Goal: Task Accomplishment & Management: Manage account settings

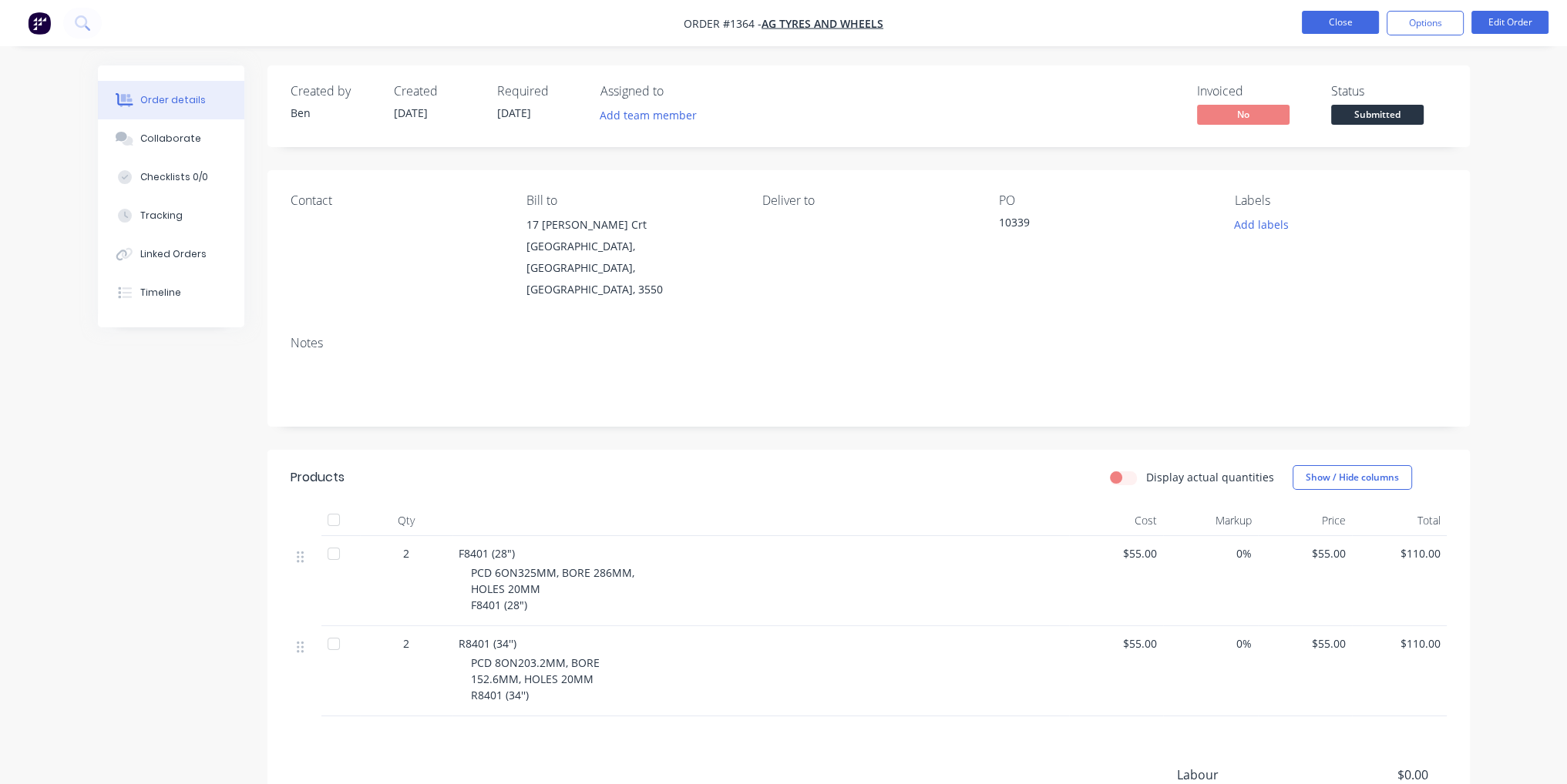
click at [1338, 26] on button "Close" at bounding box center [1340, 22] width 77 height 23
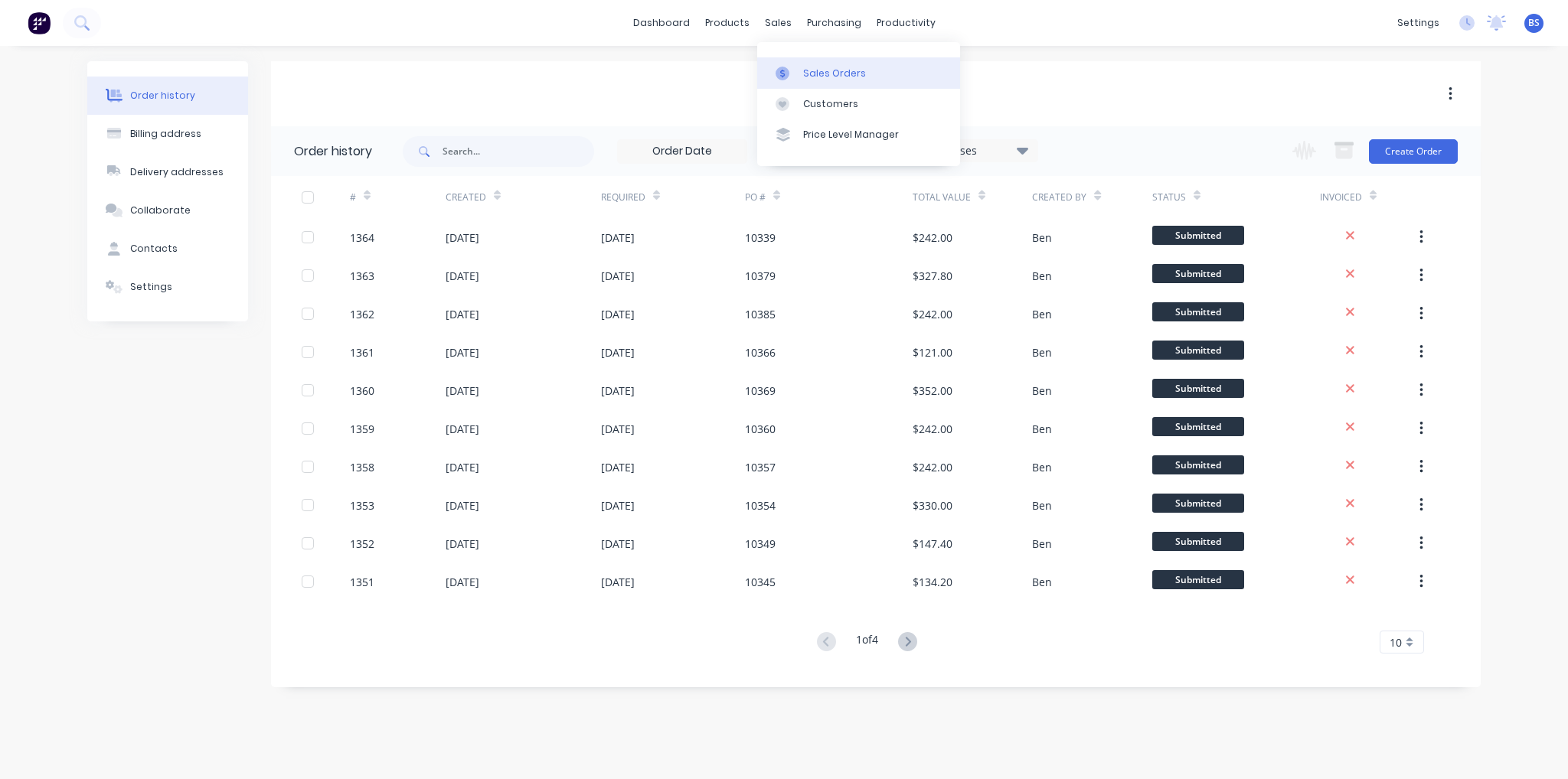
click at [822, 62] on link "Sales Orders" at bounding box center [858, 73] width 203 height 31
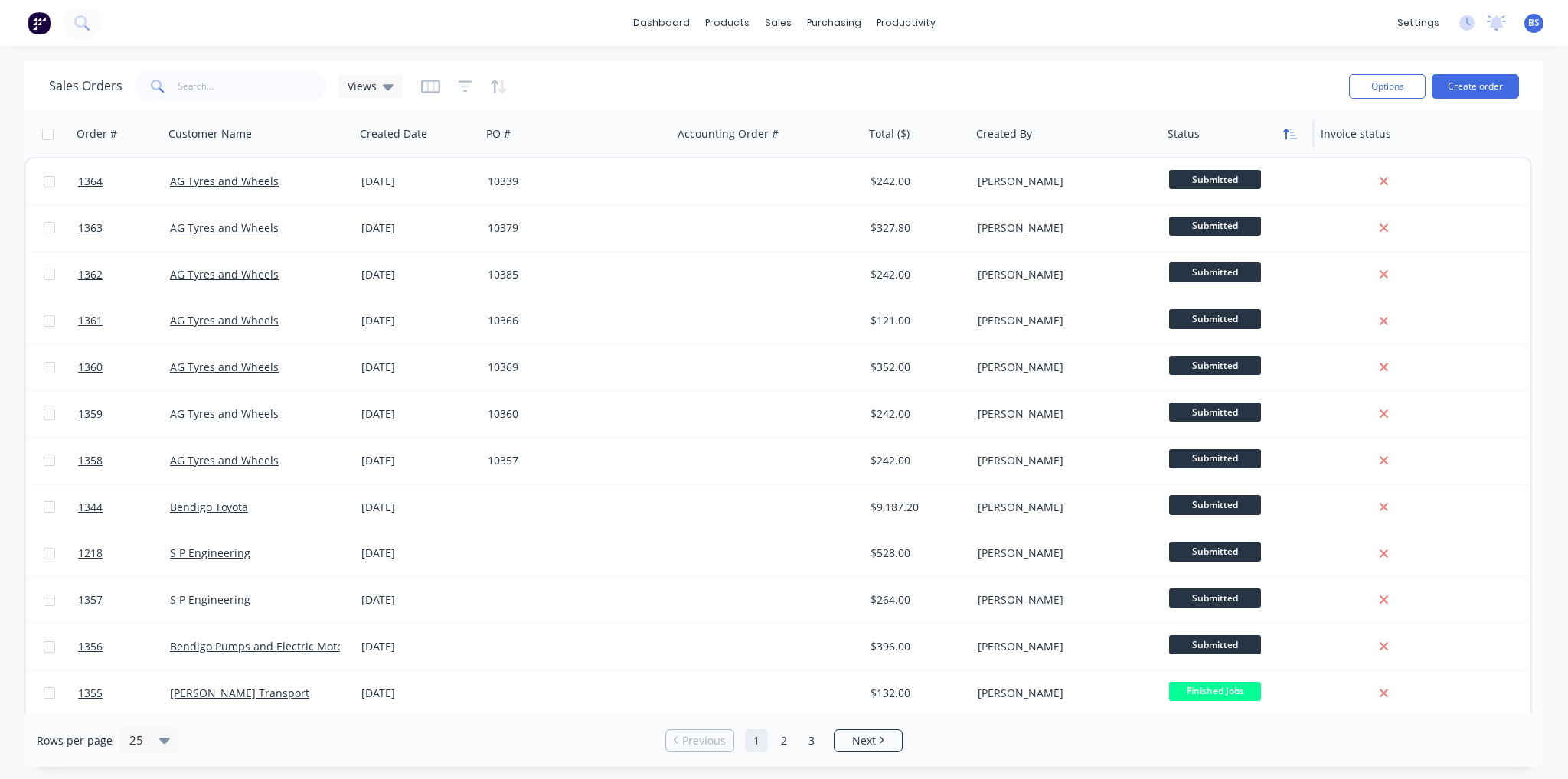
click at [1296, 138] on icon "button" at bounding box center [1294, 134] width 7 height 11
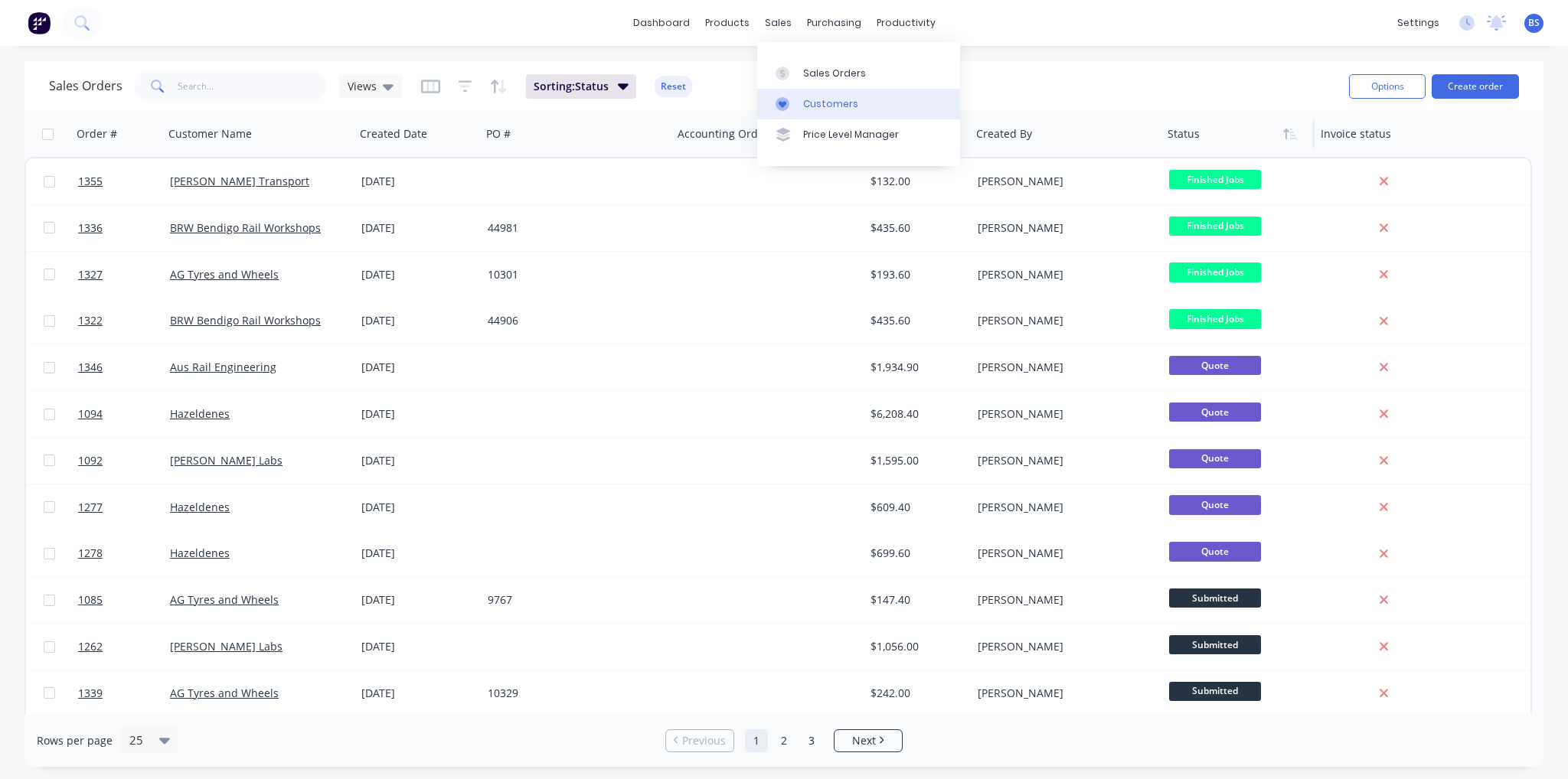
click at [850, 99] on div "Customers" at bounding box center [831, 104] width 56 height 14
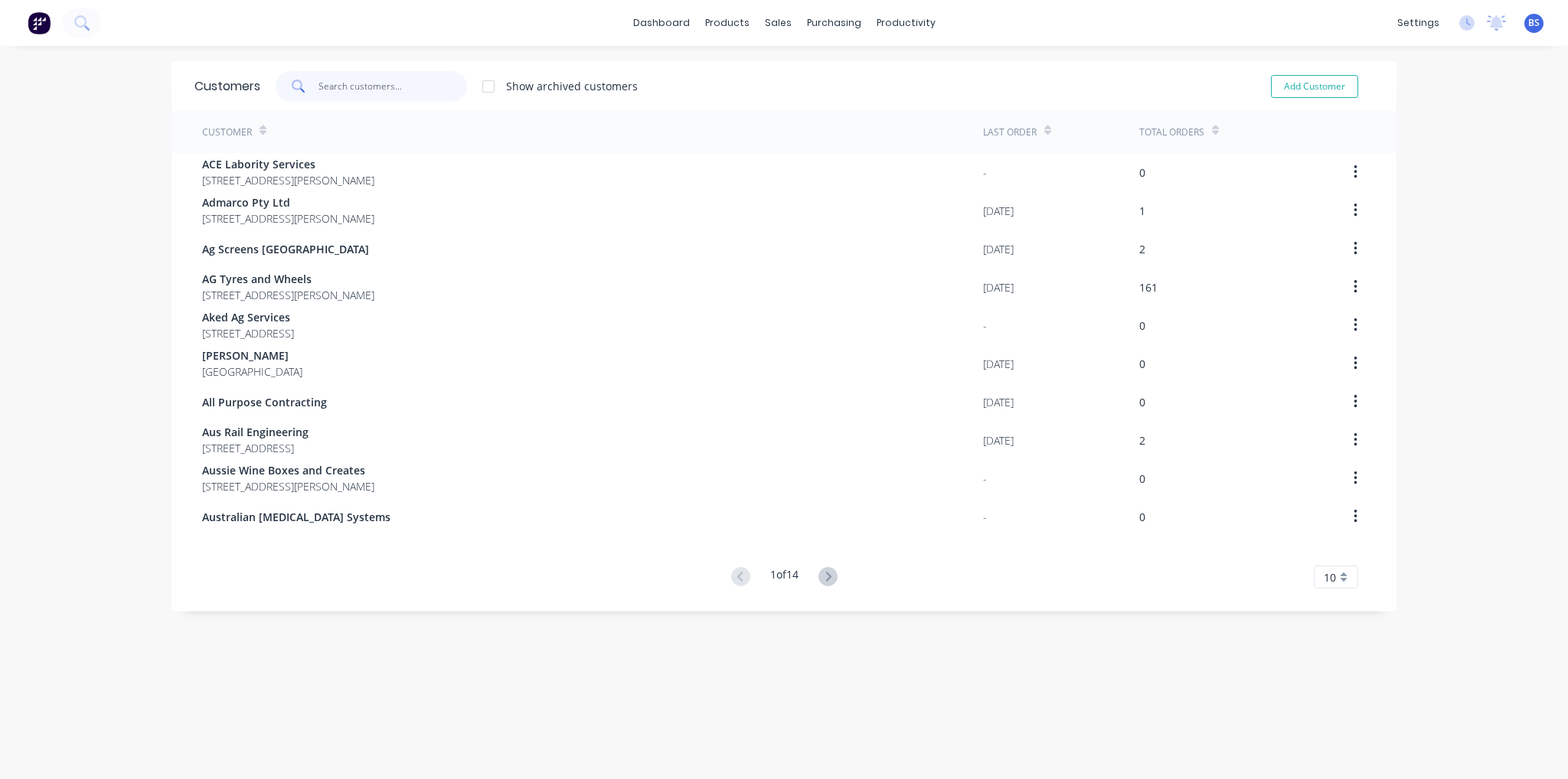
click at [387, 78] on input "text" at bounding box center [393, 86] width 150 height 31
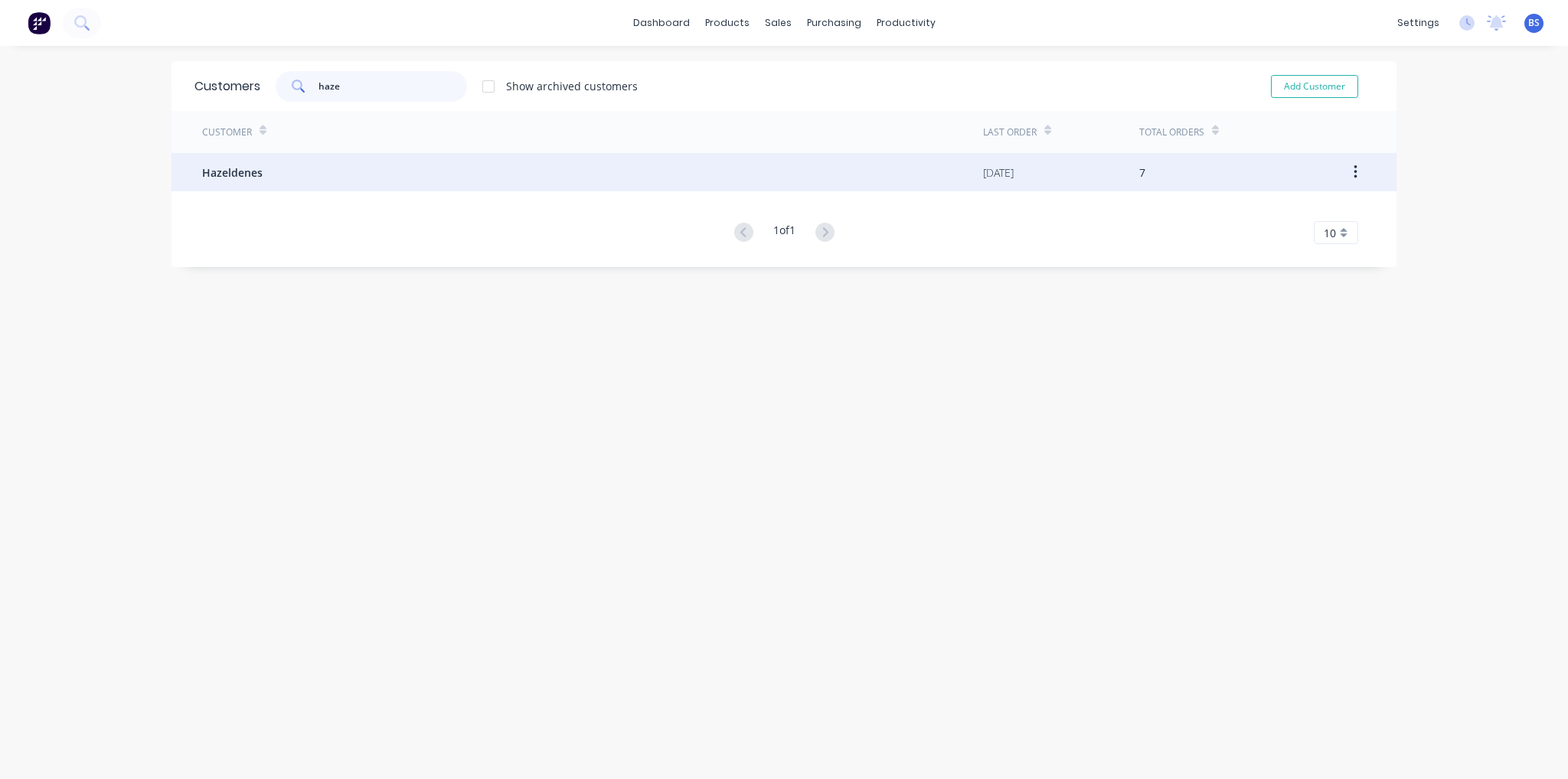
type input "haze"
click at [288, 172] on div "Hazeldenes" at bounding box center [593, 172] width 781 height 38
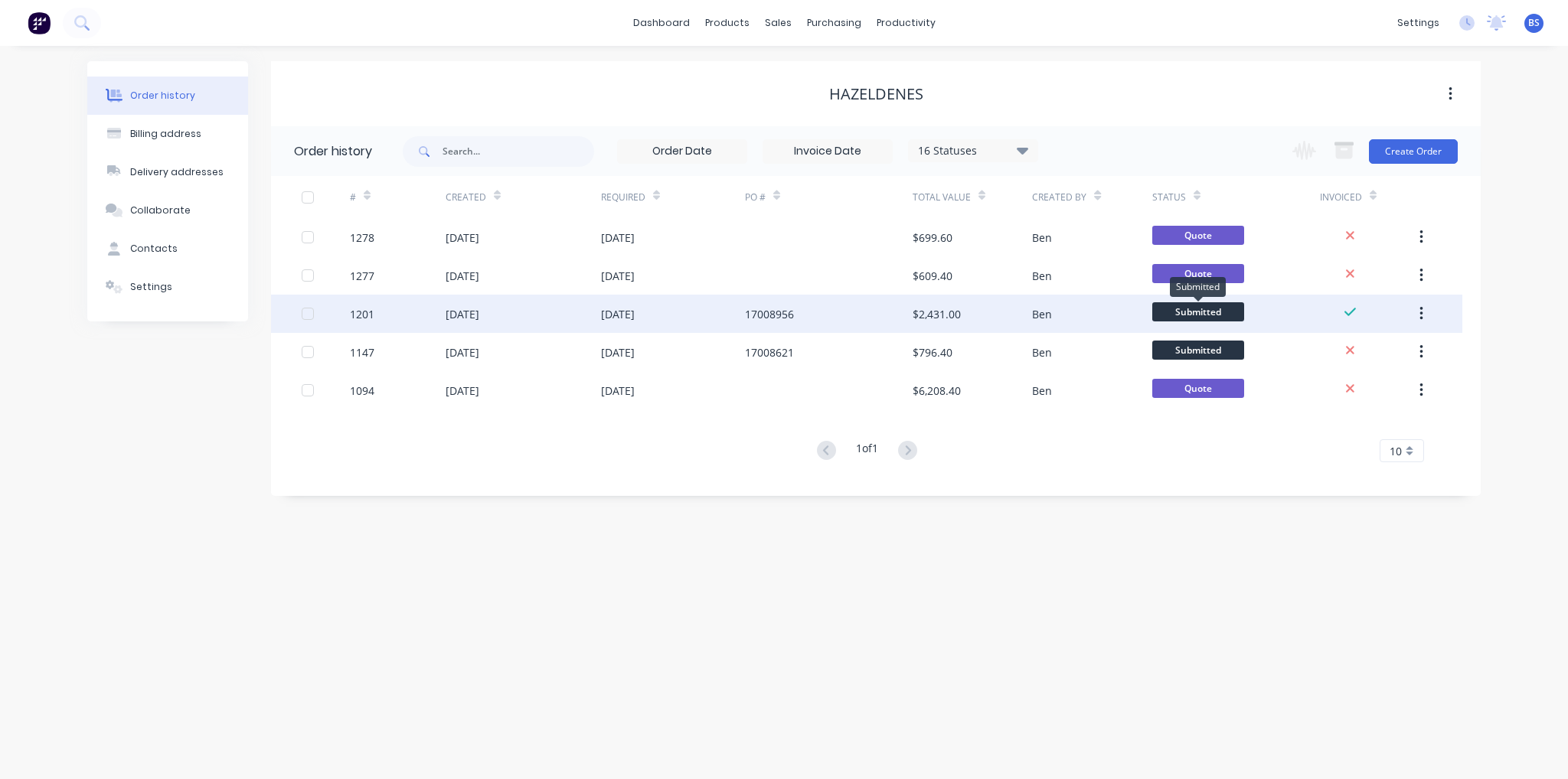
click at [1212, 313] on span "Submitted" at bounding box center [1199, 312] width 92 height 19
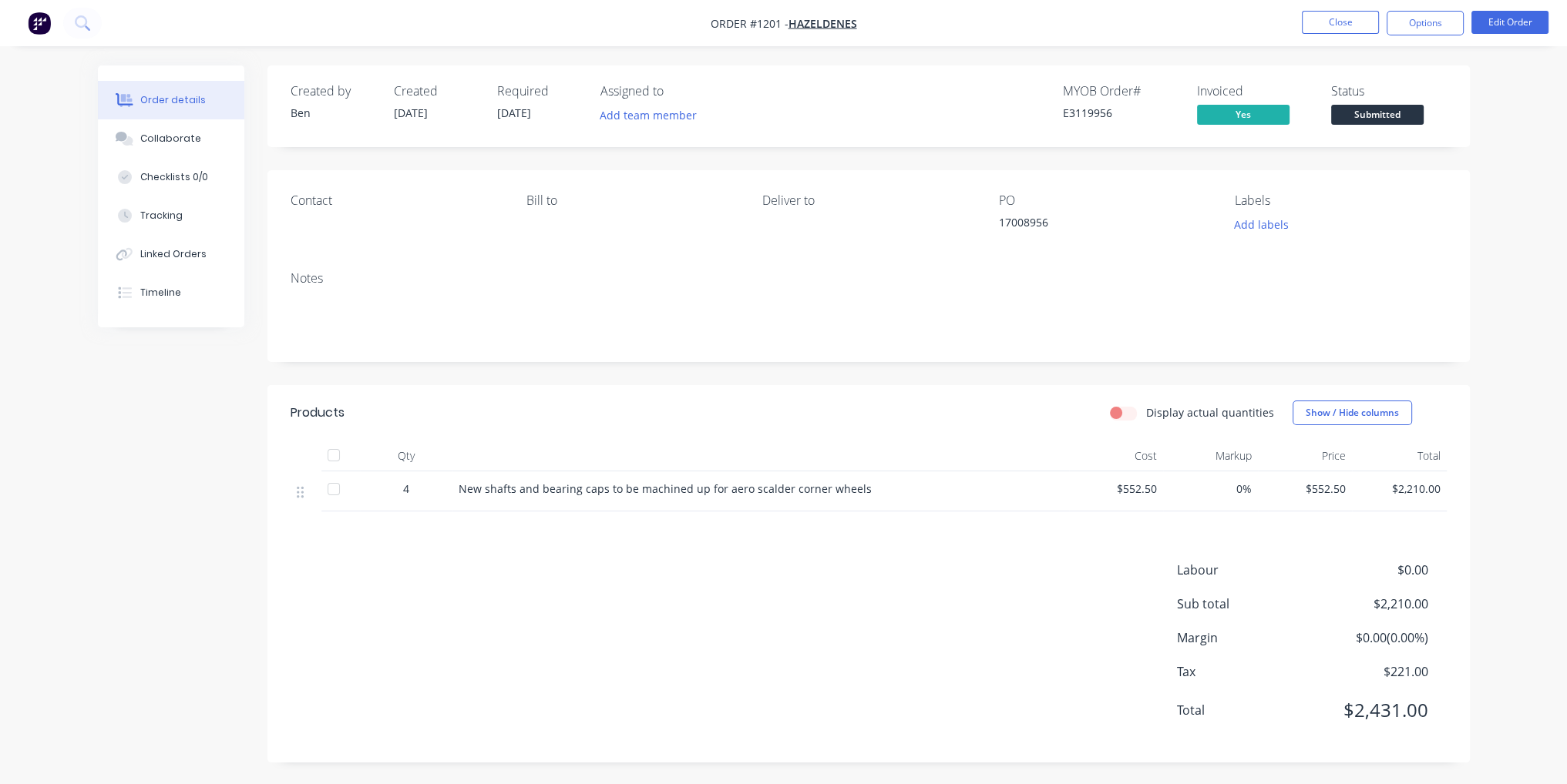
click at [1372, 121] on span "Submitted" at bounding box center [1377, 114] width 93 height 19
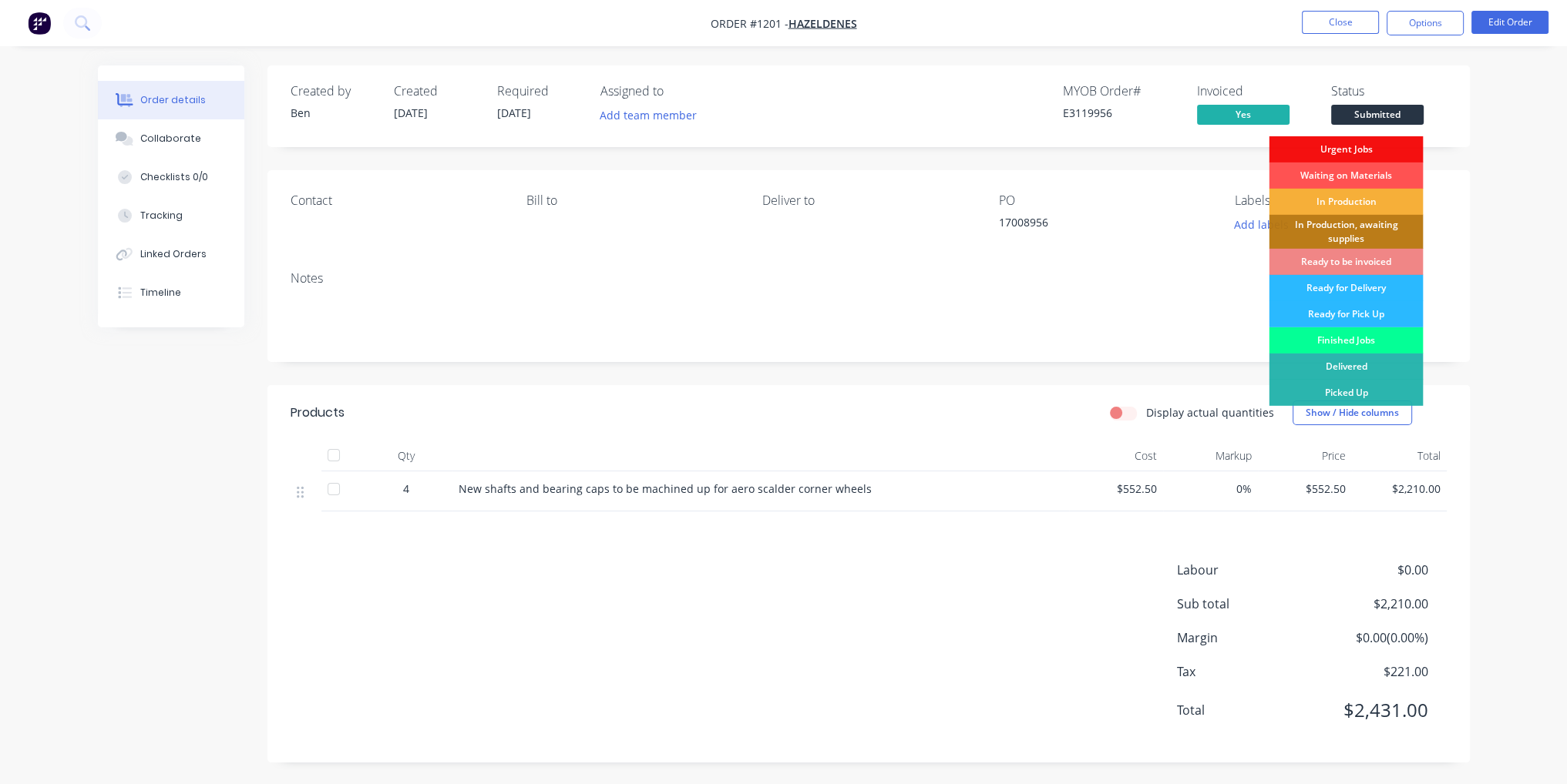
click at [1362, 334] on div "Finished Jobs" at bounding box center [1345, 340] width 154 height 26
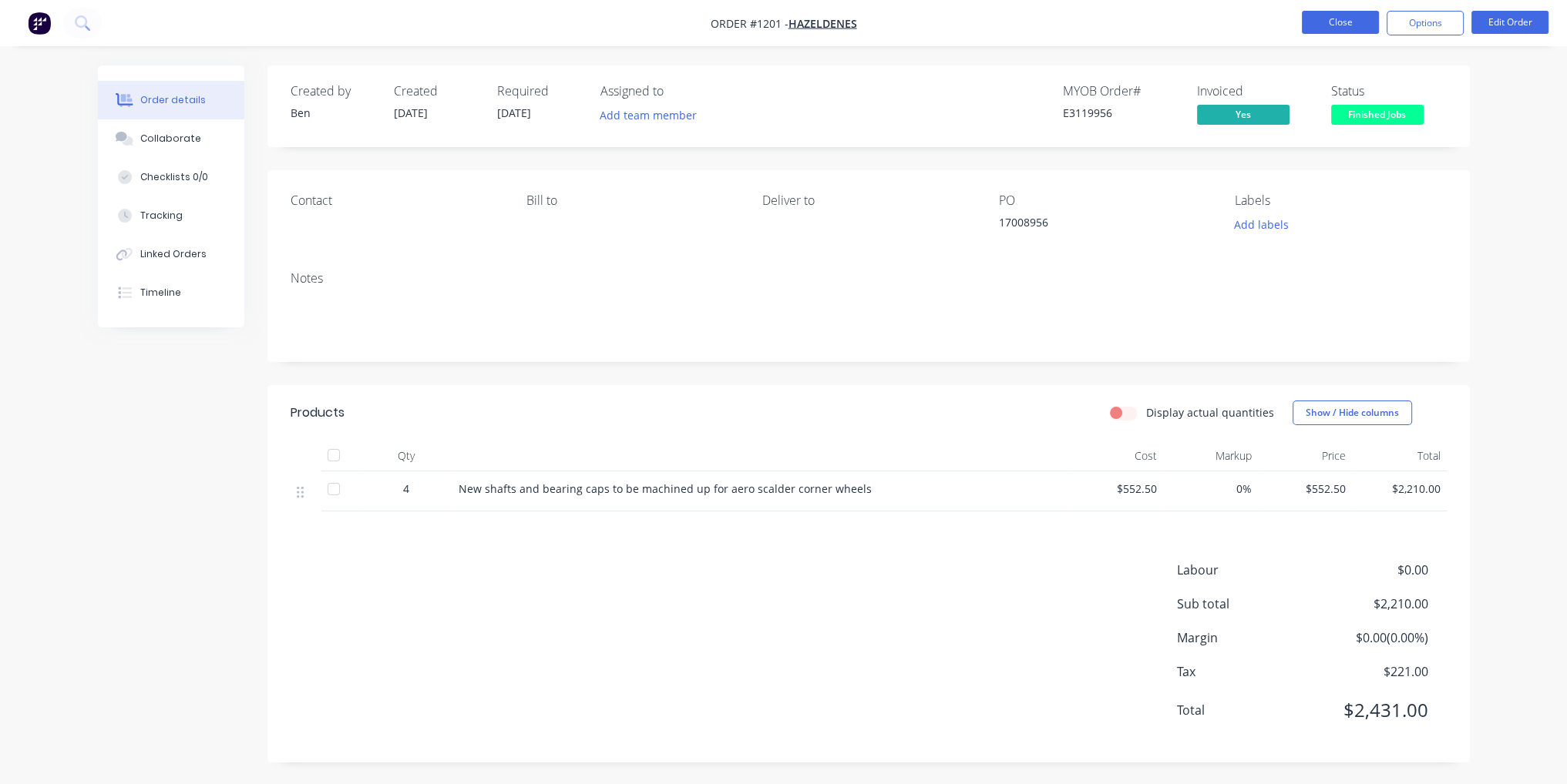
click at [1349, 15] on button "Close" at bounding box center [1340, 22] width 77 height 23
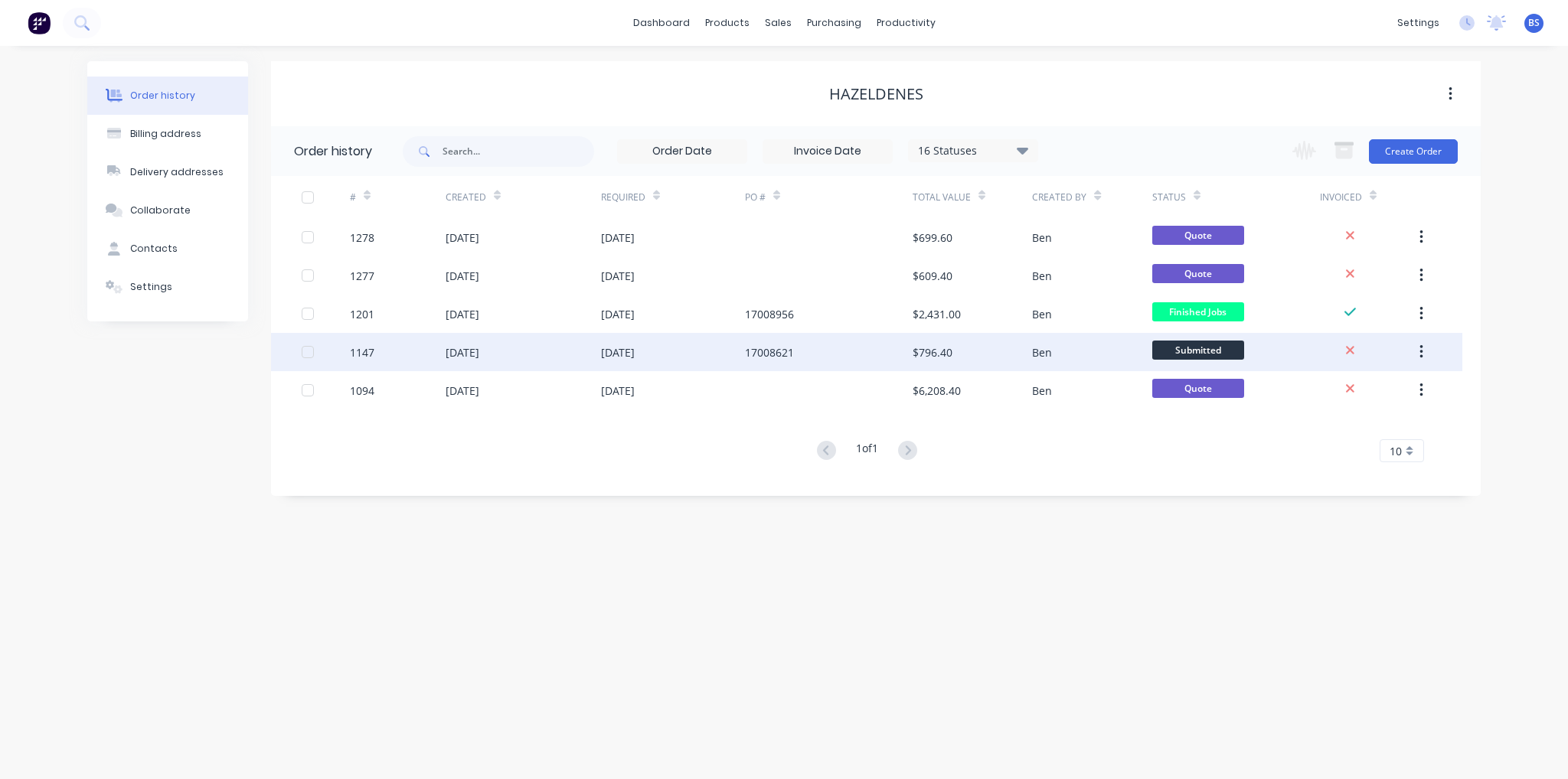
click at [793, 343] on div "17008621" at bounding box center [829, 352] width 167 height 38
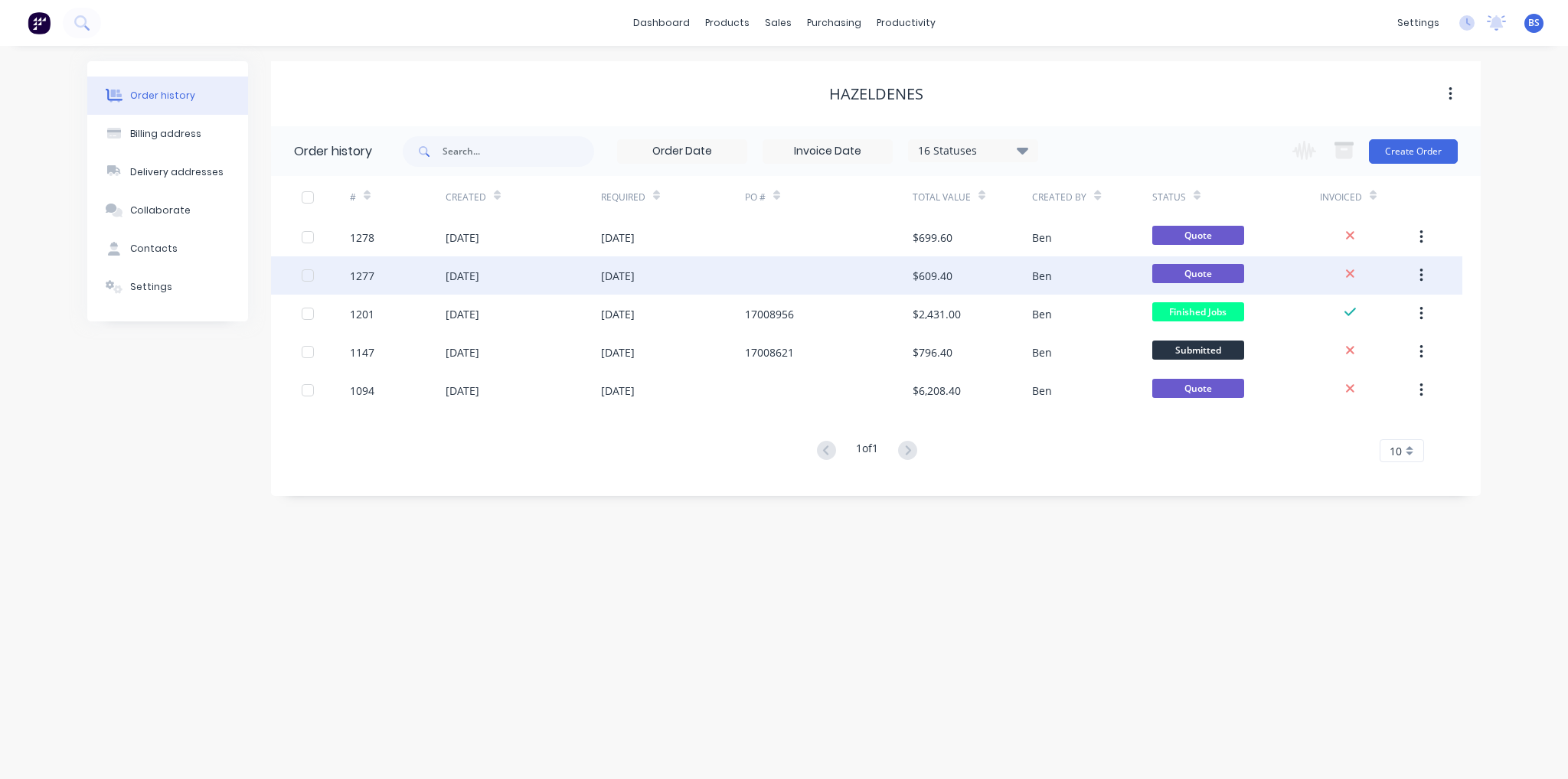
click at [519, 281] on div "[DATE]" at bounding box center [523, 275] width 156 height 38
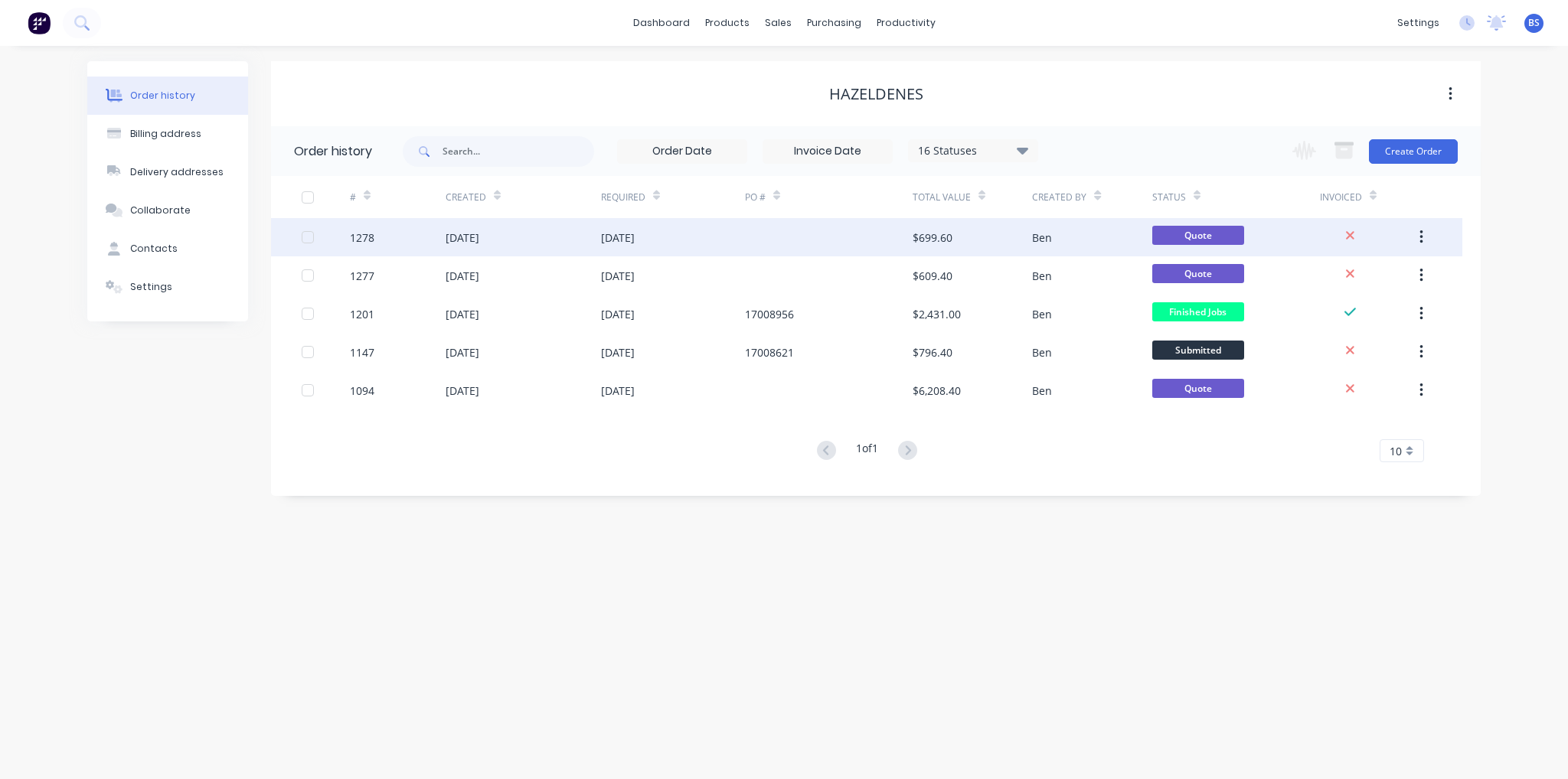
click at [582, 235] on div "[DATE]" at bounding box center [523, 237] width 156 height 38
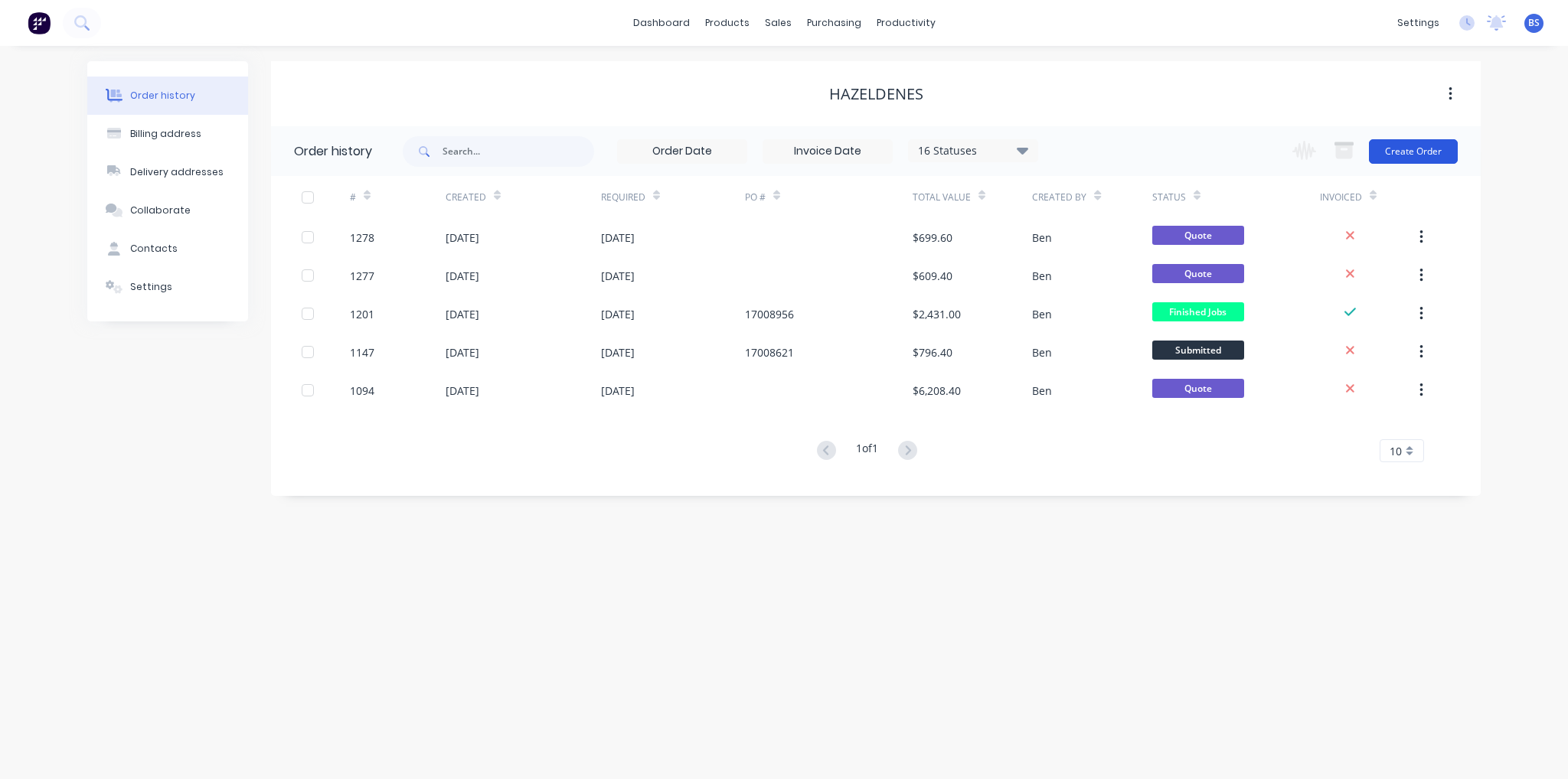
click at [1424, 144] on button "Create Order" at bounding box center [1413, 151] width 89 height 25
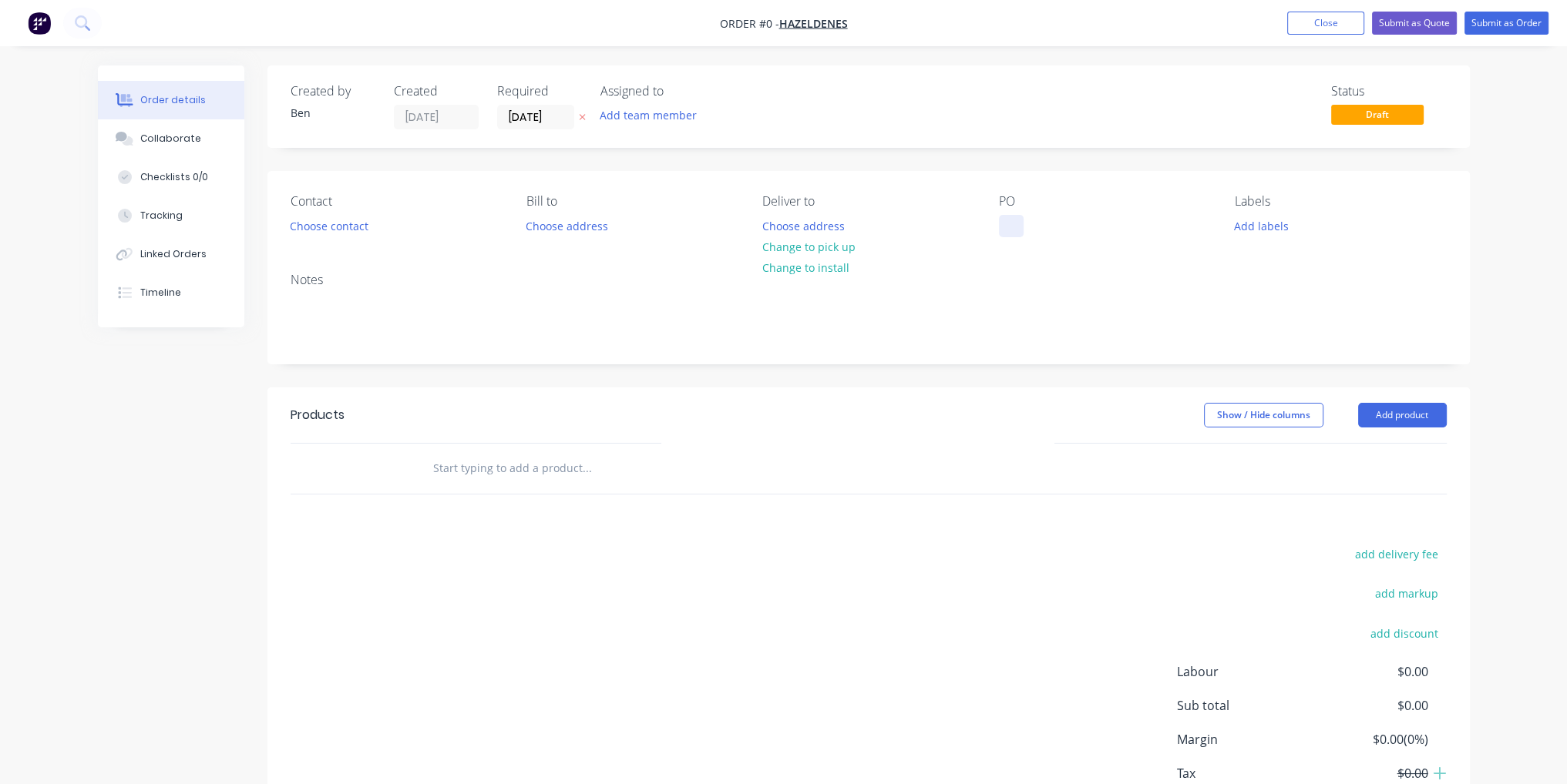
click at [1003, 226] on div at bounding box center [1011, 226] width 25 height 22
click at [788, 475] on div "Order details Collaborate Checklists 0/0 Tracking Linked Orders Timeline Order …" at bounding box center [784, 476] width 1403 height 822
click at [788, 475] on div at bounding box center [651, 469] width 463 height 31
click at [1390, 408] on button "Add product" at bounding box center [1402, 415] width 89 height 25
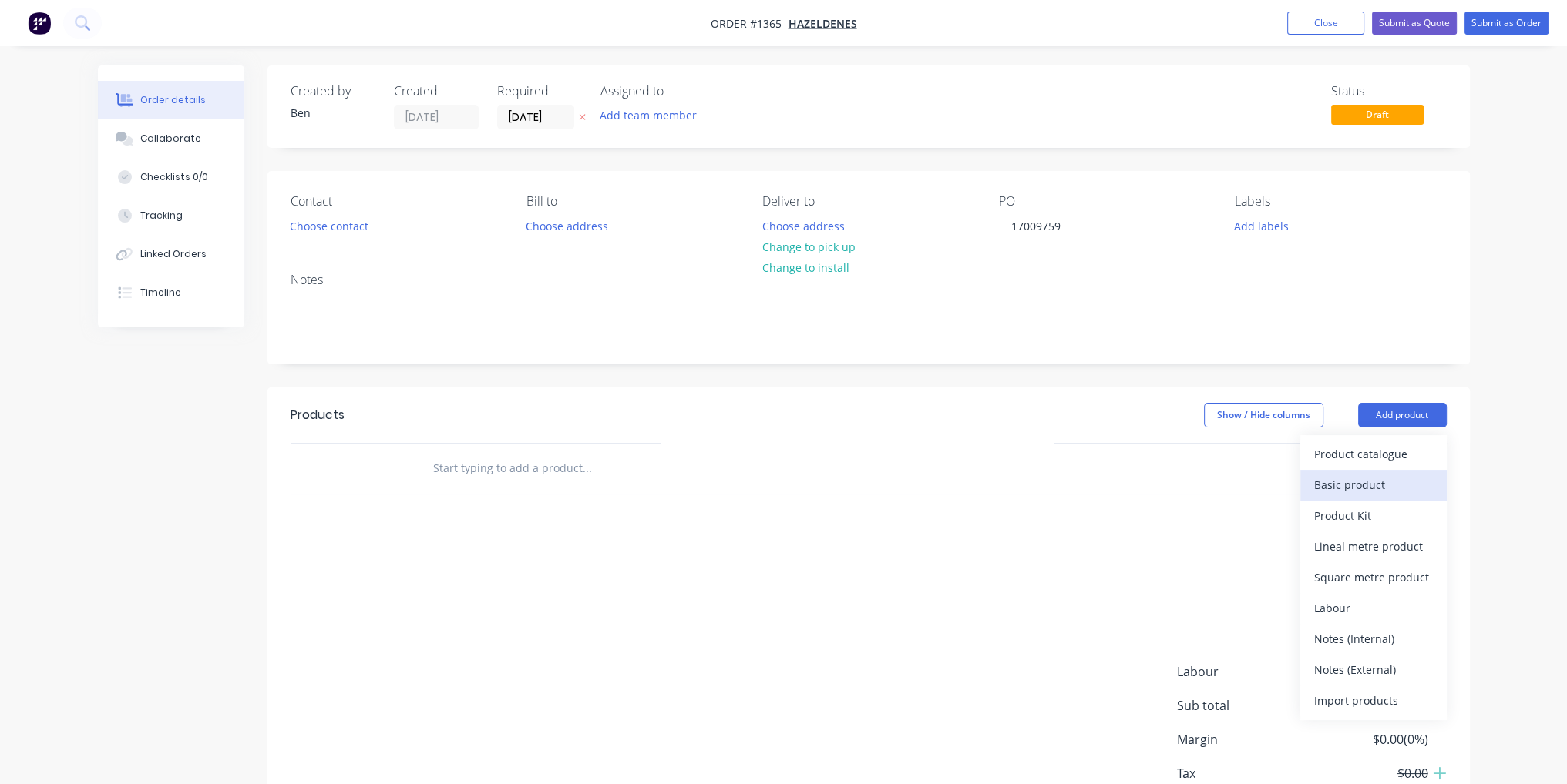
click at [1386, 479] on div "Basic product" at bounding box center [1373, 485] width 119 height 22
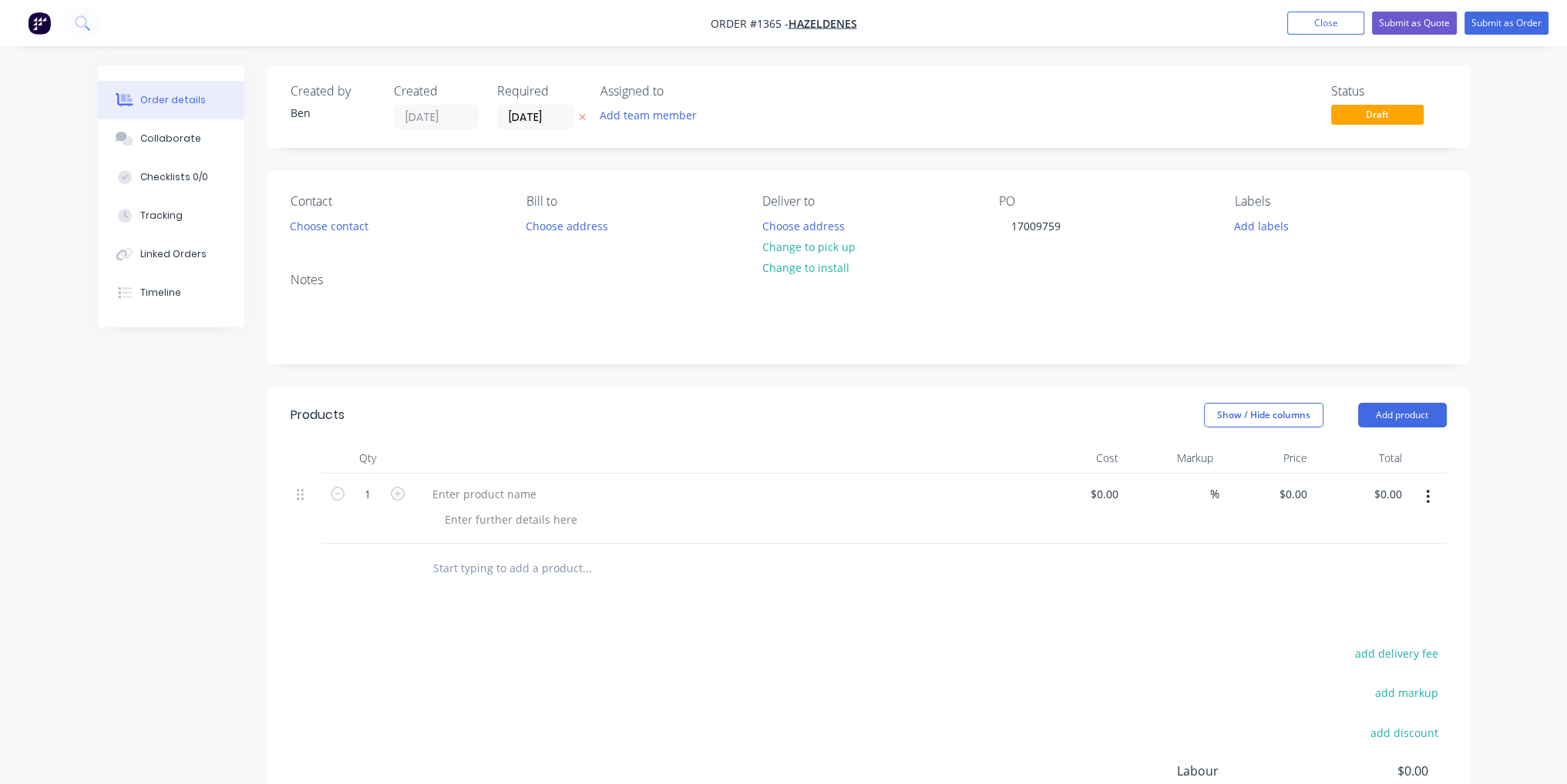
click at [405, 494] on button "button" at bounding box center [397, 493] width 20 height 16
type input "4"
paste div
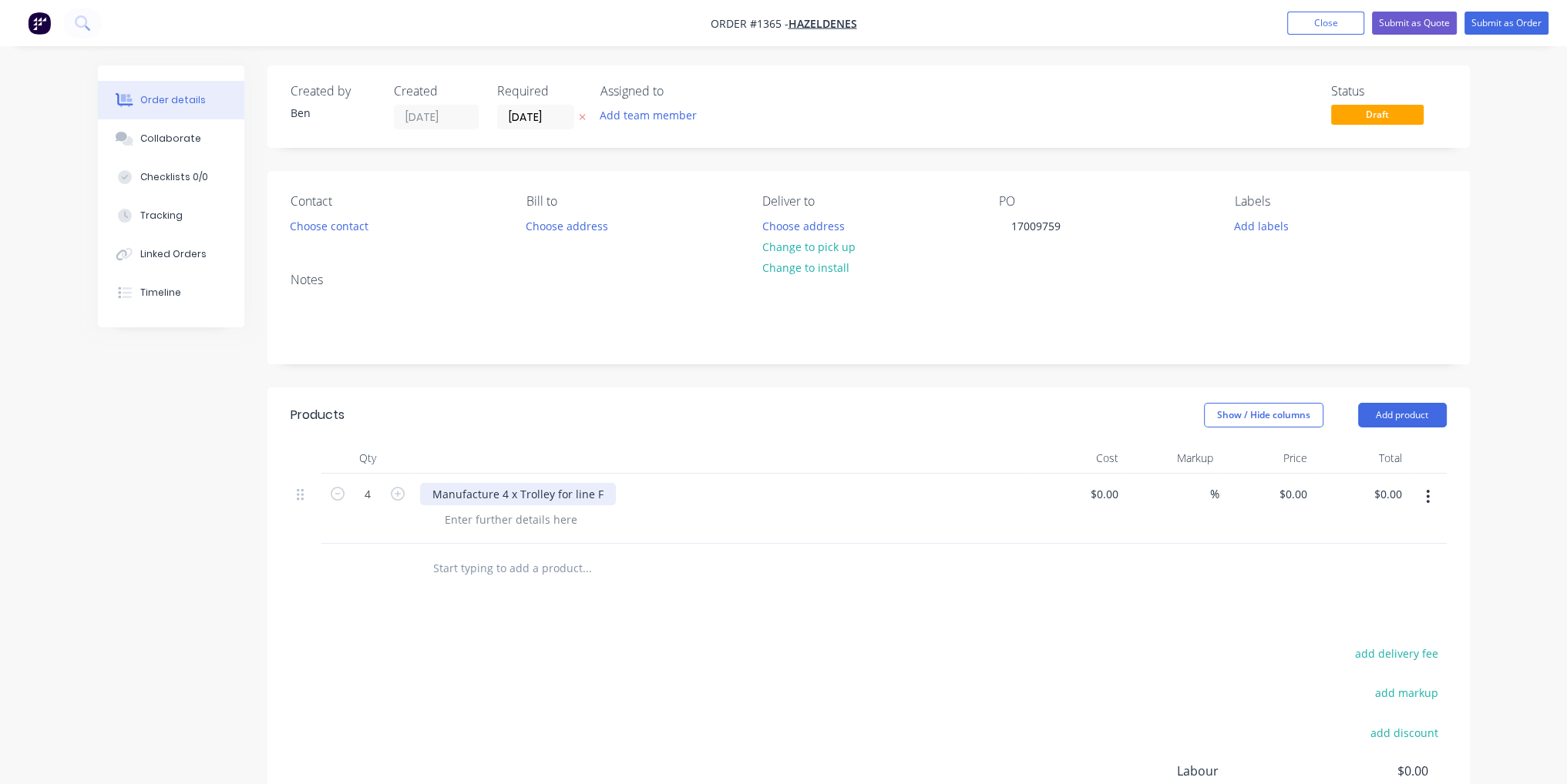
click at [507, 495] on div "Manufacture 4 x Trolley for line F" at bounding box center [518, 494] width 196 height 22
click at [1384, 501] on input "0.00" at bounding box center [1390, 494] width 35 height 22
type input "396"
type input "$99.00"
type input "$396.00"
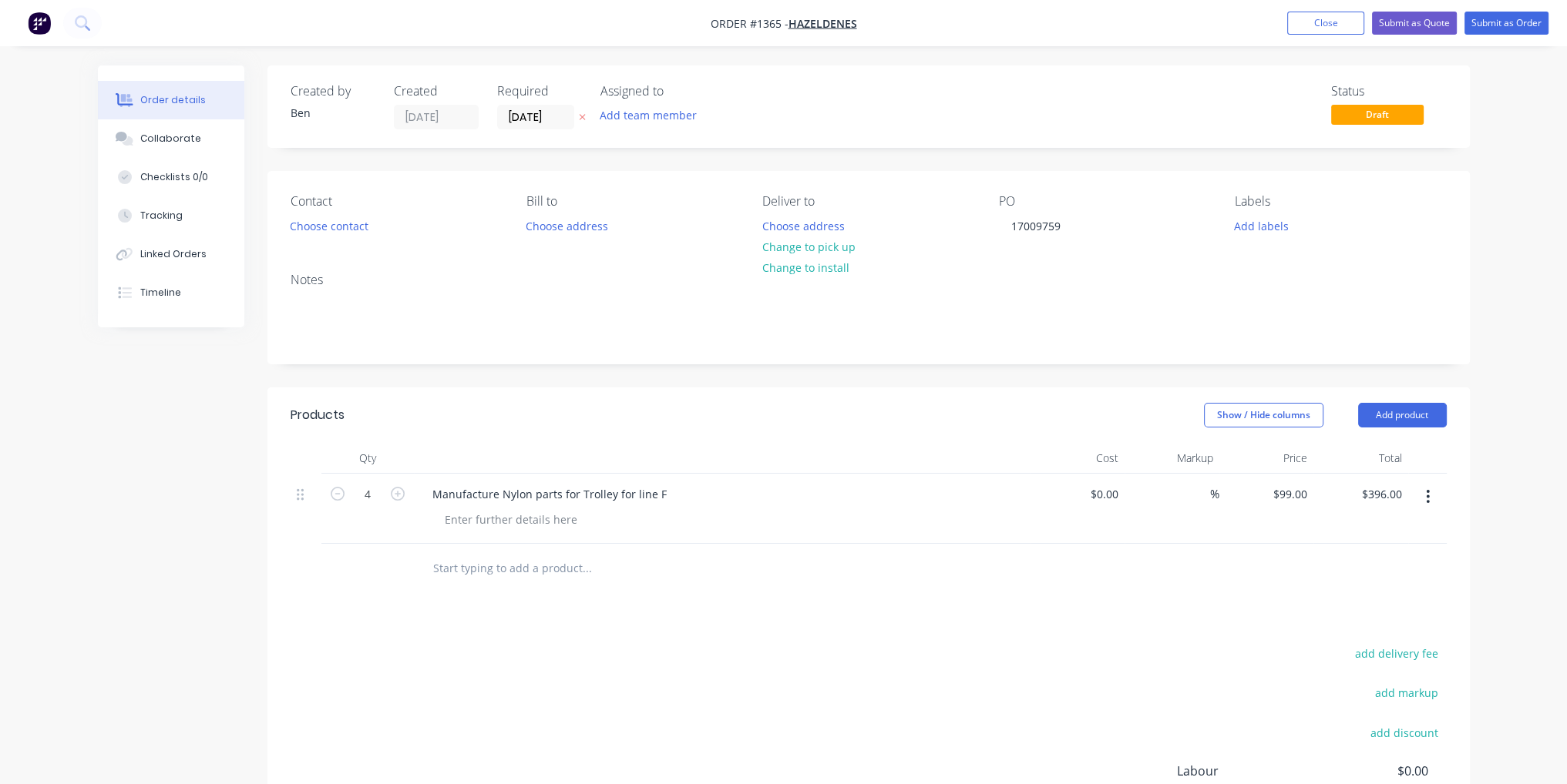
click at [1152, 625] on div "Products Show / Hide columns Add product Qty Cost Markup Price Total 4 Manufact…" at bounding box center [869, 676] width 1202 height 576
click at [1520, 23] on button "Submit as Order" at bounding box center [1506, 22] width 84 height 23
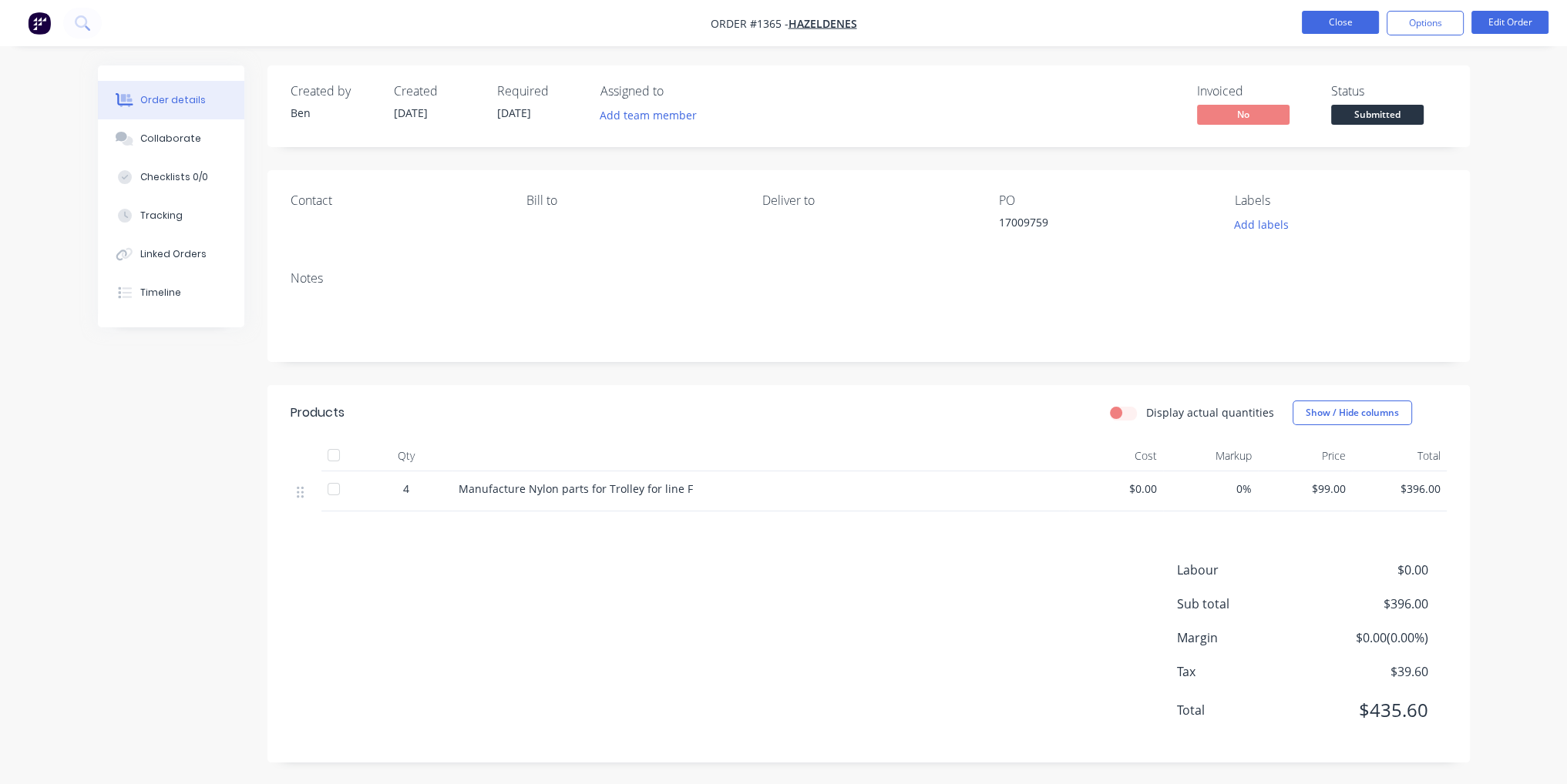
click at [1343, 22] on button "Close" at bounding box center [1340, 22] width 77 height 23
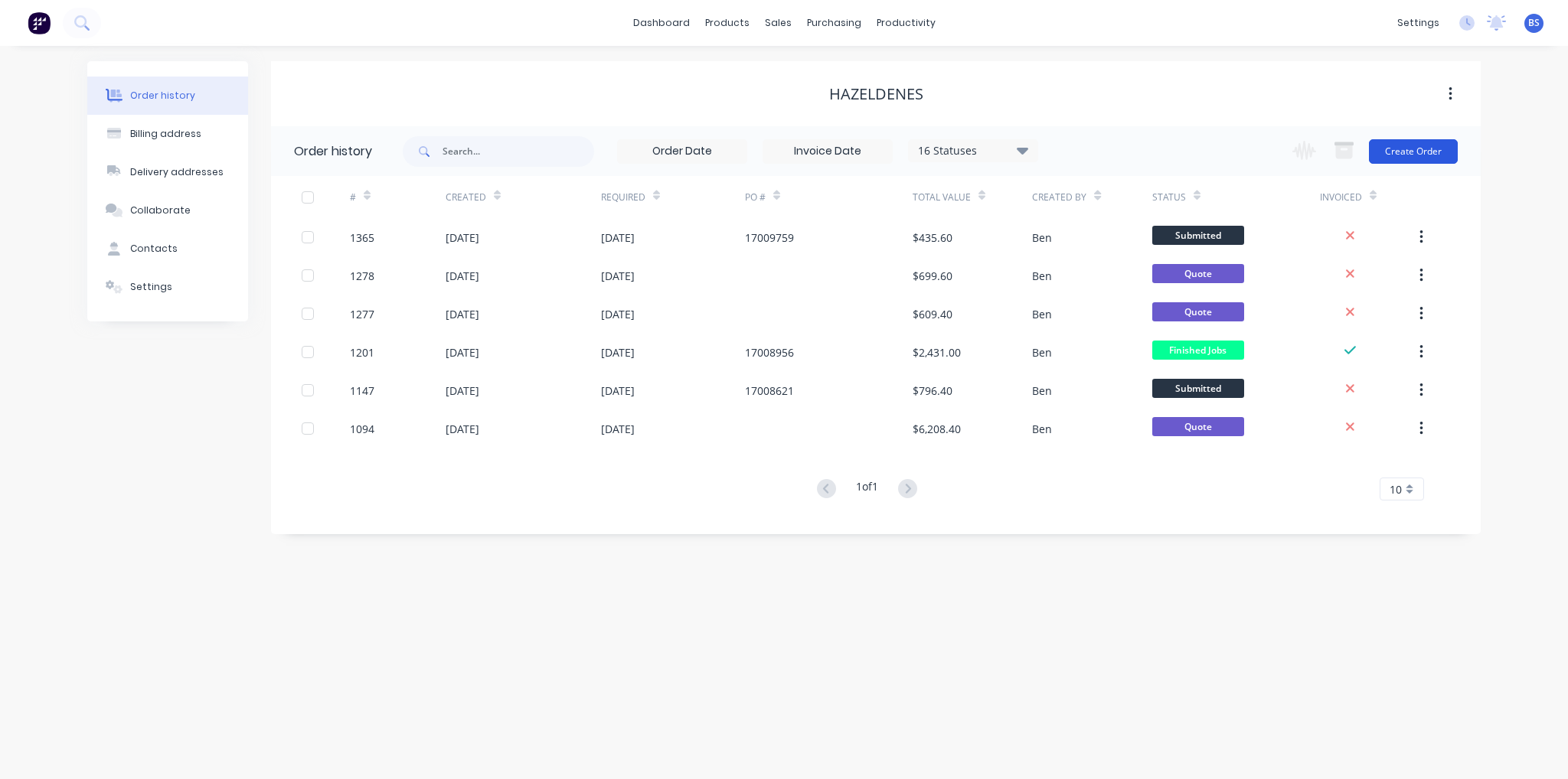
click at [1435, 162] on button "Create Order" at bounding box center [1413, 151] width 89 height 25
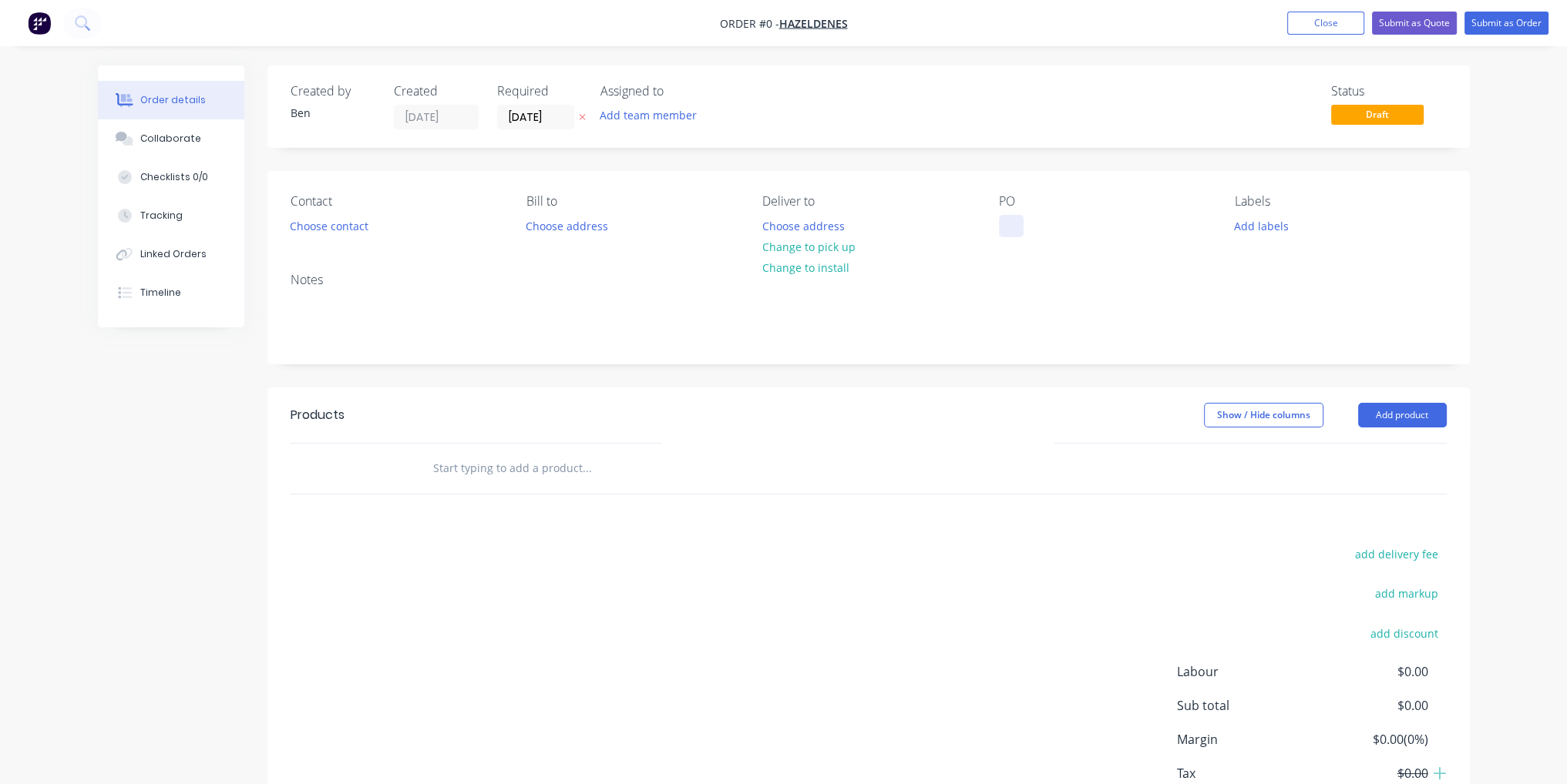
click at [1009, 222] on div at bounding box center [1011, 226] width 25 height 22
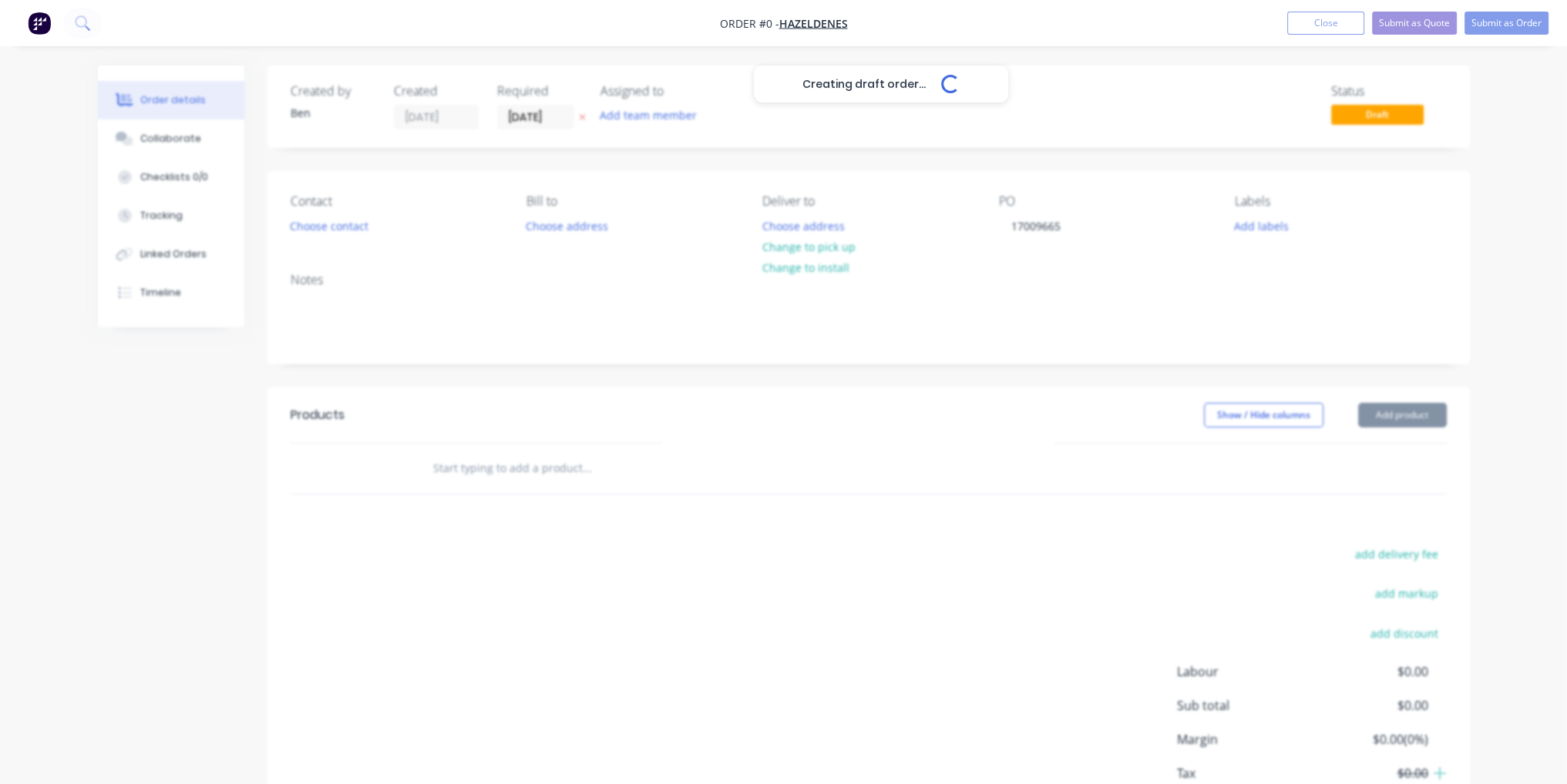
click at [1381, 420] on div "Creating draft order... Loading... Order details Collaborate Checklists 0/0 Tra…" at bounding box center [784, 476] width 1403 height 822
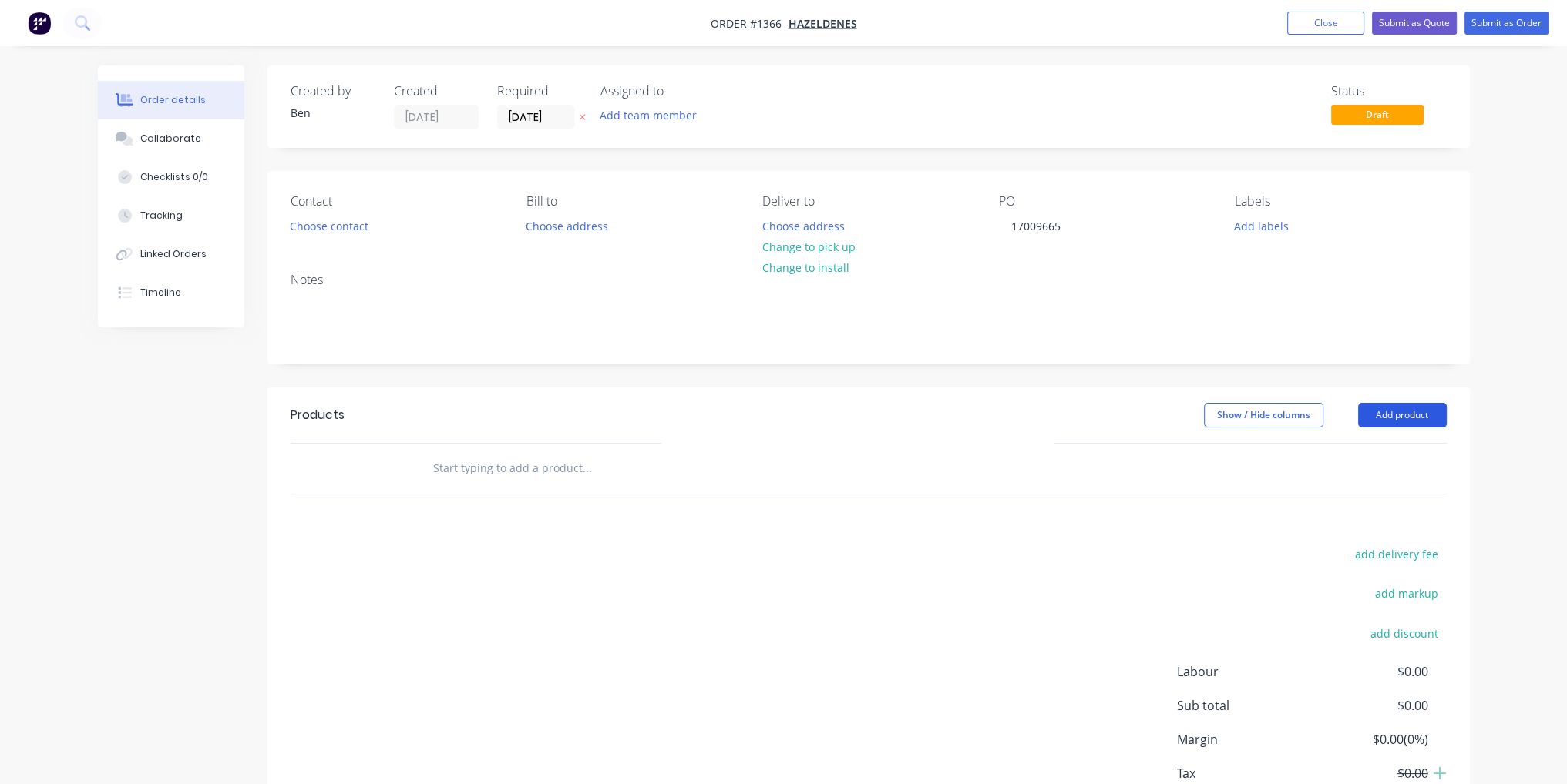
click at [1381, 420] on button "Add product" at bounding box center [1402, 415] width 89 height 25
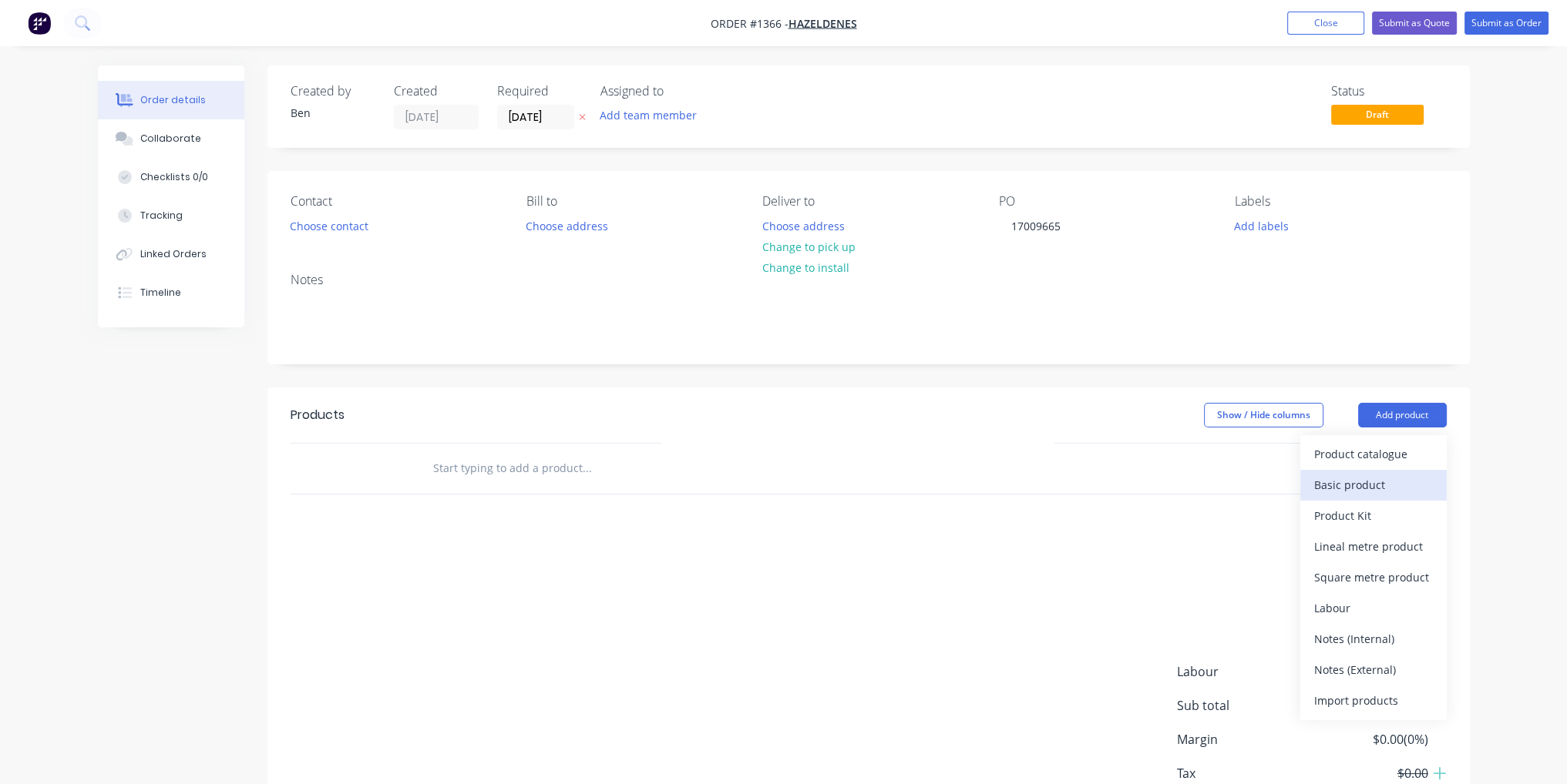
click at [1390, 471] on button "Basic product" at bounding box center [1373, 486] width 146 height 31
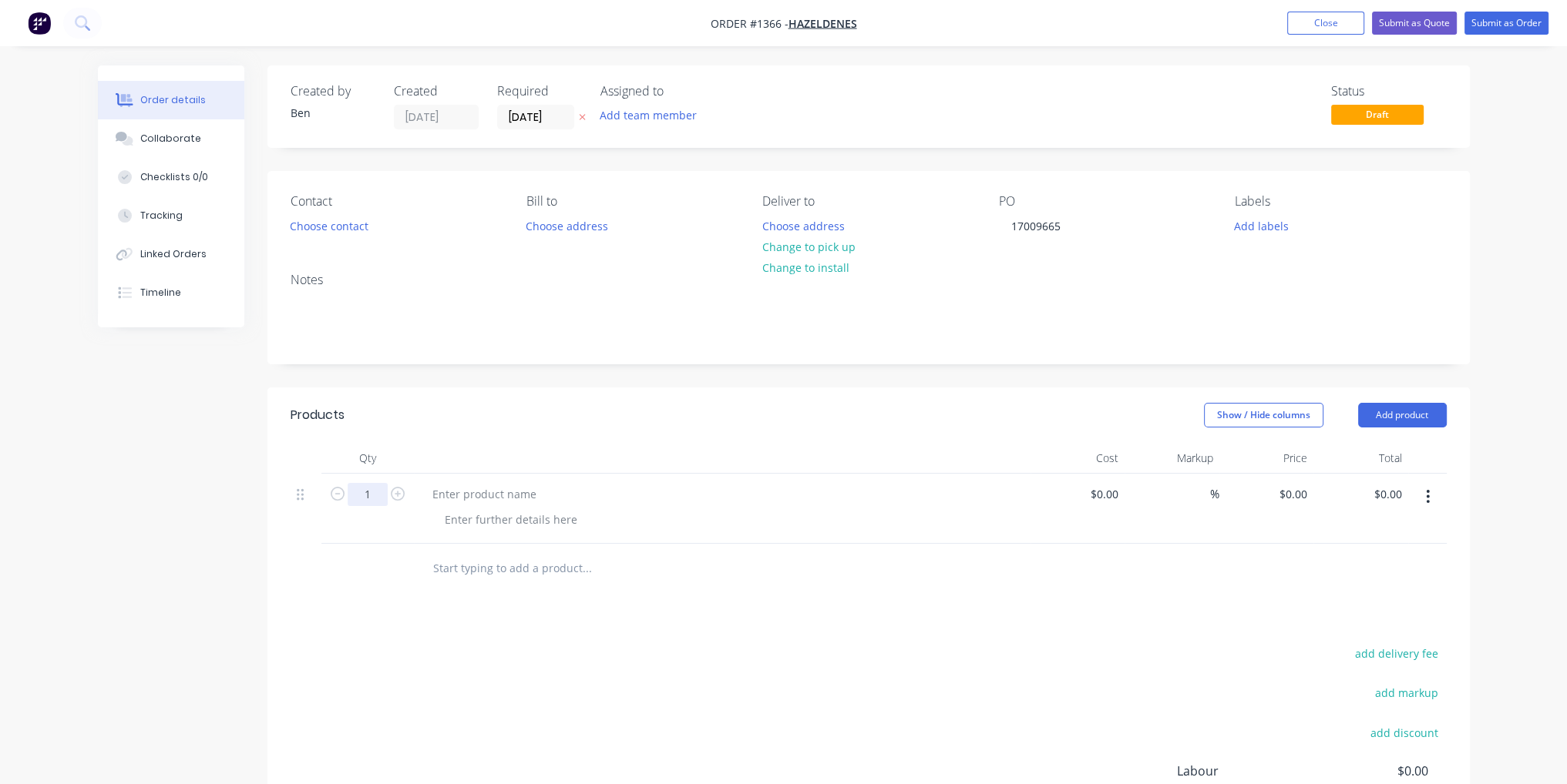
click at [373, 496] on input "1" at bounding box center [367, 494] width 40 height 23
type input "20"
click at [536, 491] on div at bounding box center [484, 494] width 129 height 22
click at [1390, 415] on button "Add product" at bounding box center [1402, 415] width 89 height 25
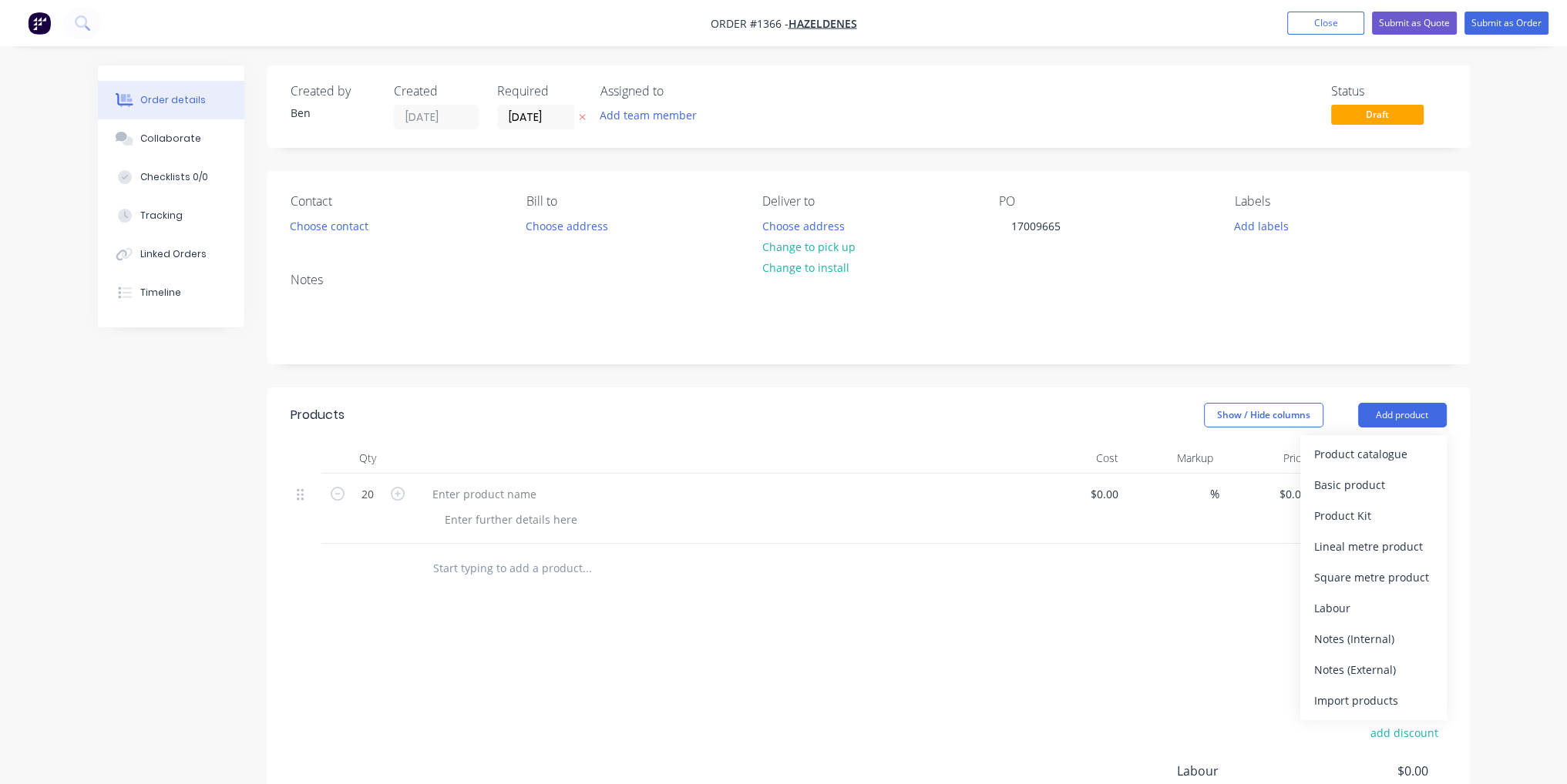
drag, startPoint x: 1382, startPoint y: 485, endPoint x: 1144, endPoint y: 534, distance: 243.0
click at [1381, 485] on div "Basic product" at bounding box center [1373, 485] width 119 height 22
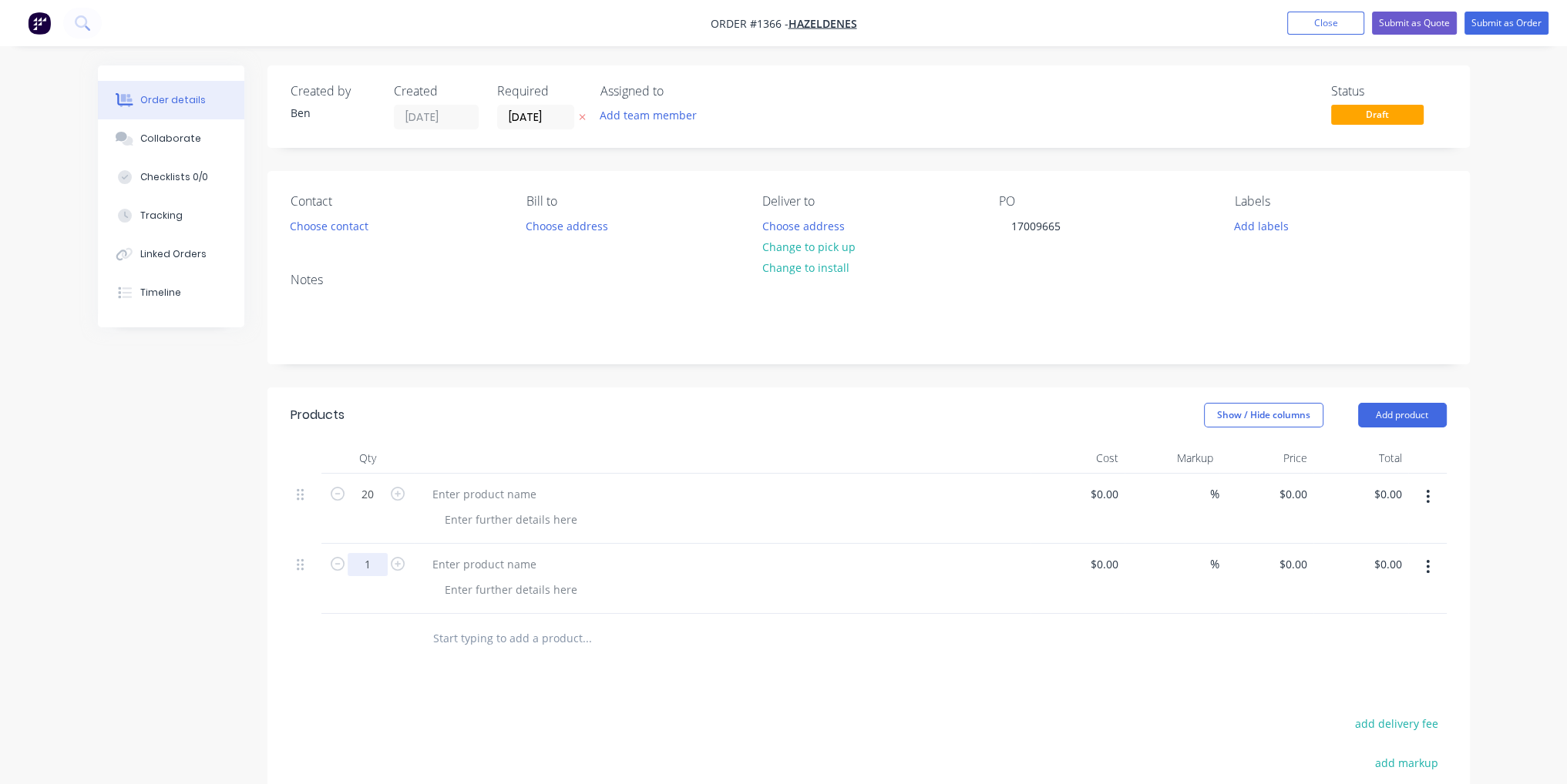
click at [370, 506] on input "1" at bounding box center [367, 494] width 40 height 23
type input "20"
click at [1233, 652] on div at bounding box center [869, 639] width 1156 height 50
type input "0.00"
click at [1390, 499] on input "0.00" at bounding box center [1390, 494] width 35 height 22
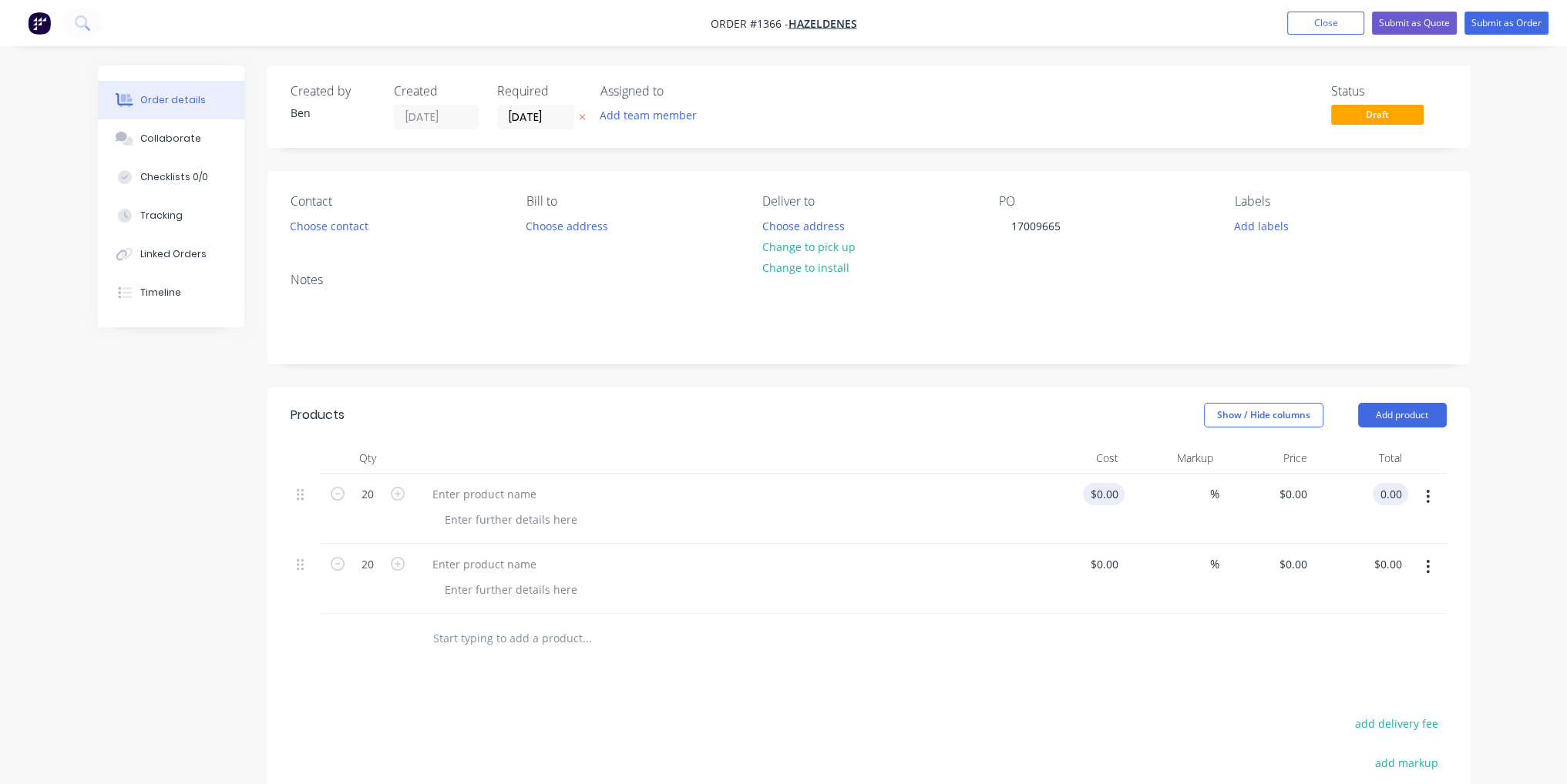
type input "$0.00"
click at [1118, 497] on input at bounding box center [1115, 494] width 18 height 22
type input "$37.125"
type input "$742.50"
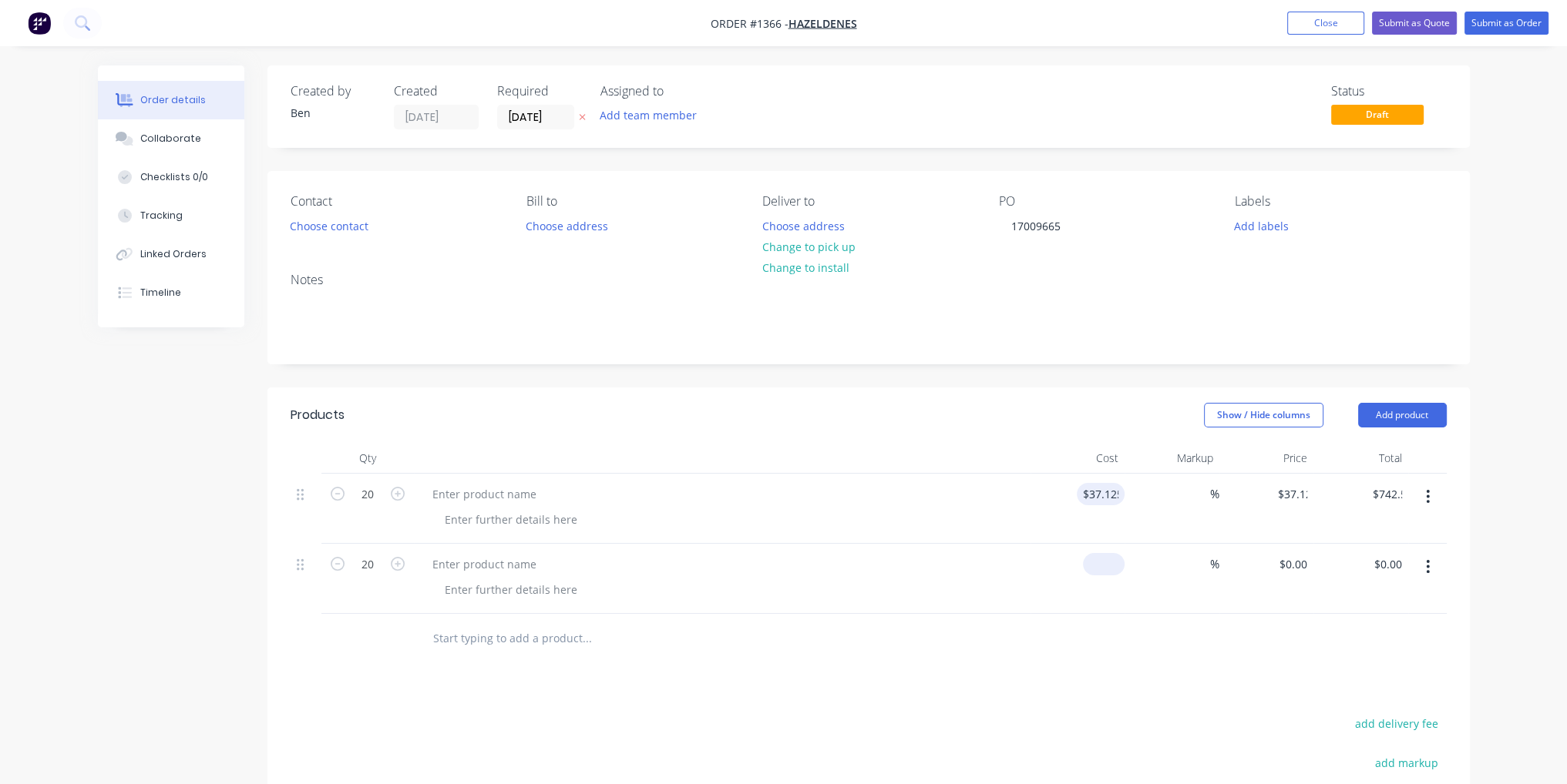
click at [1114, 561] on input at bounding box center [1106, 564] width 35 height 22
type input "$37.125"
type input "$742.50"
click at [1172, 571] on div "%" at bounding box center [1171, 579] width 95 height 70
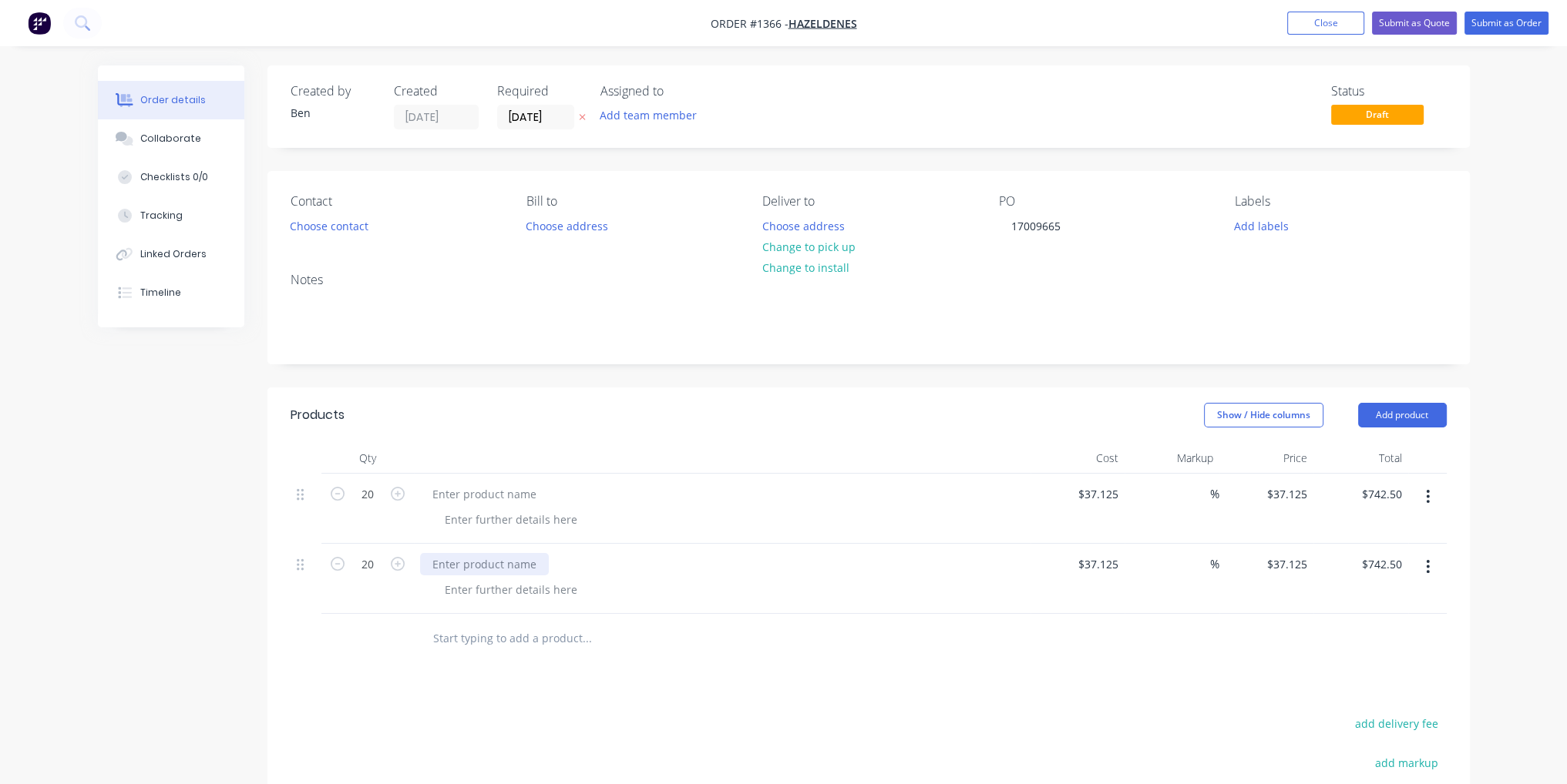
click at [440, 565] on div at bounding box center [484, 564] width 129 height 22
click at [484, 496] on div at bounding box center [484, 494] width 129 height 22
click at [482, 496] on div at bounding box center [484, 494] width 129 height 22
click at [1143, 700] on div "Products Show / Hide columns Add product Qty Cost Markup Price Total 20 20 OD b…" at bounding box center [869, 711] width 1202 height 646
click at [191, 133] on div "Collaborate" at bounding box center [170, 138] width 61 height 14
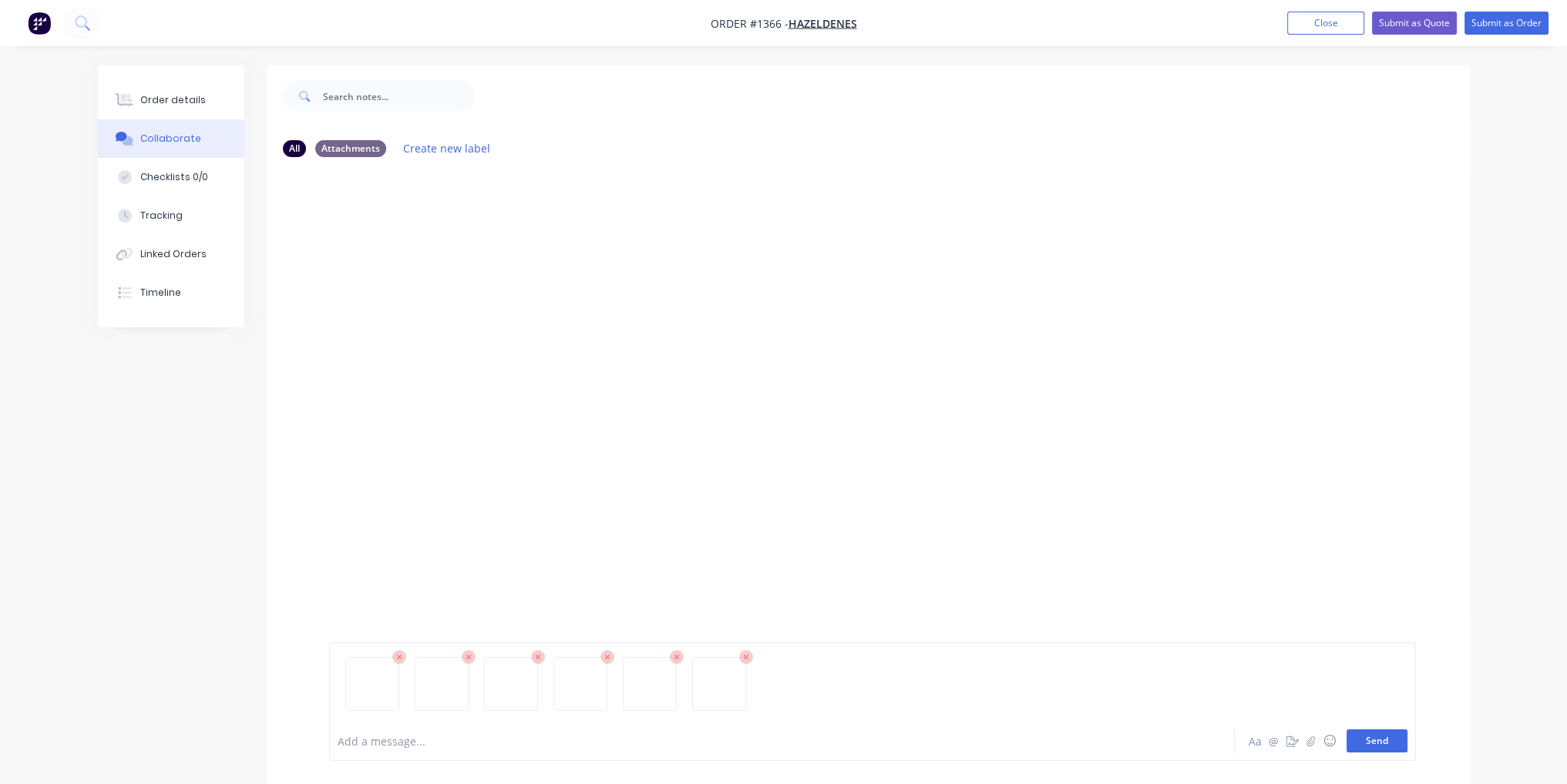
click at [1371, 744] on button "Send" at bounding box center [1376, 741] width 61 height 23
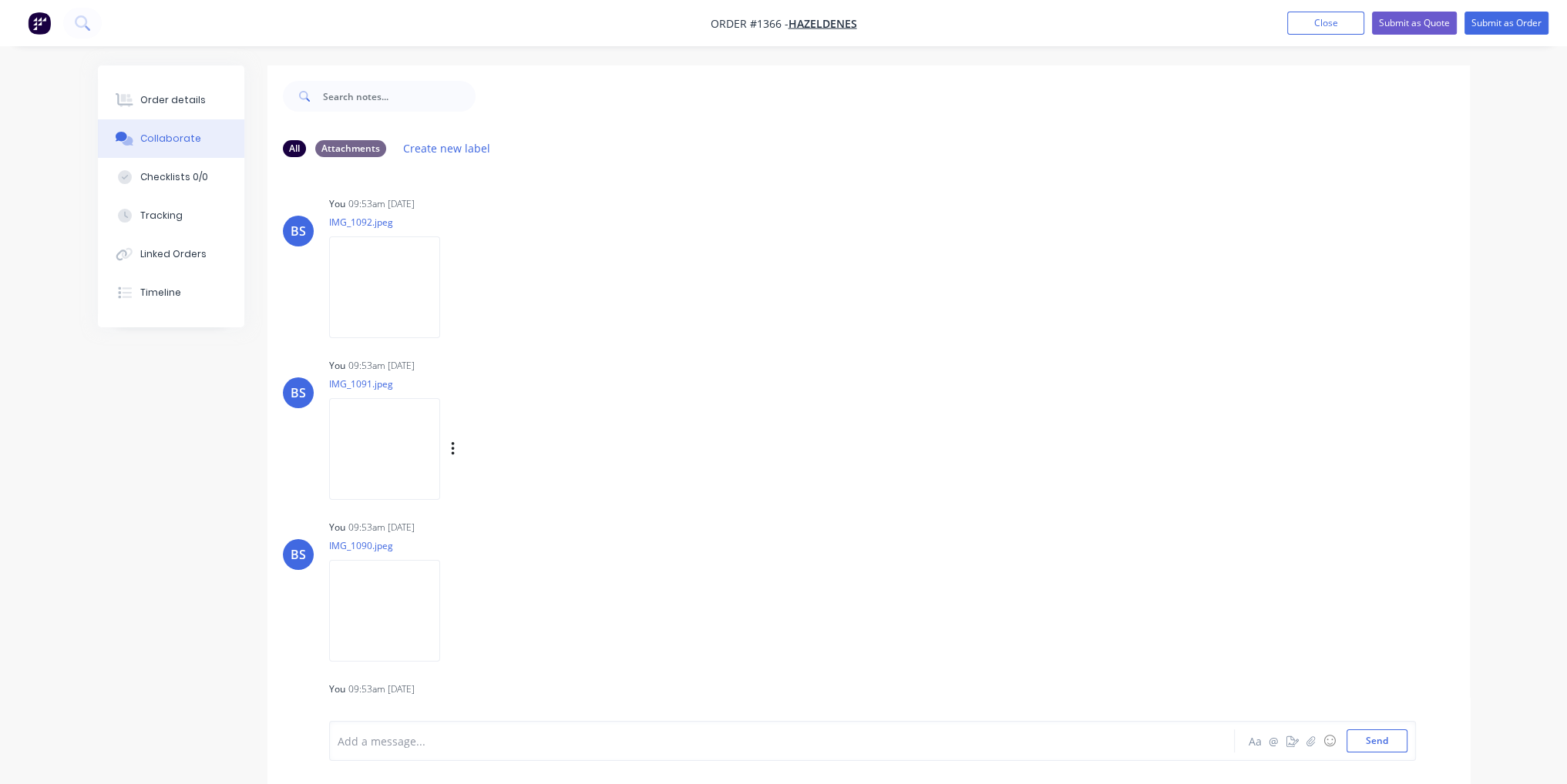
click at [372, 452] on img at bounding box center [384, 448] width 111 height 101
click at [1515, 25] on button "Submit as Order" at bounding box center [1506, 22] width 84 height 23
click at [116, 88] on button "Order details" at bounding box center [171, 100] width 146 height 39
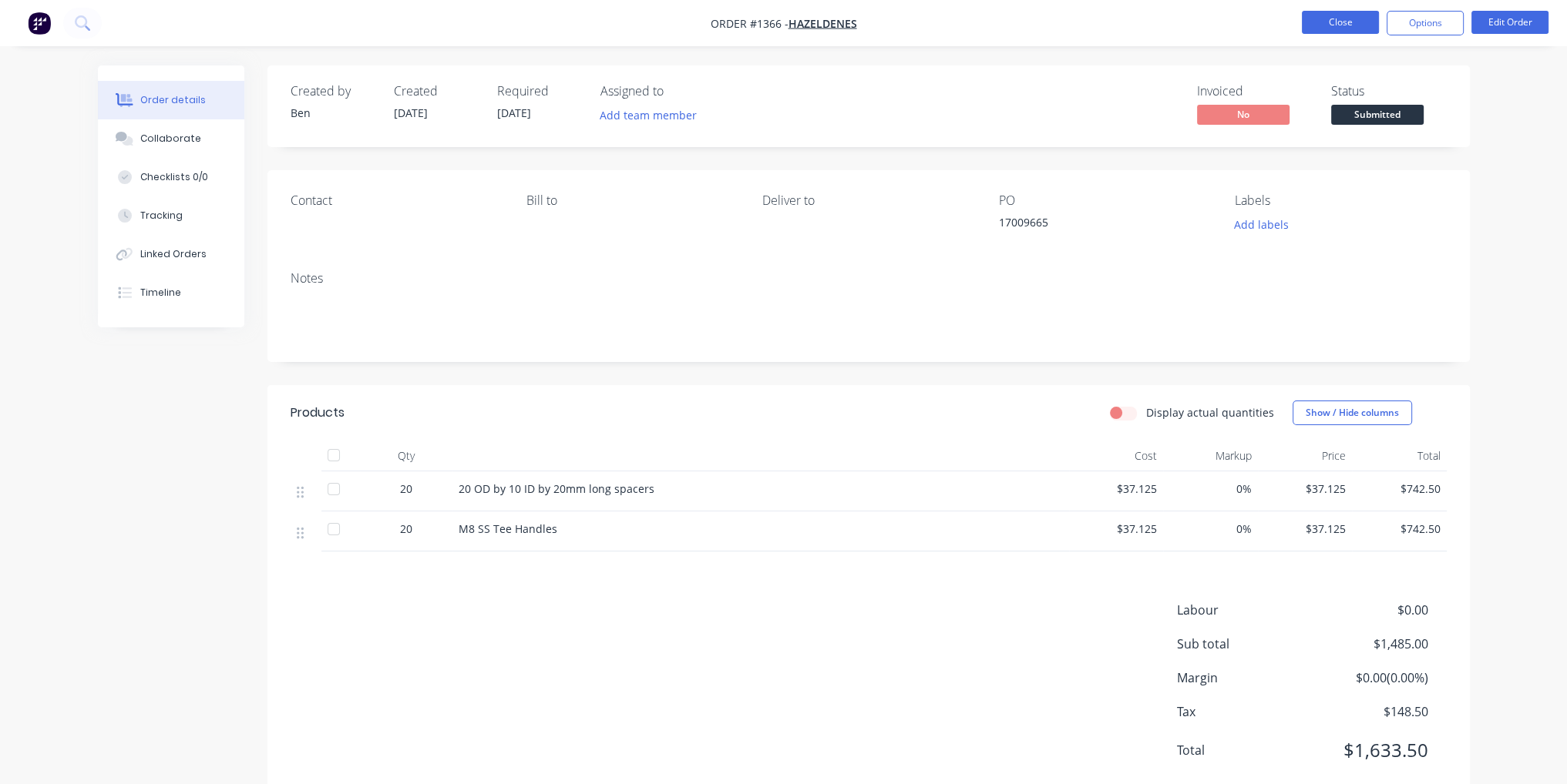
click at [1322, 26] on button "Close" at bounding box center [1340, 22] width 77 height 23
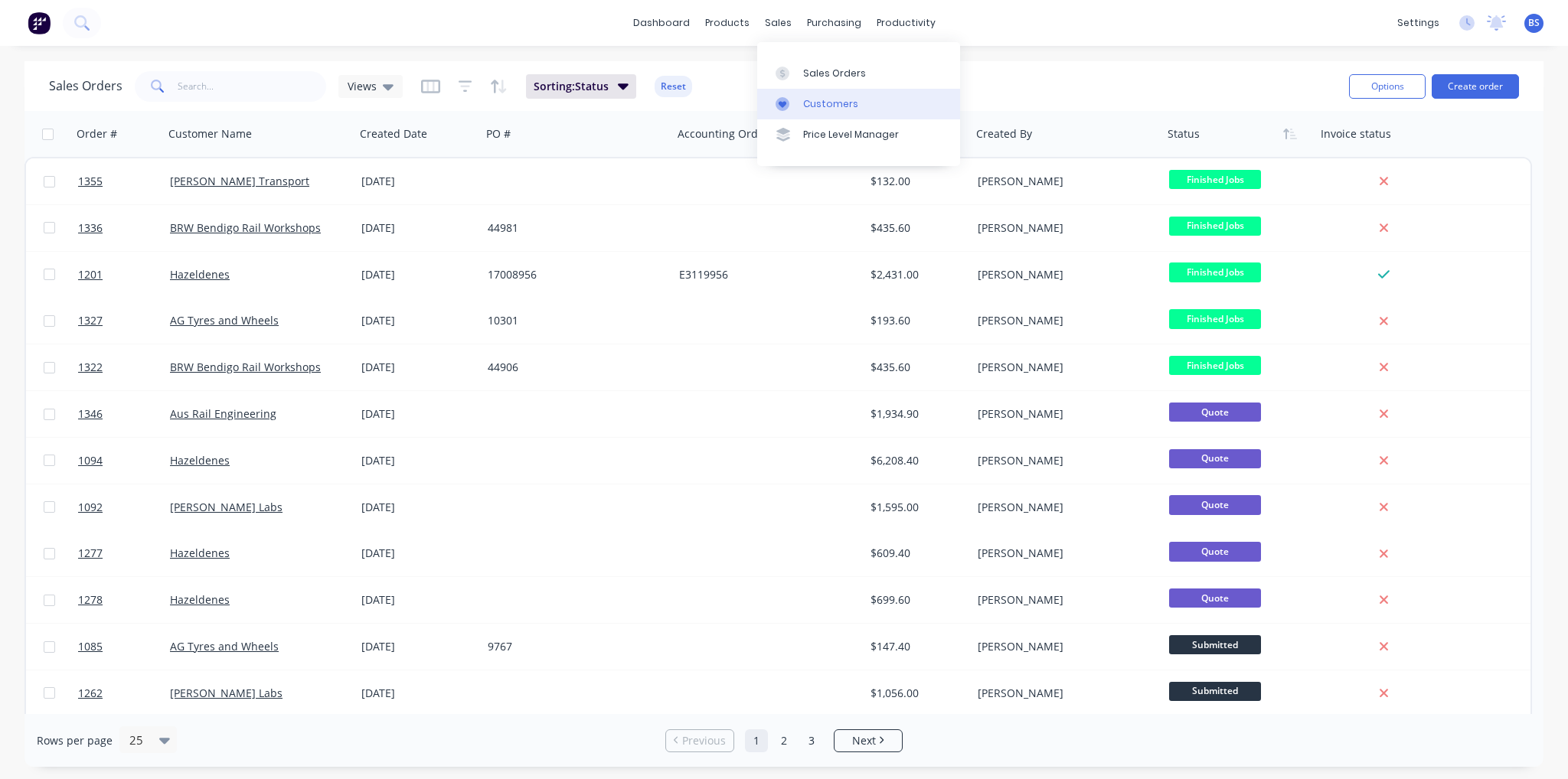
click at [816, 111] on link "Customers" at bounding box center [858, 104] width 203 height 31
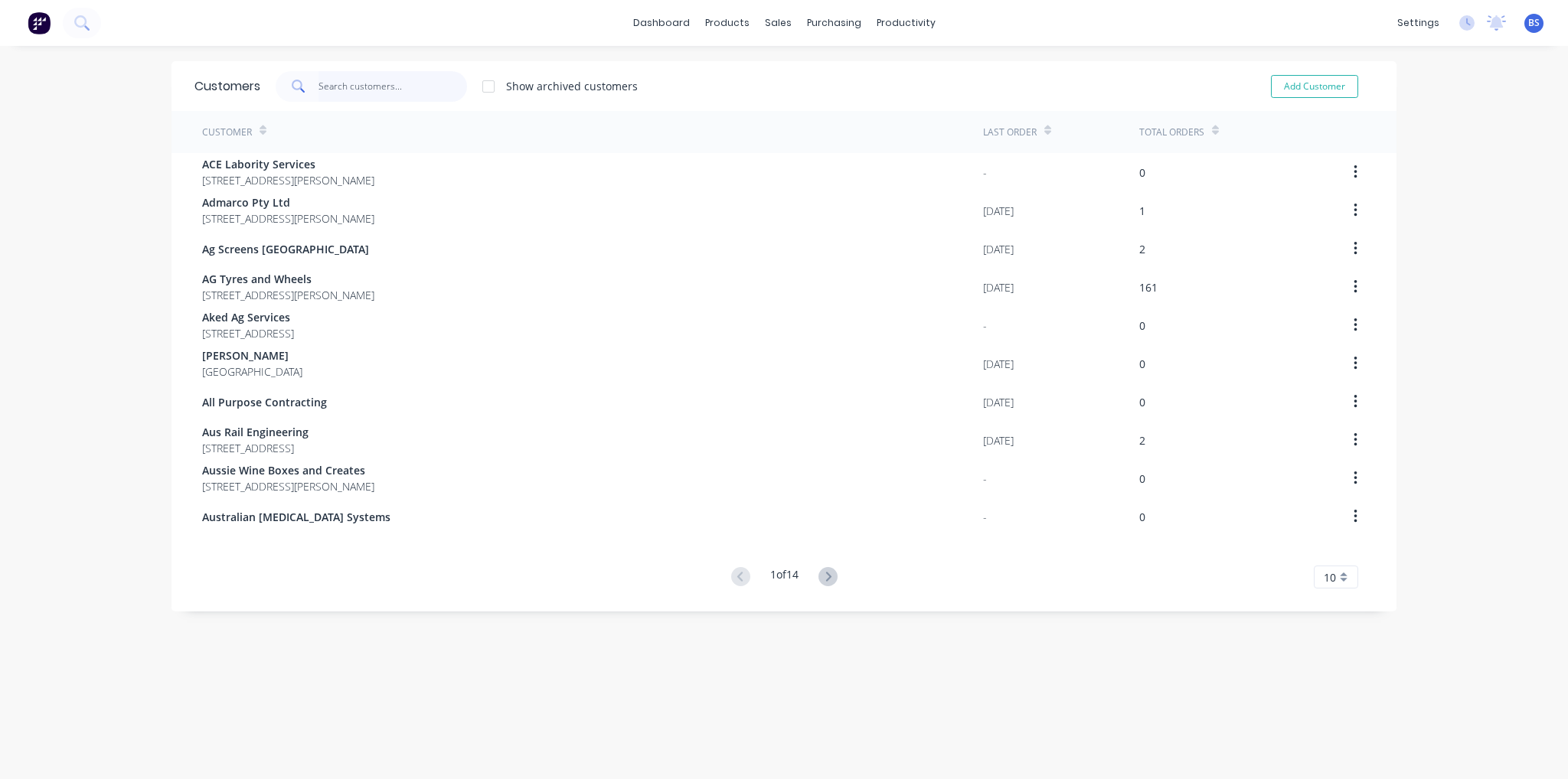
click at [340, 85] on input "text" at bounding box center [393, 86] width 150 height 31
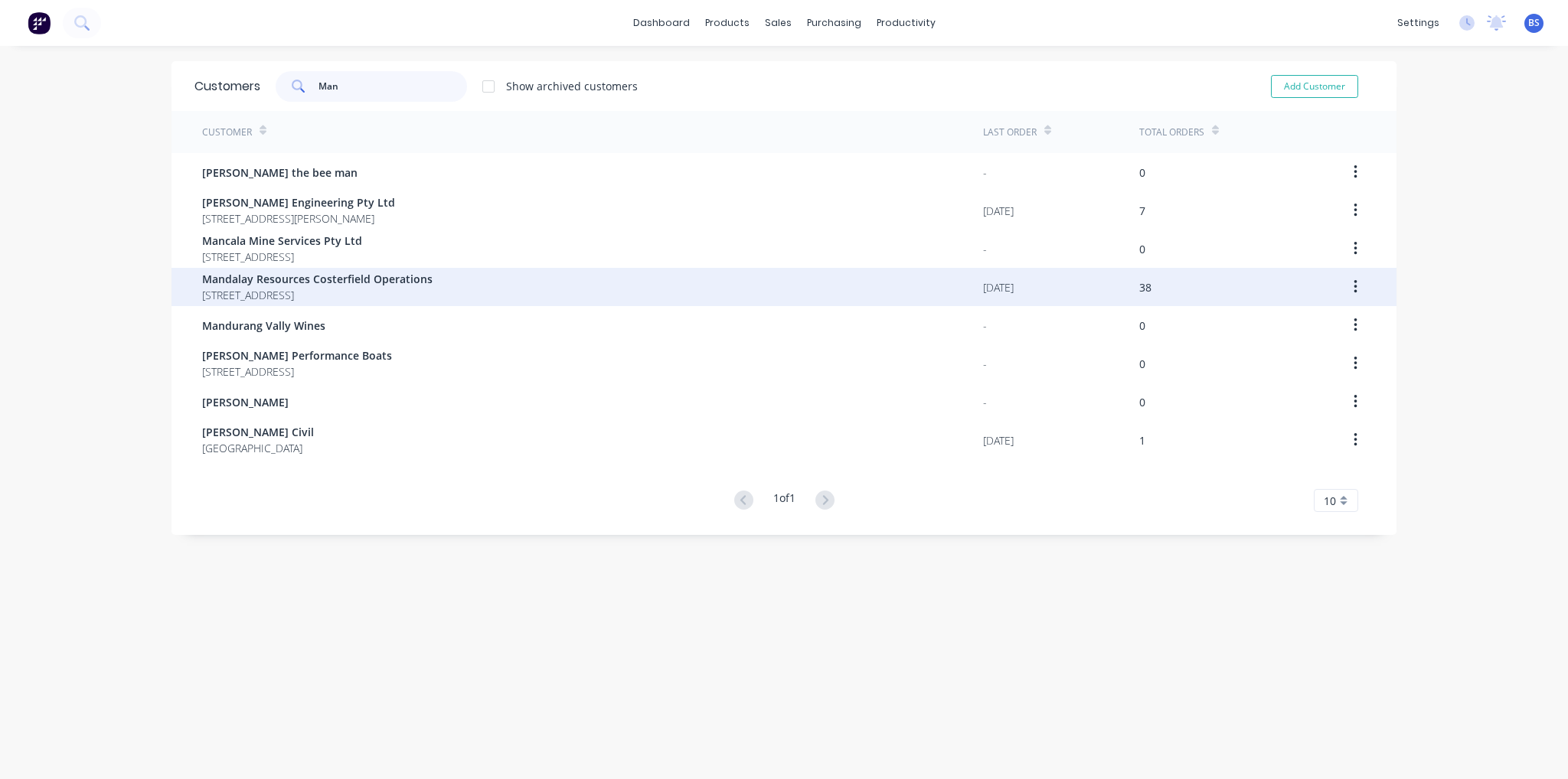
type input "Man"
click at [267, 290] on span "[STREET_ADDRESS]" at bounding box center [318, 295] width 231 height 16
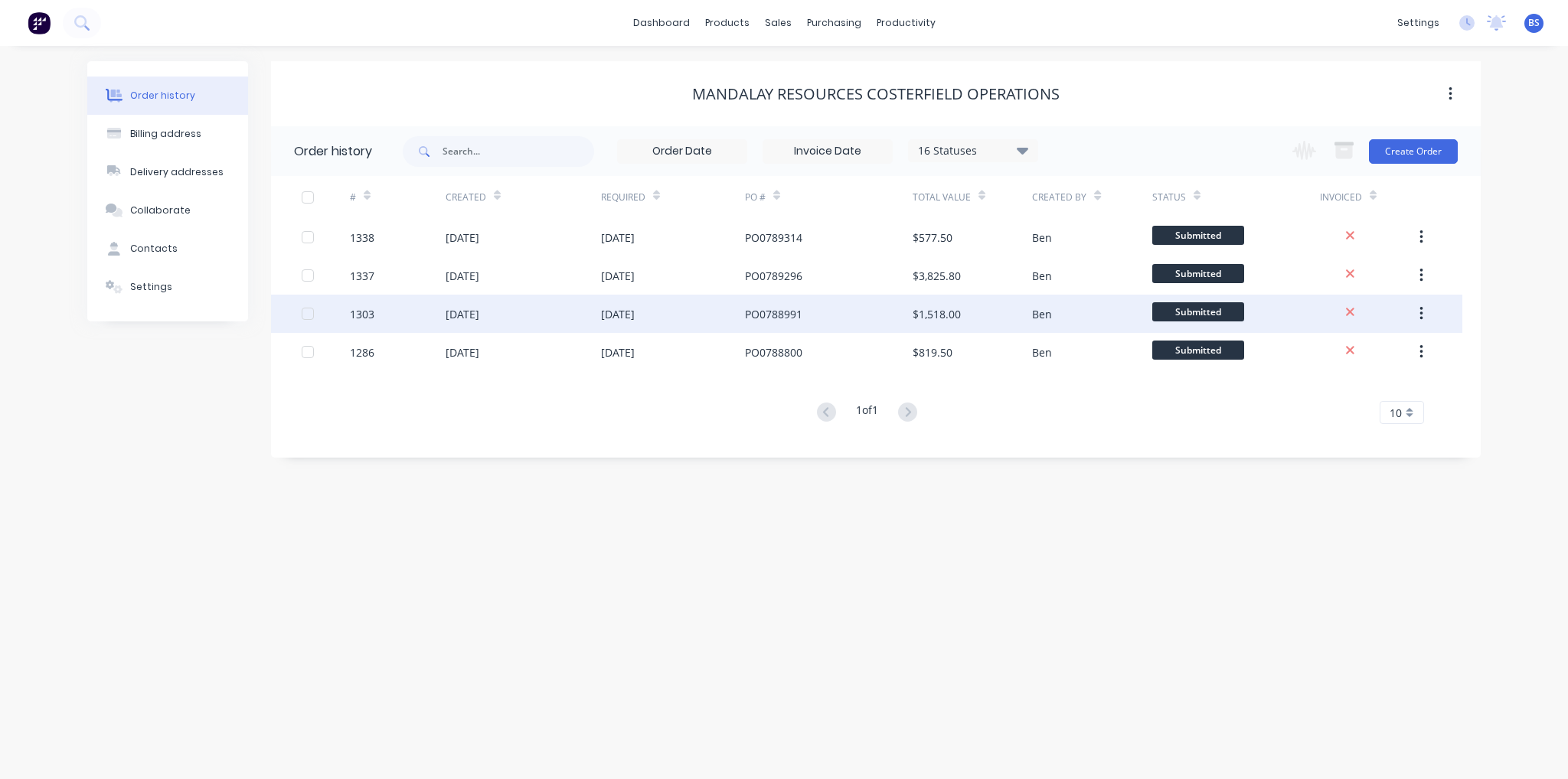
click at [554, 316] on div "[DATE]" at bounding box center [523, 313] width 156 height 38
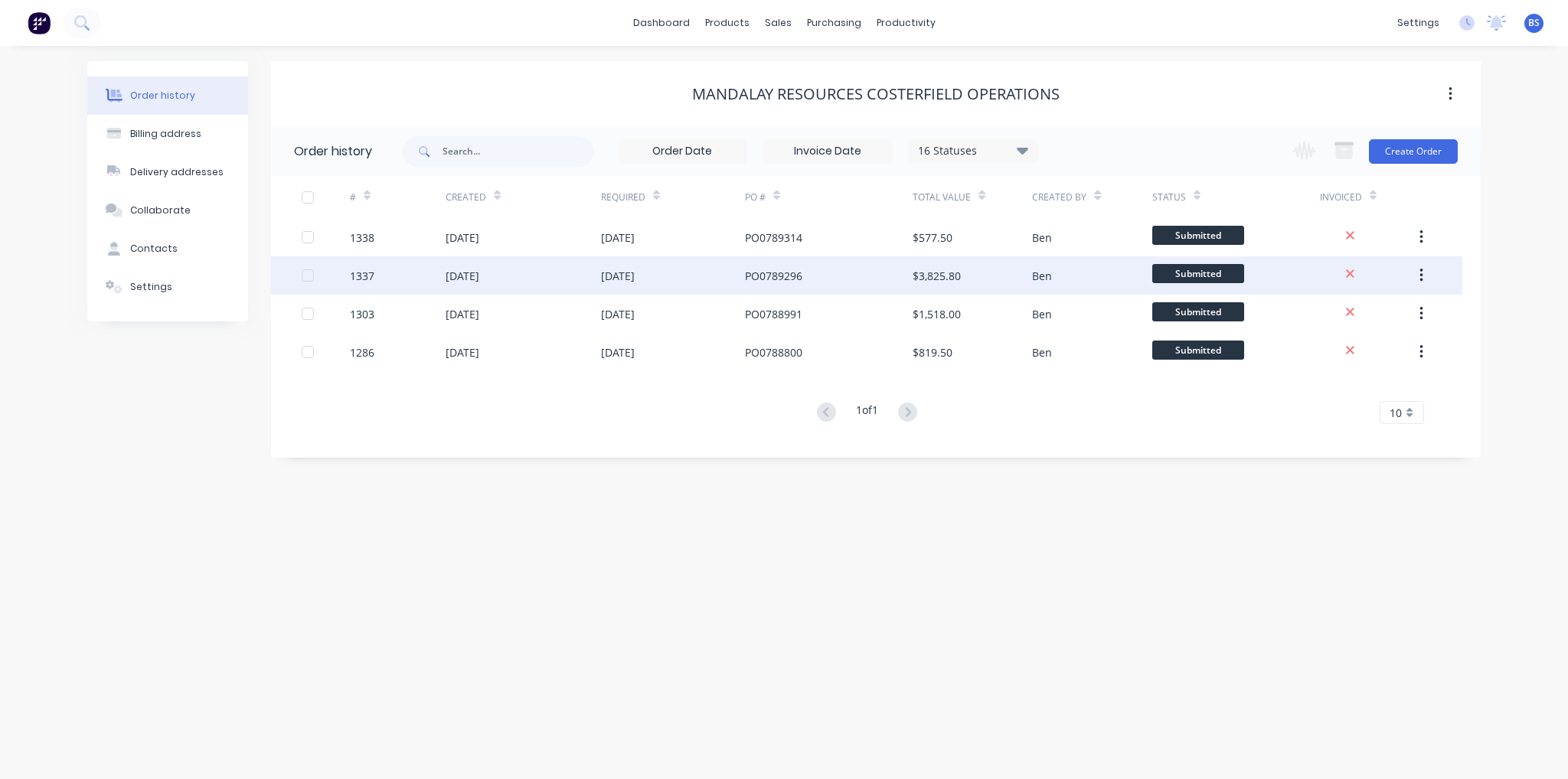
click at [625, 290] on div "[DATE]" at bounding box center [672, 275] width 144 height 38
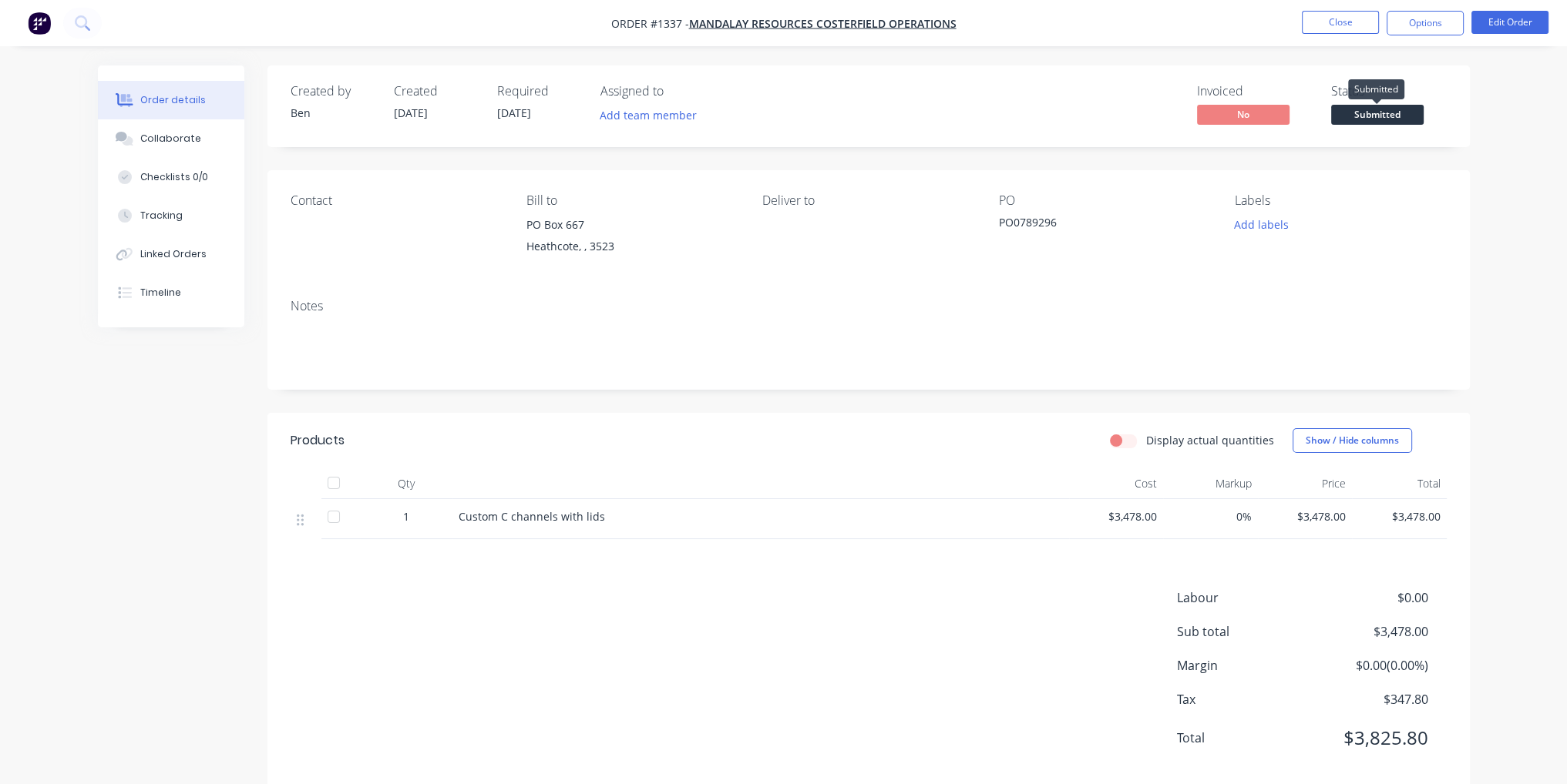
click at [1367, 118] on span "Submitted" at bounding box center [1377, 114] width 93 height 19
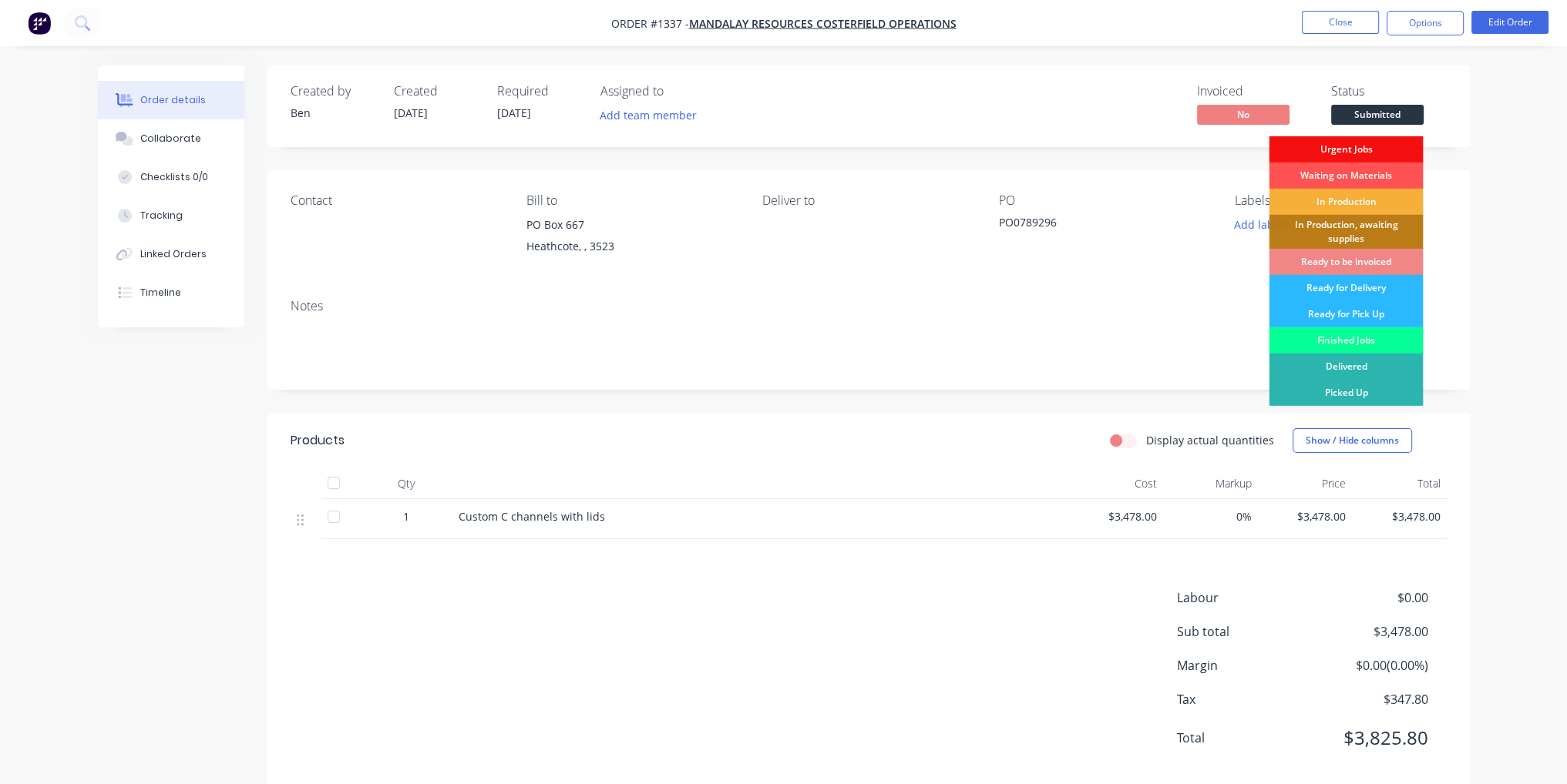
click at [1374, 340] on div "Finished Jobs" at bounding box center [1345, 340] width 154 height 26
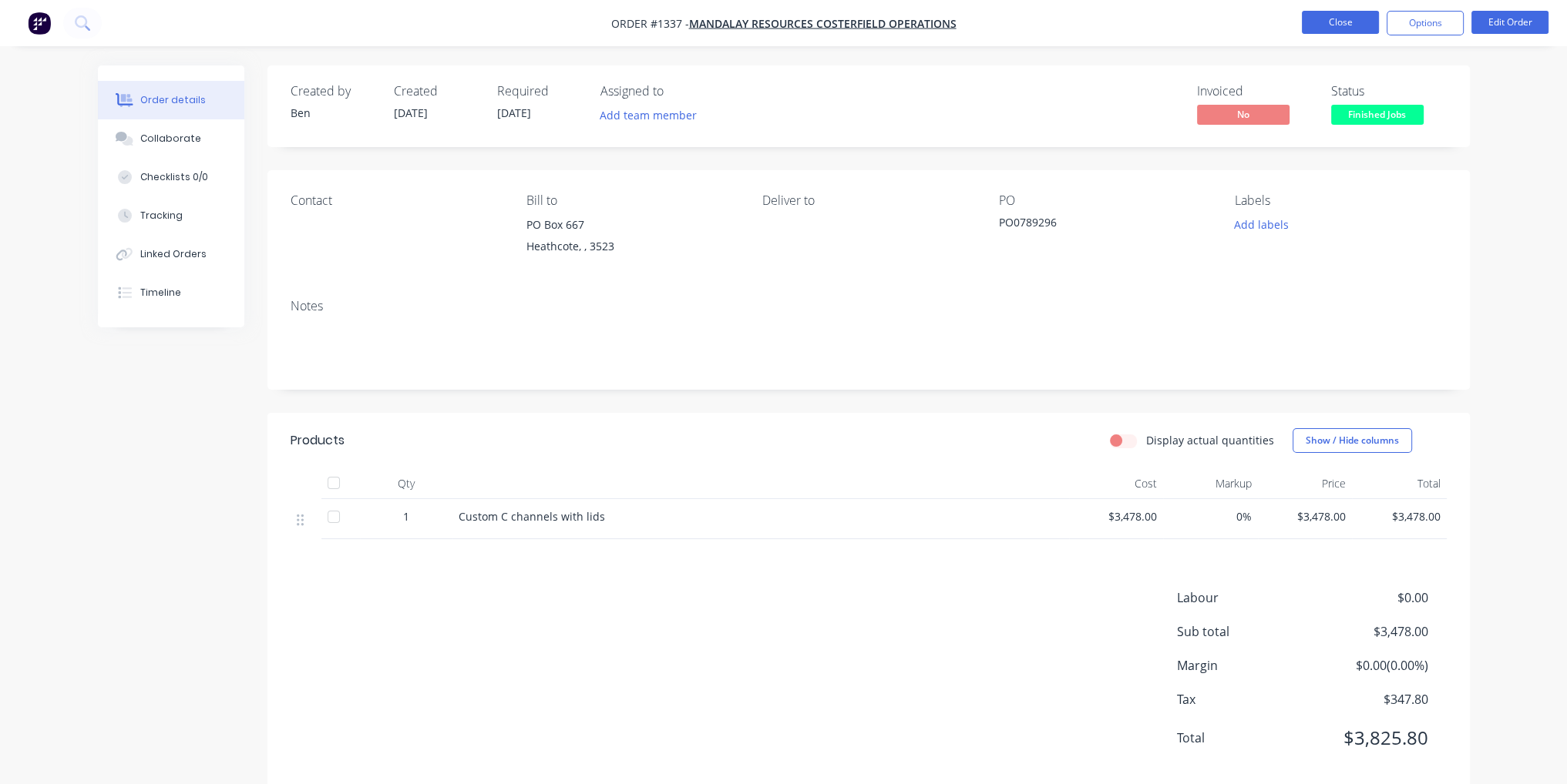
click at [1338, 32] on button "Close" at bounding box center [1340, 22] width 77 height 23
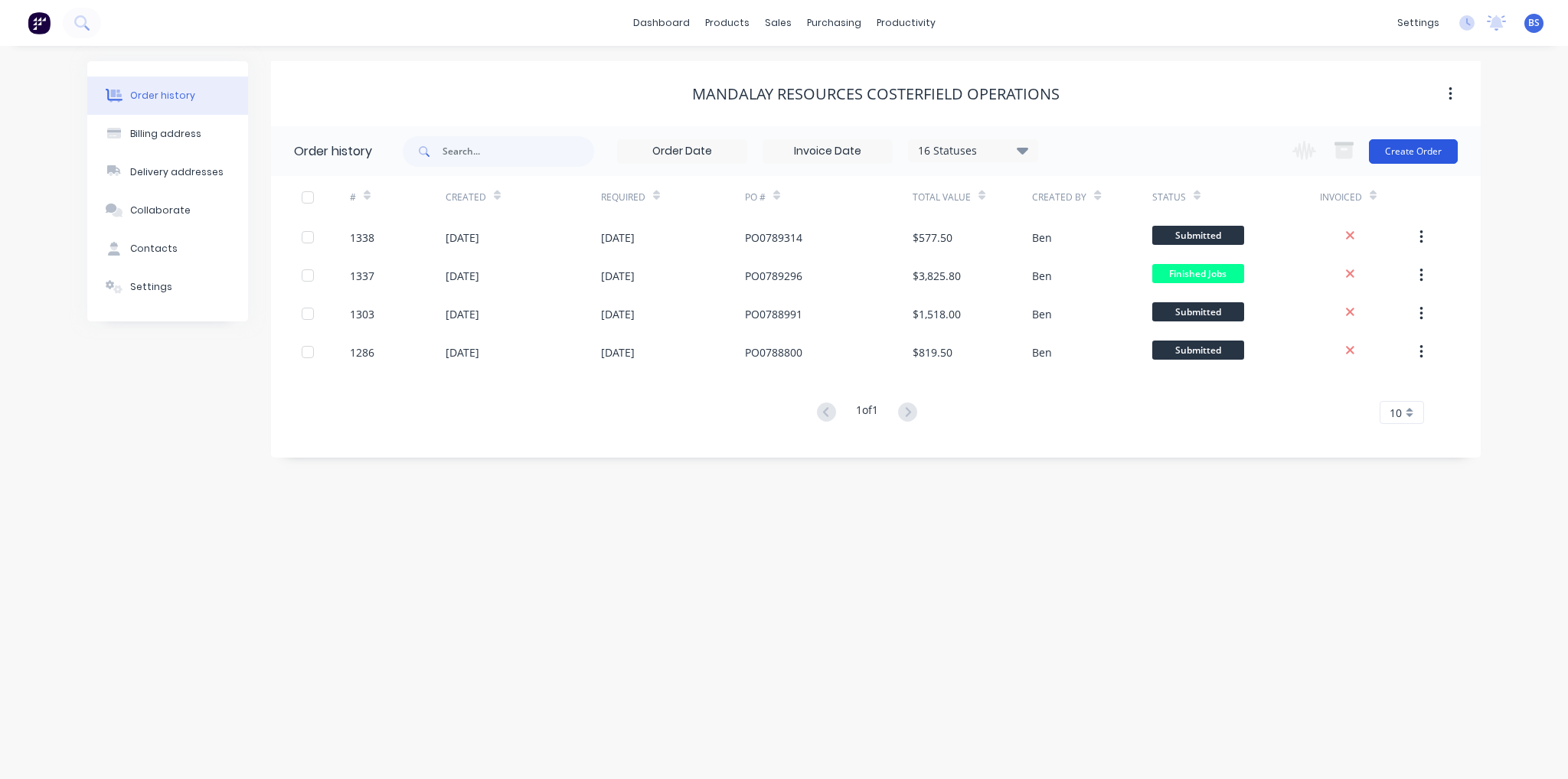
click at [1440, 160] on button "Create Order" at bounding box center [1413, 151] width 89 height 25
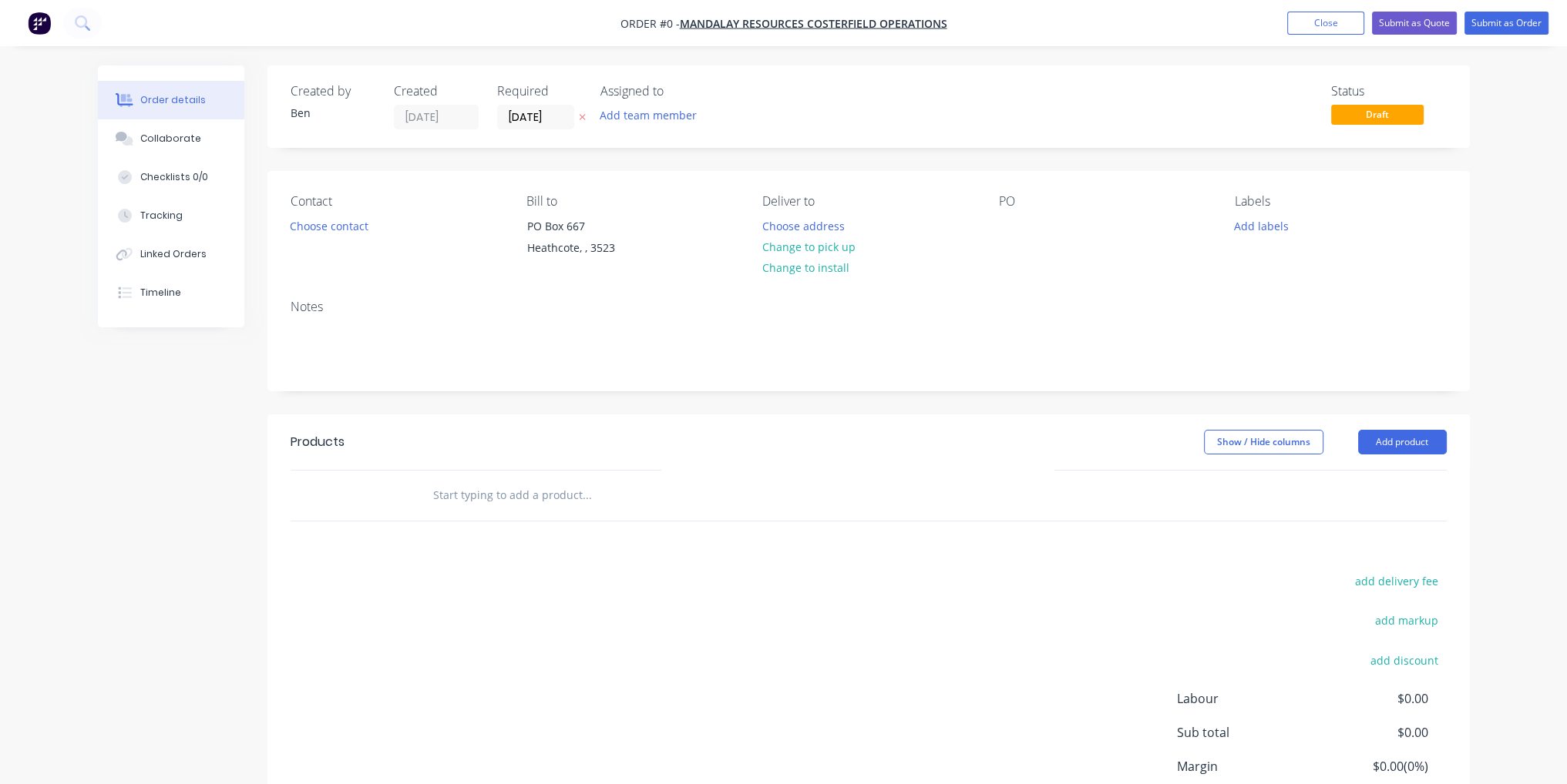
click at [1025, 223] on div "PO" at bounding box center [1104, 230] width 212 height 70
click at [1017, 223] on div at bounding box center [1011, 226] width 25 height 22
click at [1019, 229] on div at bounding box center [1011, 226] width 25 height 22
paste div
click at [867, 567] on div "Products Show / Hide columns Add product add delivery fee add markup add discou…" at bounding box center [869, 652] width 1202 height 477
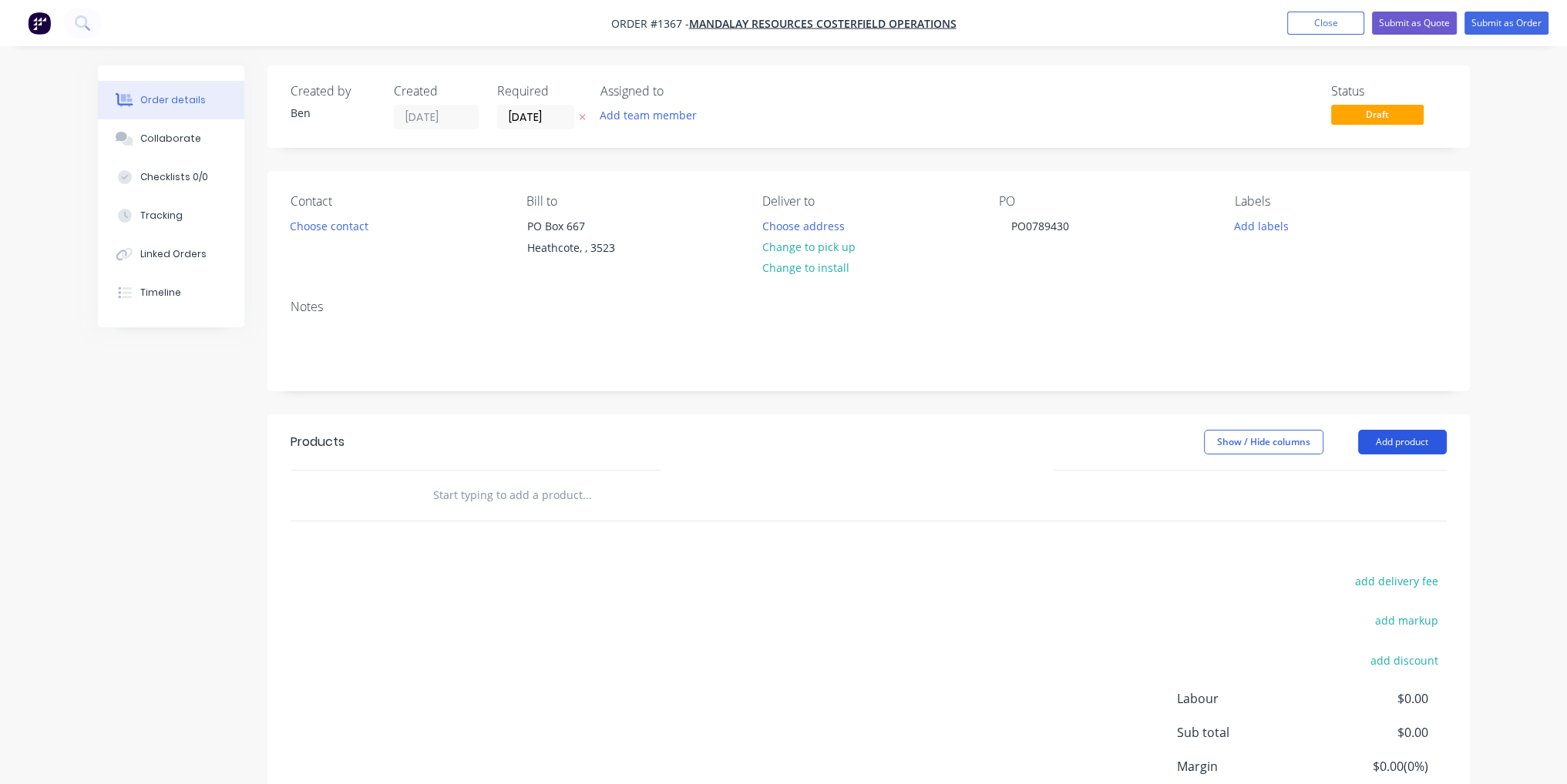
click at [1428, 449] on button "Add product" at bounding box center [1402, 442] width 89 height 25
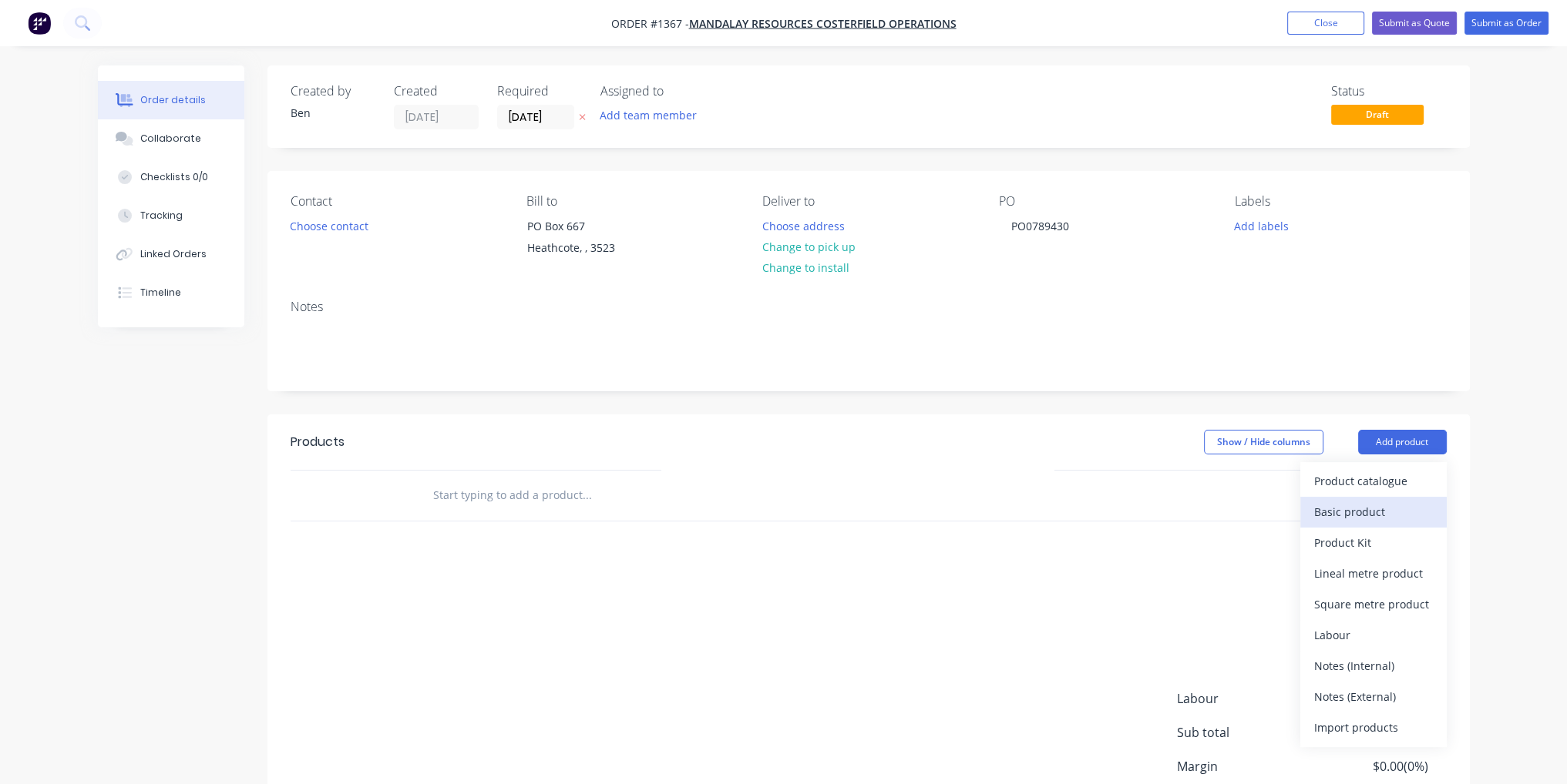
click at [1388, 517] on div "Basic product" at bounding box center [1373, 511] width 119 height 22
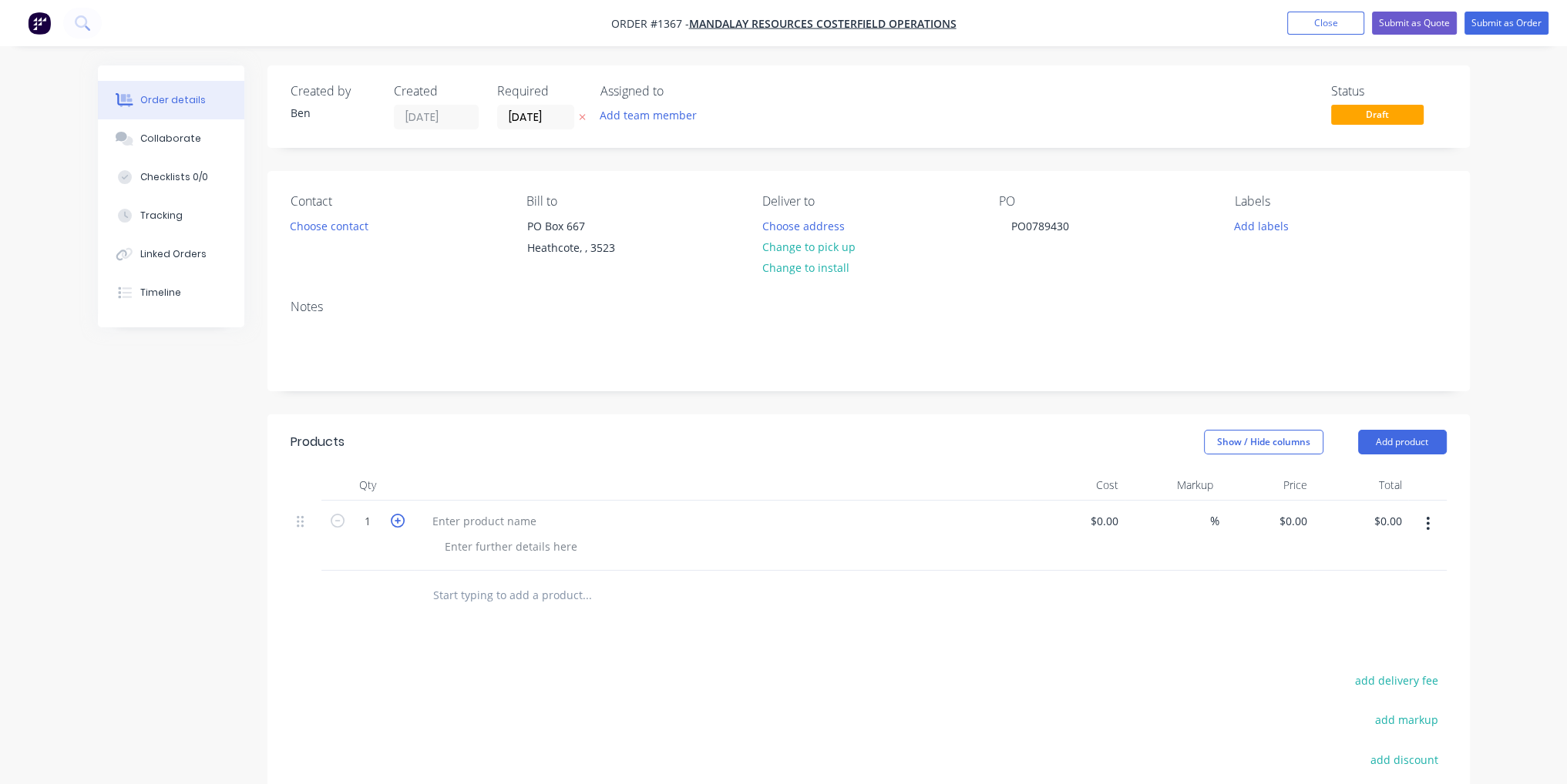
click at [403, 525] on icon "button" at bounding box center [397, 521] width 14 height 14
click at [402, 525] on icon "button" at bounding box center [397, 521] width 14 height 14
click at [401, 525] on icon "button" at bounding box center [397, 521] width 14 height 14
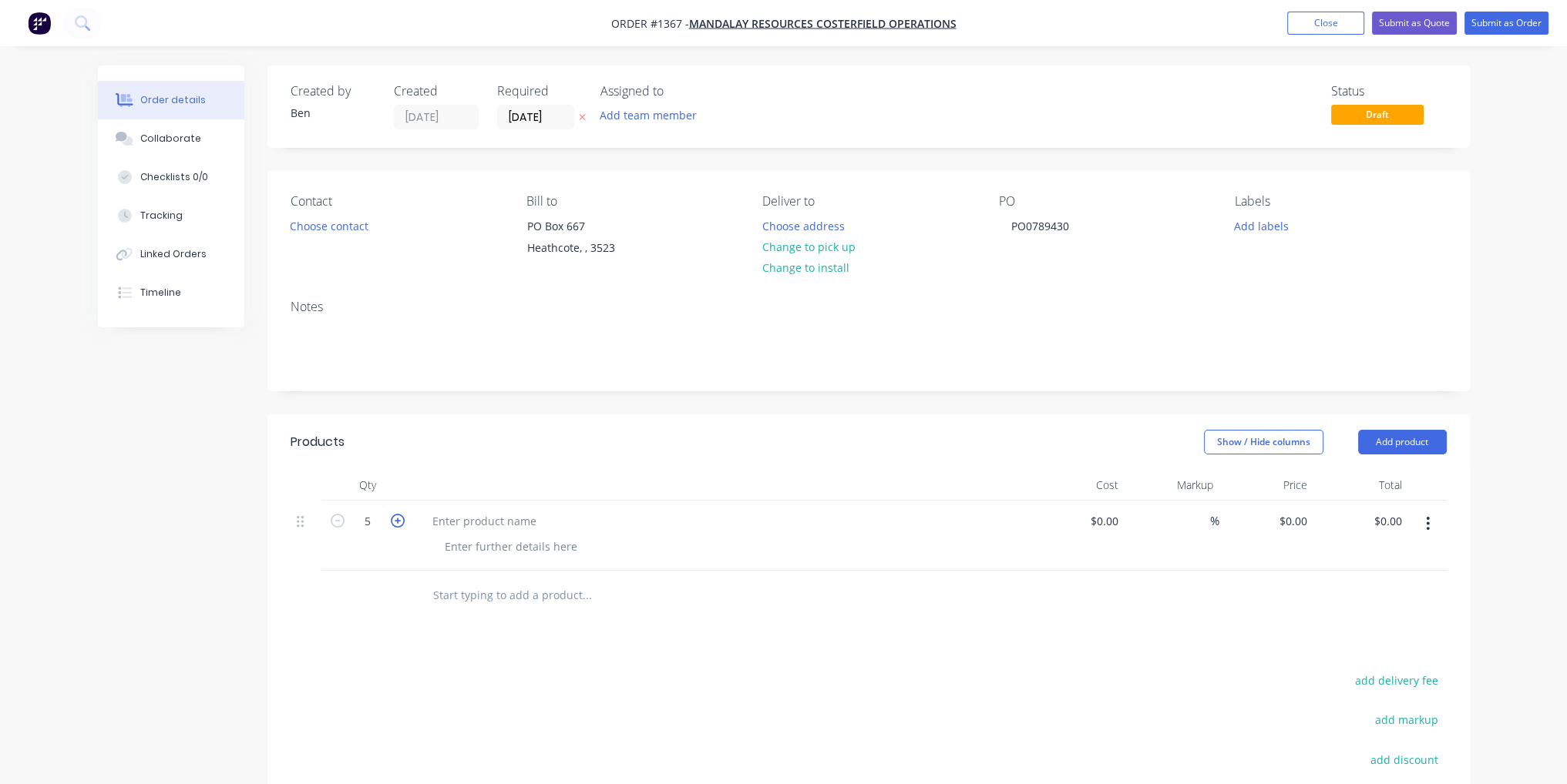
type input "6"
click at [478, 521] on div at bounding box center [484, 521] width 129 height 22
click at [1119, 522] on input at bounding box center [1115, 521] width 18 height 22
type input "$85.00"
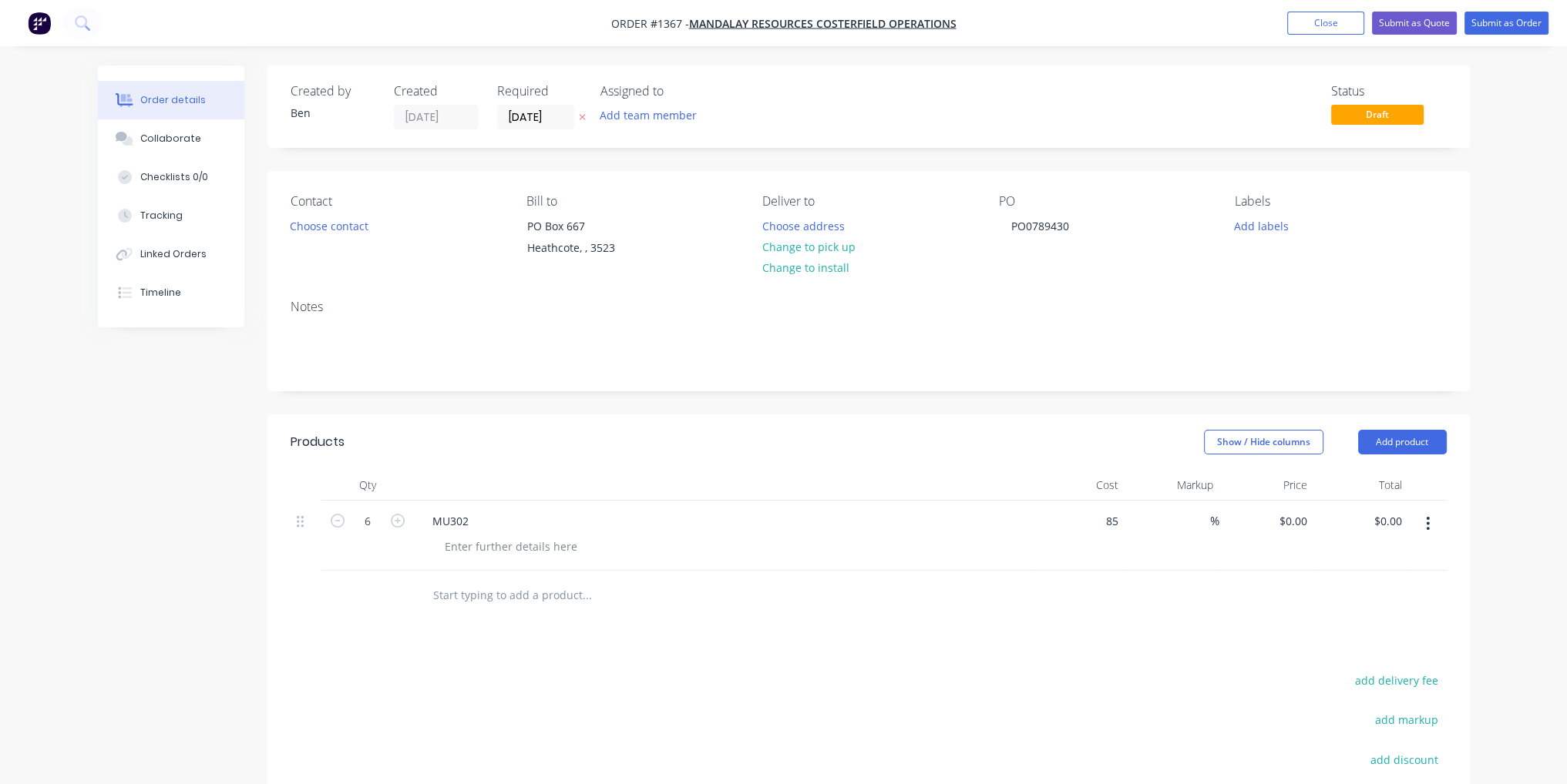
type input "$85.00"
type input "$510.00"
click at [1496, 13] on button "Submit as Order" at bounding box center [1506, 22] width 84 height 23
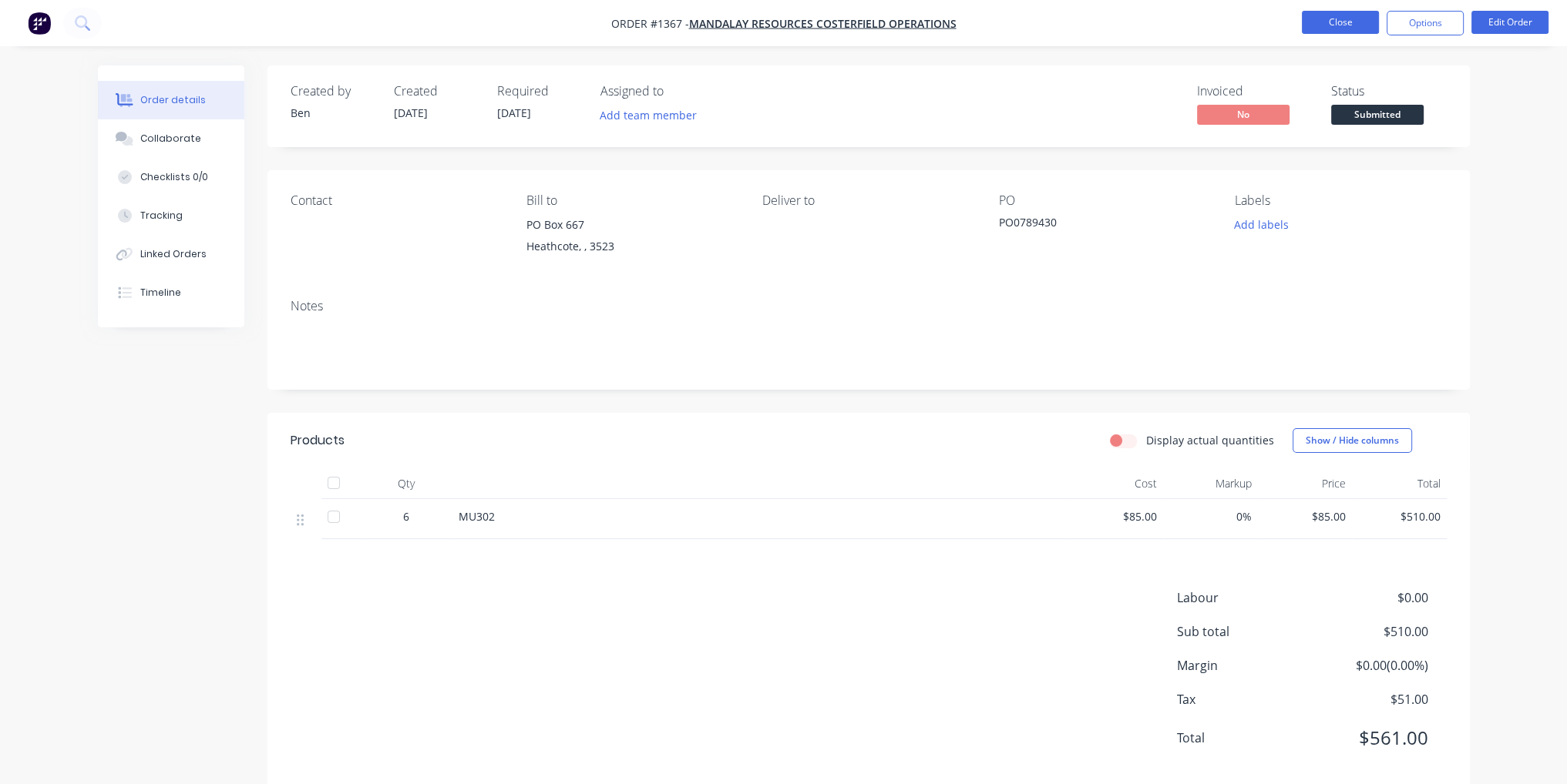
click at [1331, 22] on button "Close" at bounding box center [1340, 22] width 77 height 23
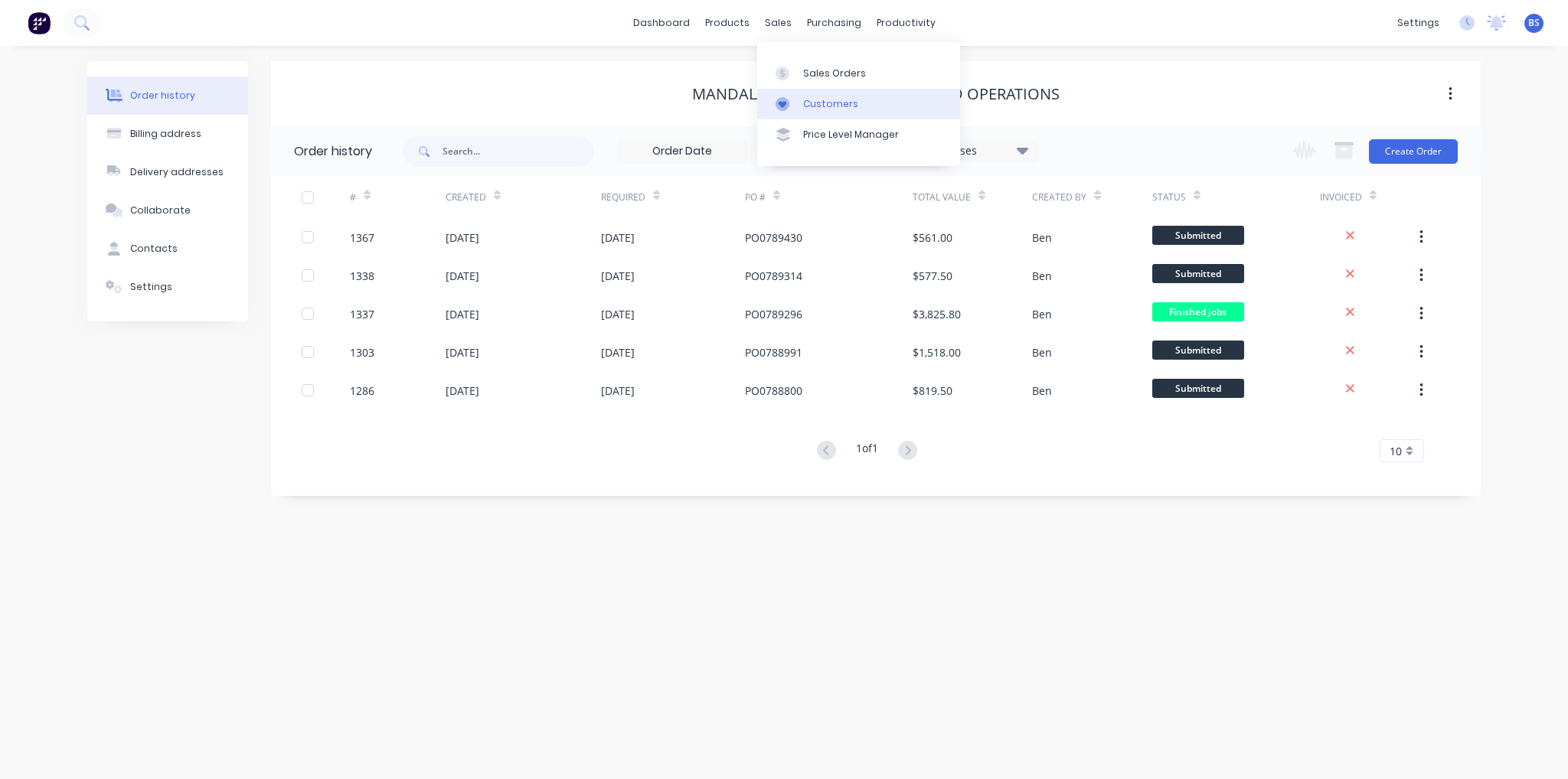
click at [816, 100] on div "Customers" at bounding box center [831, 104] width 56 height 14
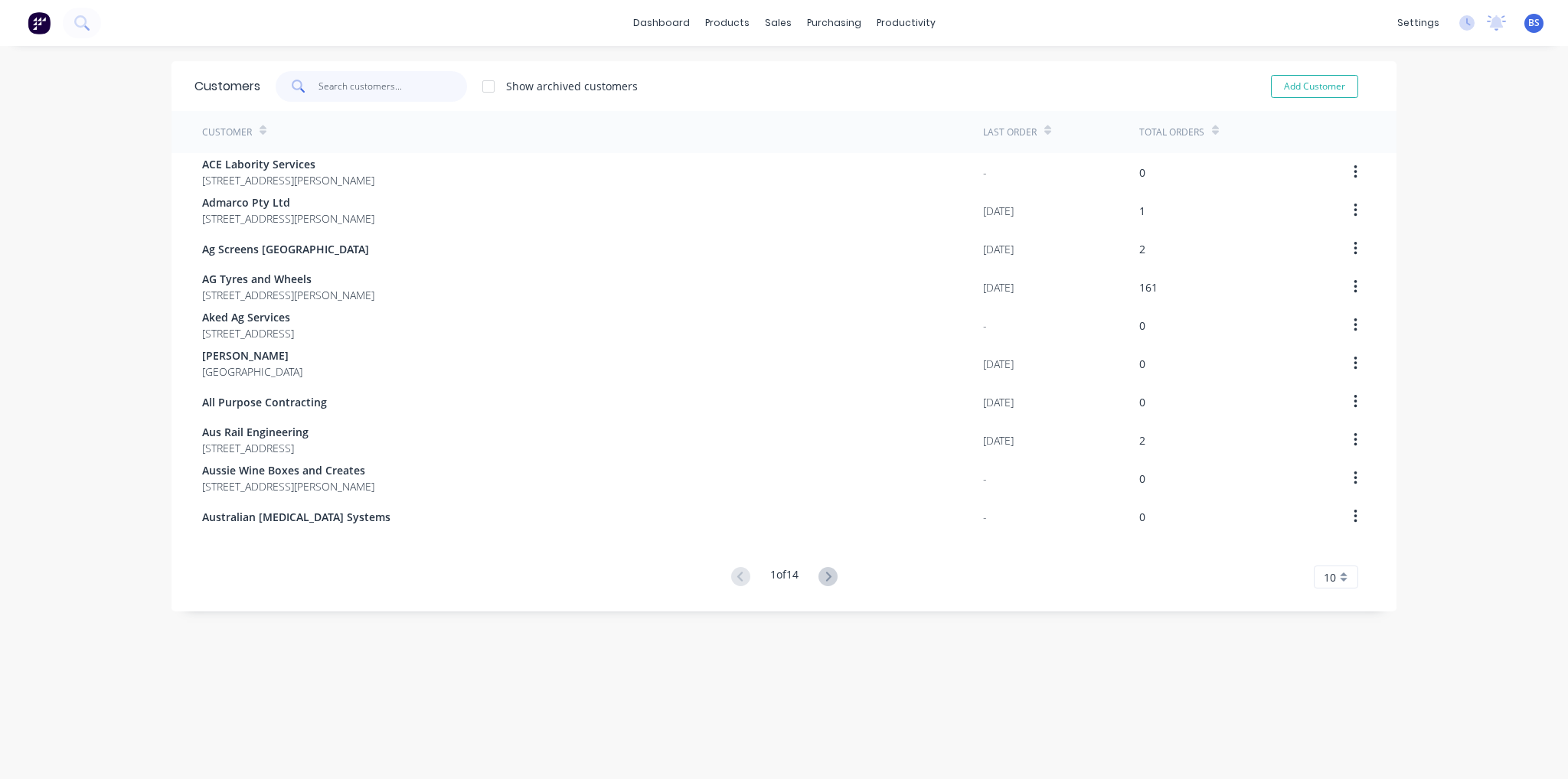
click at [360, 86] on input "text" at bounding box center [393, 86] width 150 height 31
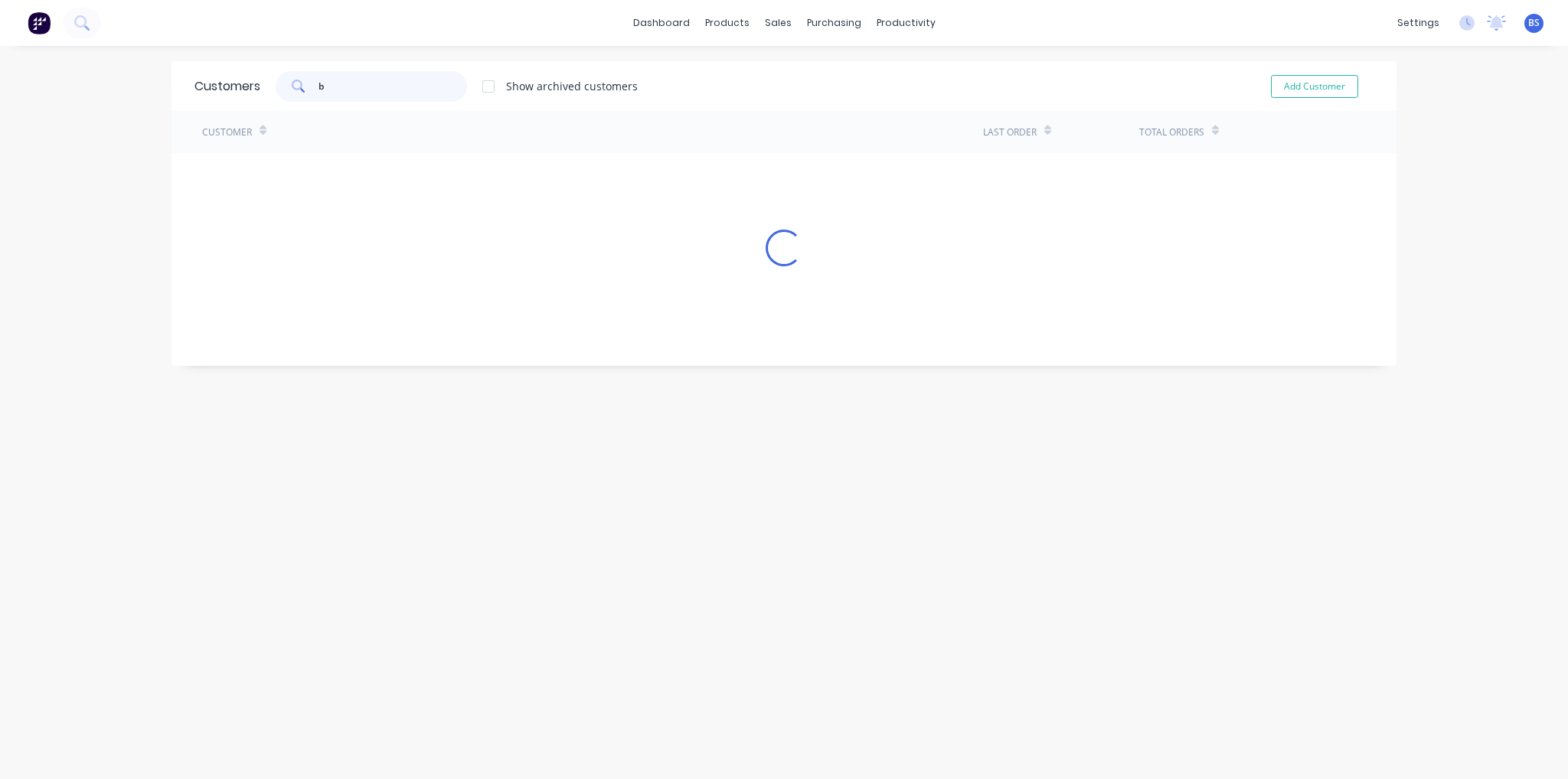
type input "be"
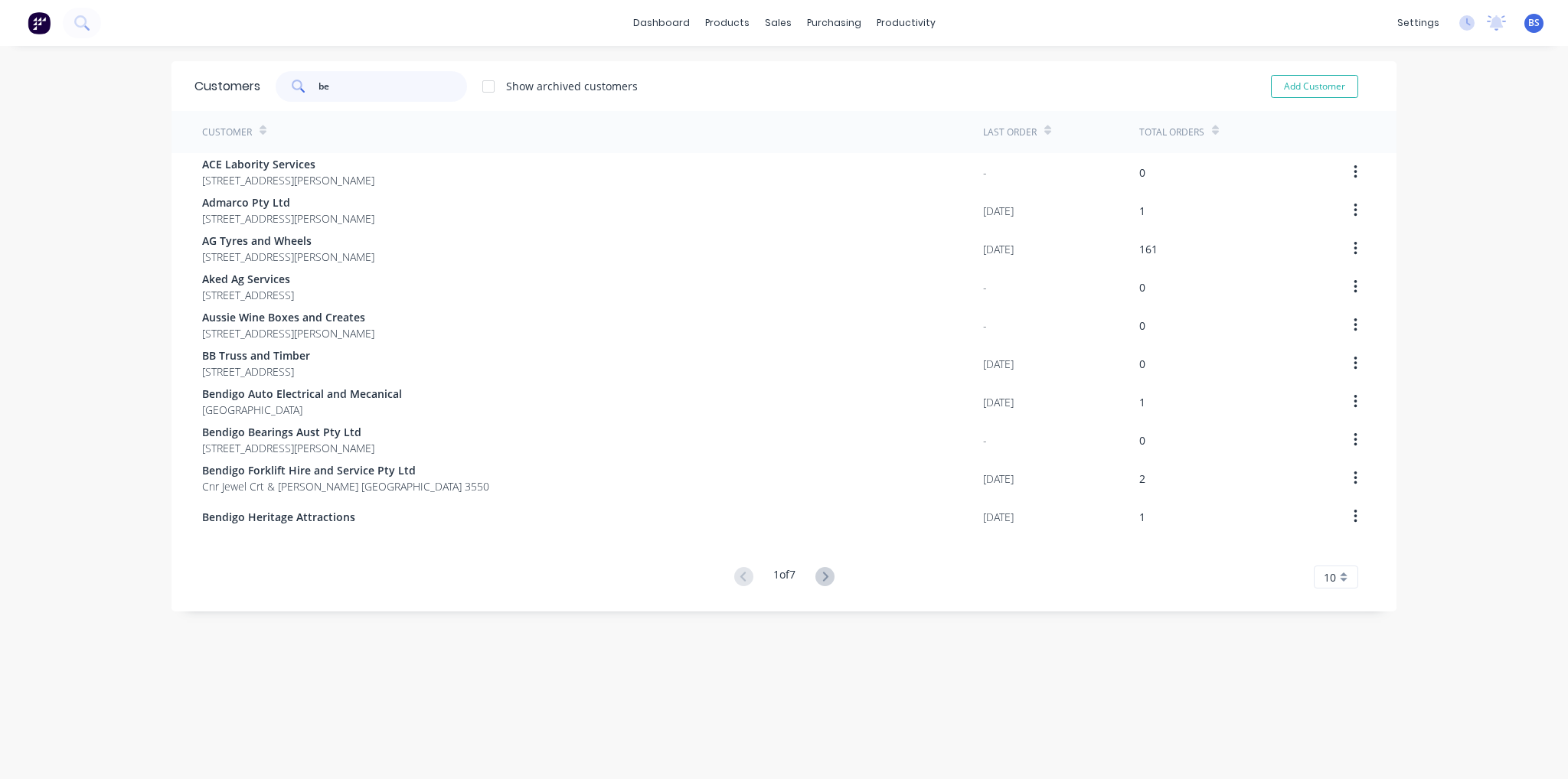
drag, startPoint x: 331, startPoint y: 80, endPoint x: 217, endPoint y: 80, distance: 114.0
click at [217, 80] on div "Customers be Show archived customers Add Customer" at bounding box center [784, 86] width 1225 height 50
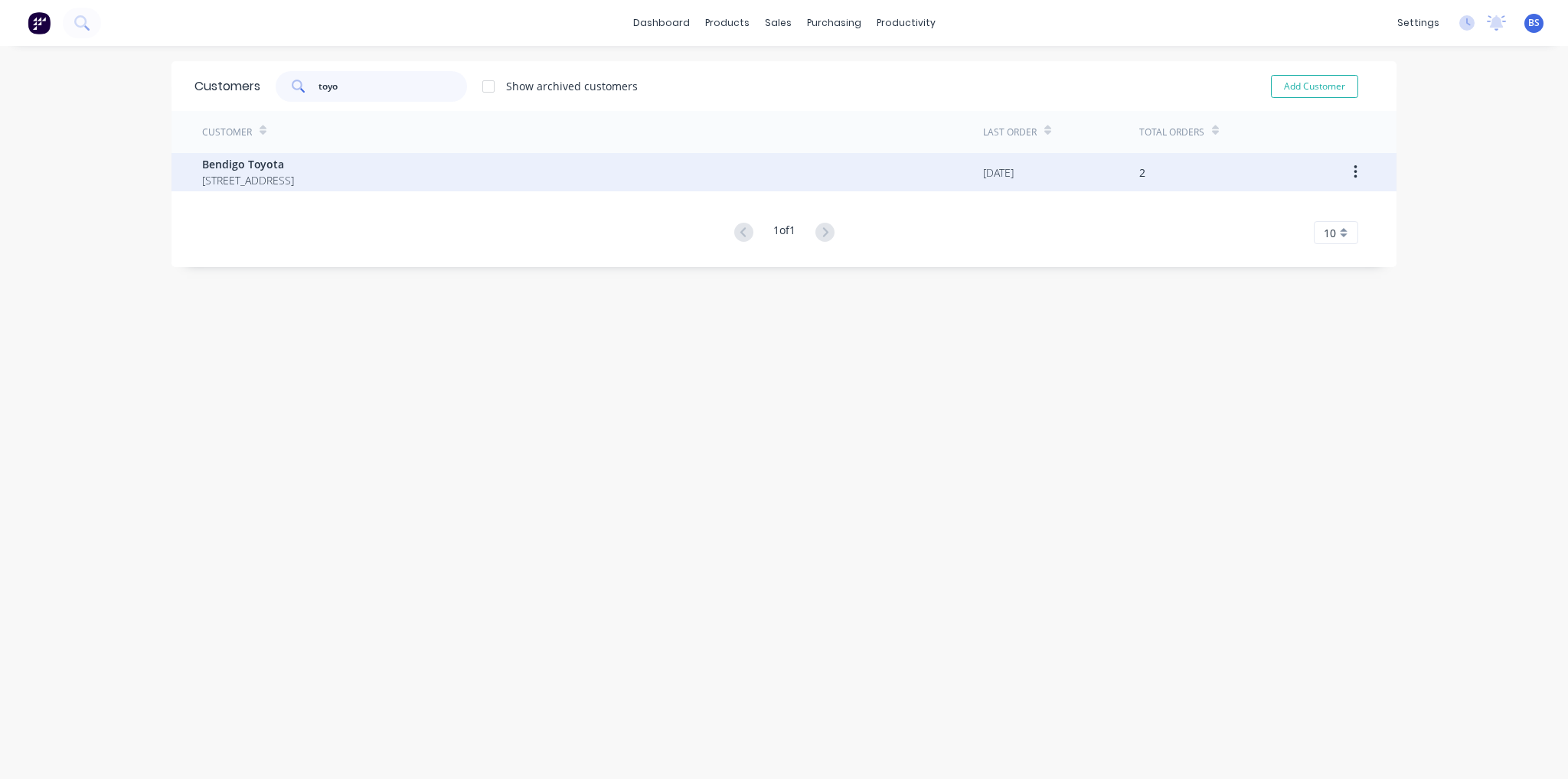
type input "toyo"
click at [251, 161] on span "Bendigo Toyota" at bounding box center [249, 164] width 92 height 16
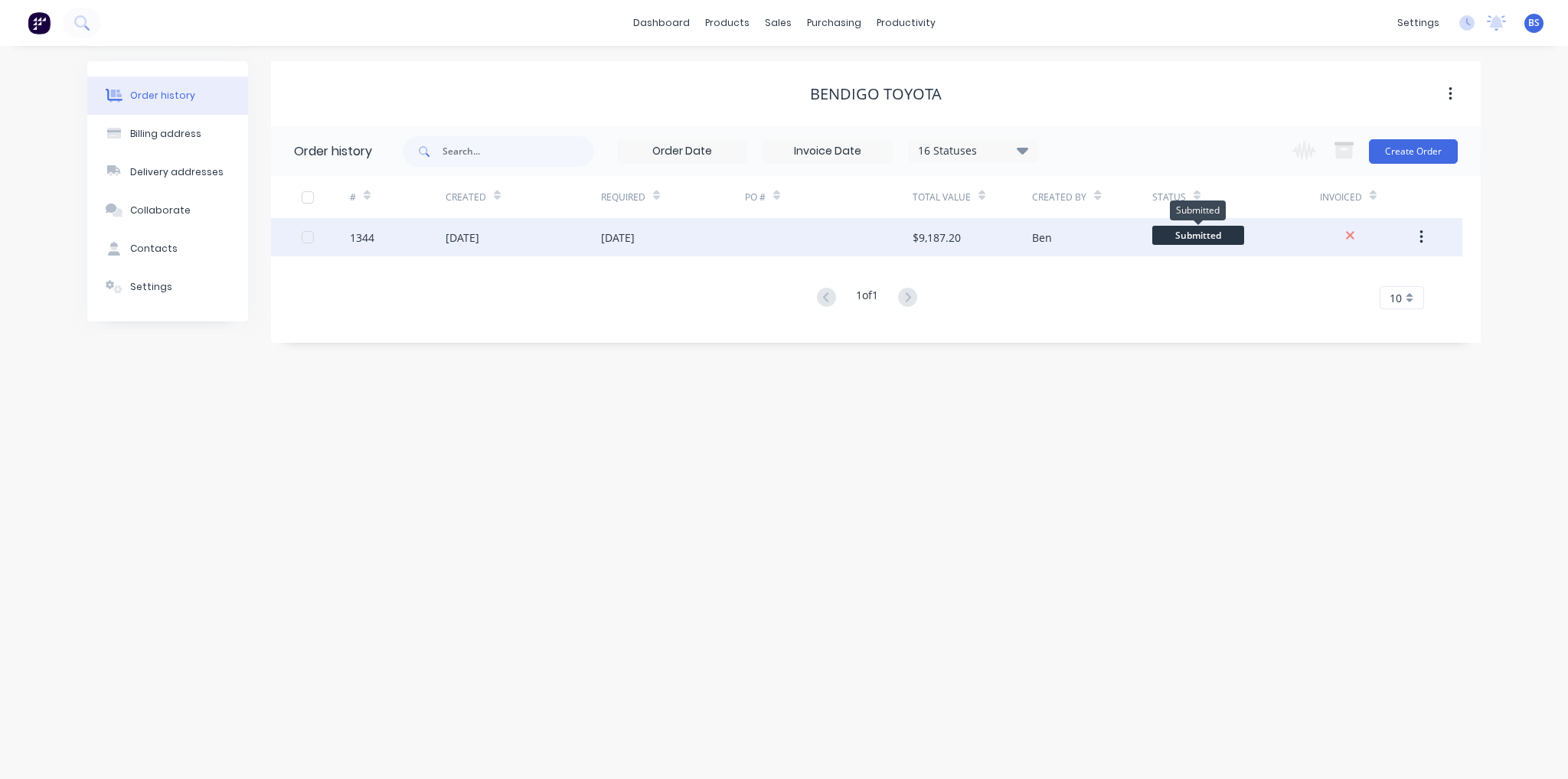
click at [1227, 236] on span "Submitted" at bounding box center [1199, 235] width 92 height 19
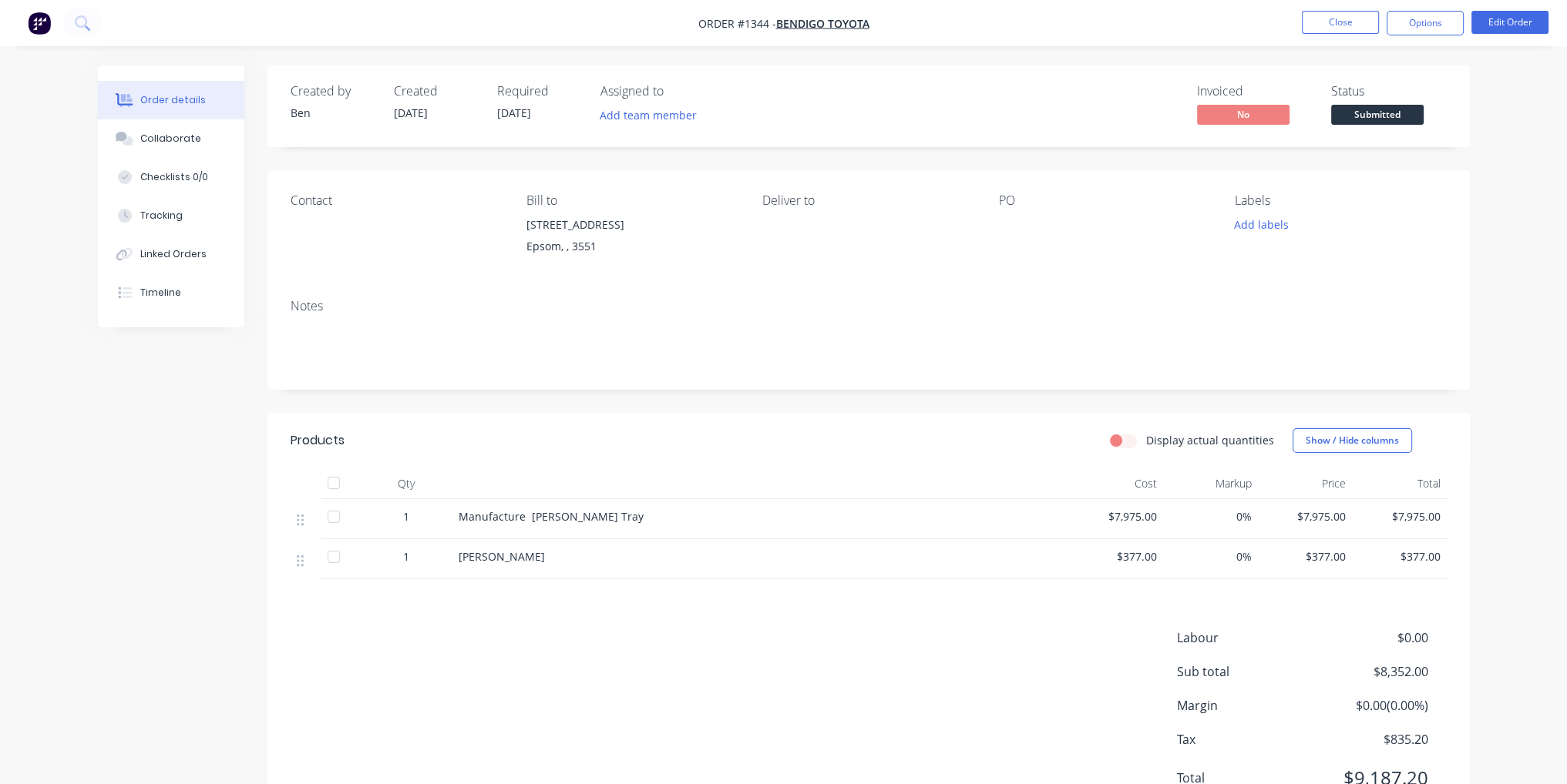
click at [1381, 111] on span "Submitted" at bounding box center [1377, 114] width 93 height 19
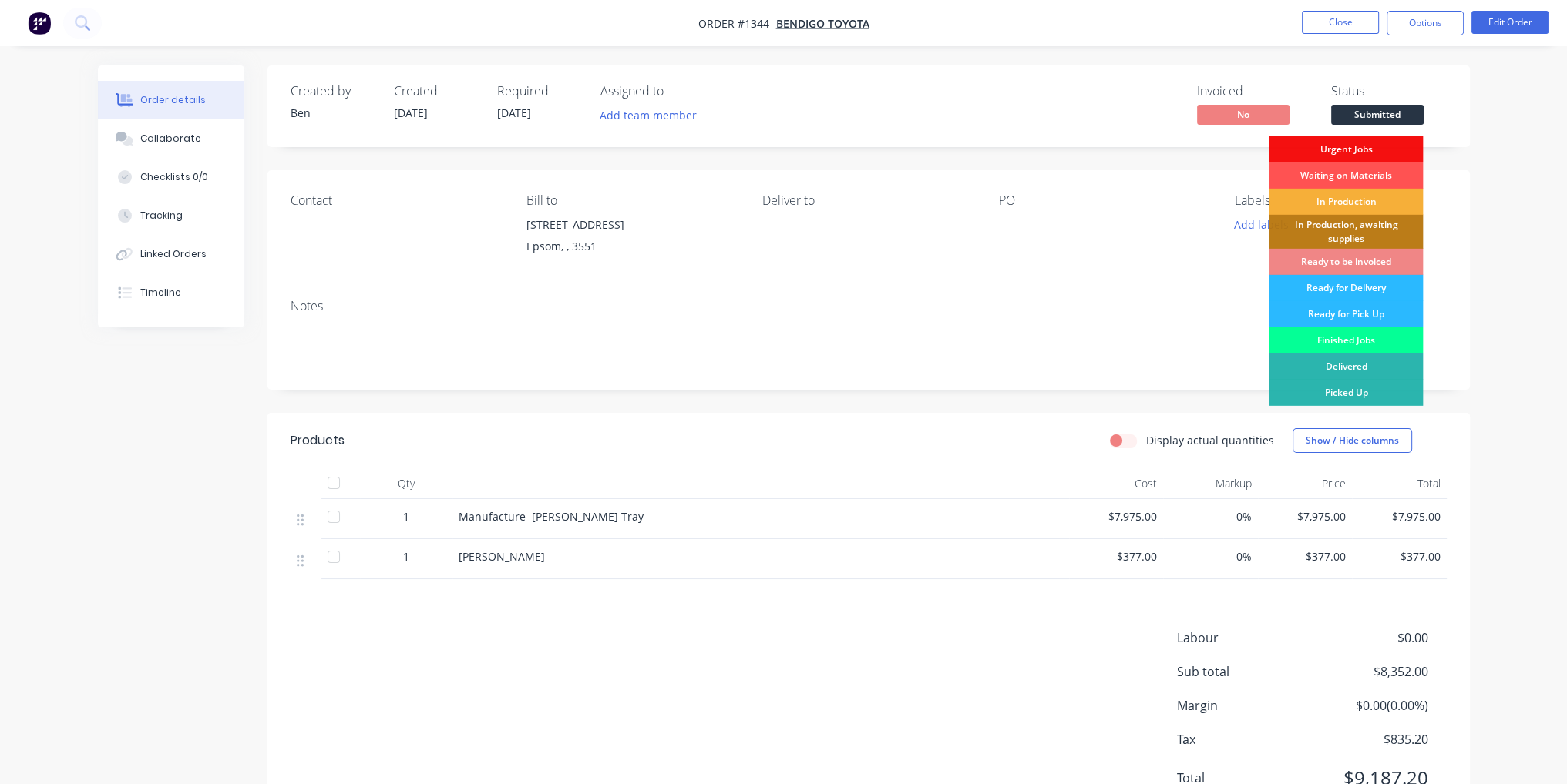
click at [1368, 333] on div "Finished Jobs" at bounding box center [1345, 340] width 154 height 26
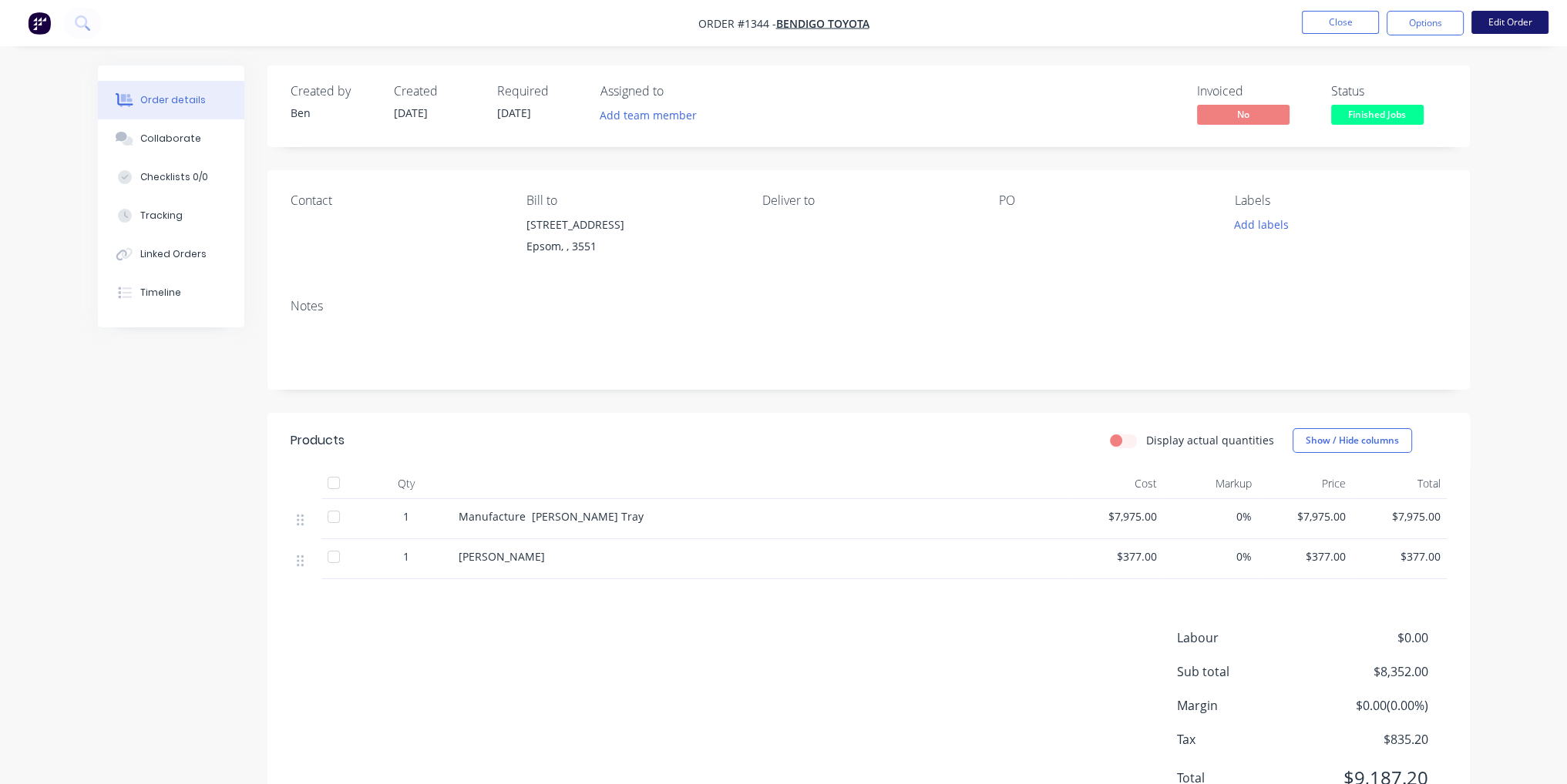
click at [1541, 23] on button "Edit Order" at bounding box center [1510, 22] width 77 height 23
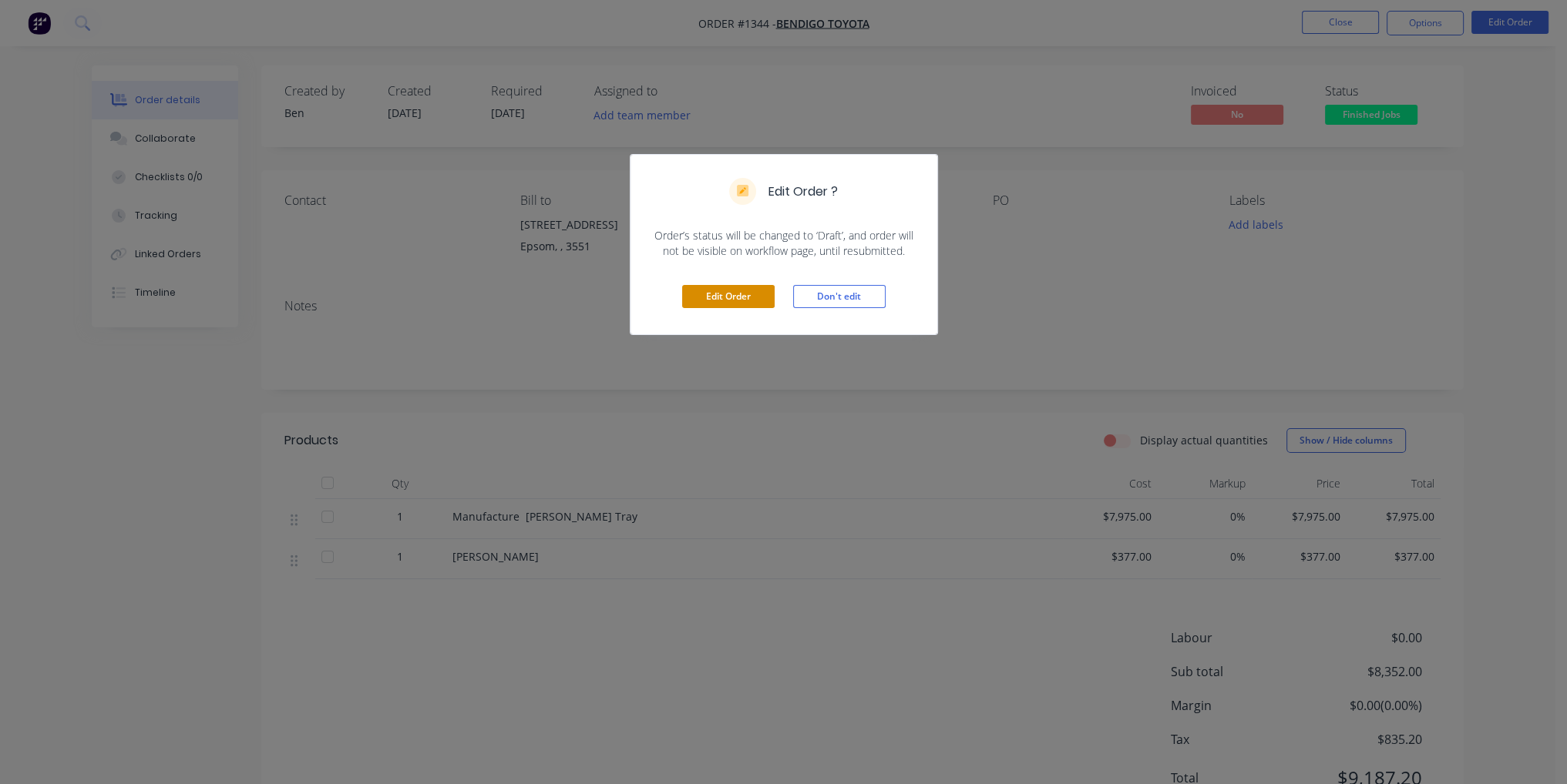
click at [712, 299] on button "Edit Order" at bounding box center [728, 297] width 93 height 23
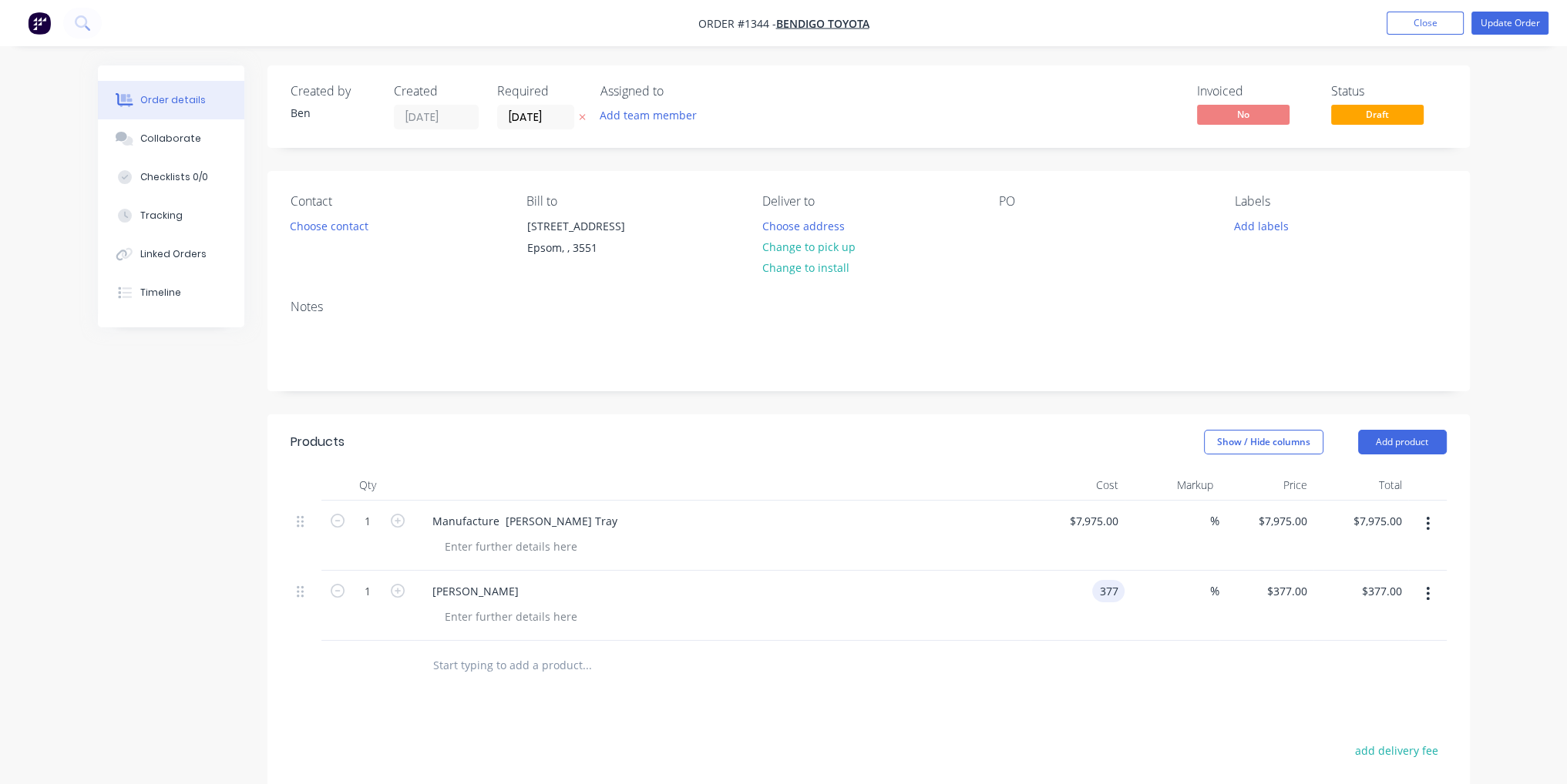
click at [1103, 595] on input "377" at bounding box center [1111, 591] width 26 height 22
type input "$385.00"
click at [1255, 714] on div "Products Show / Hide columns Add product Qty Cost Markup Price Total 1 Manufact…" at bounding box center [869, 738] width 1202 height 646
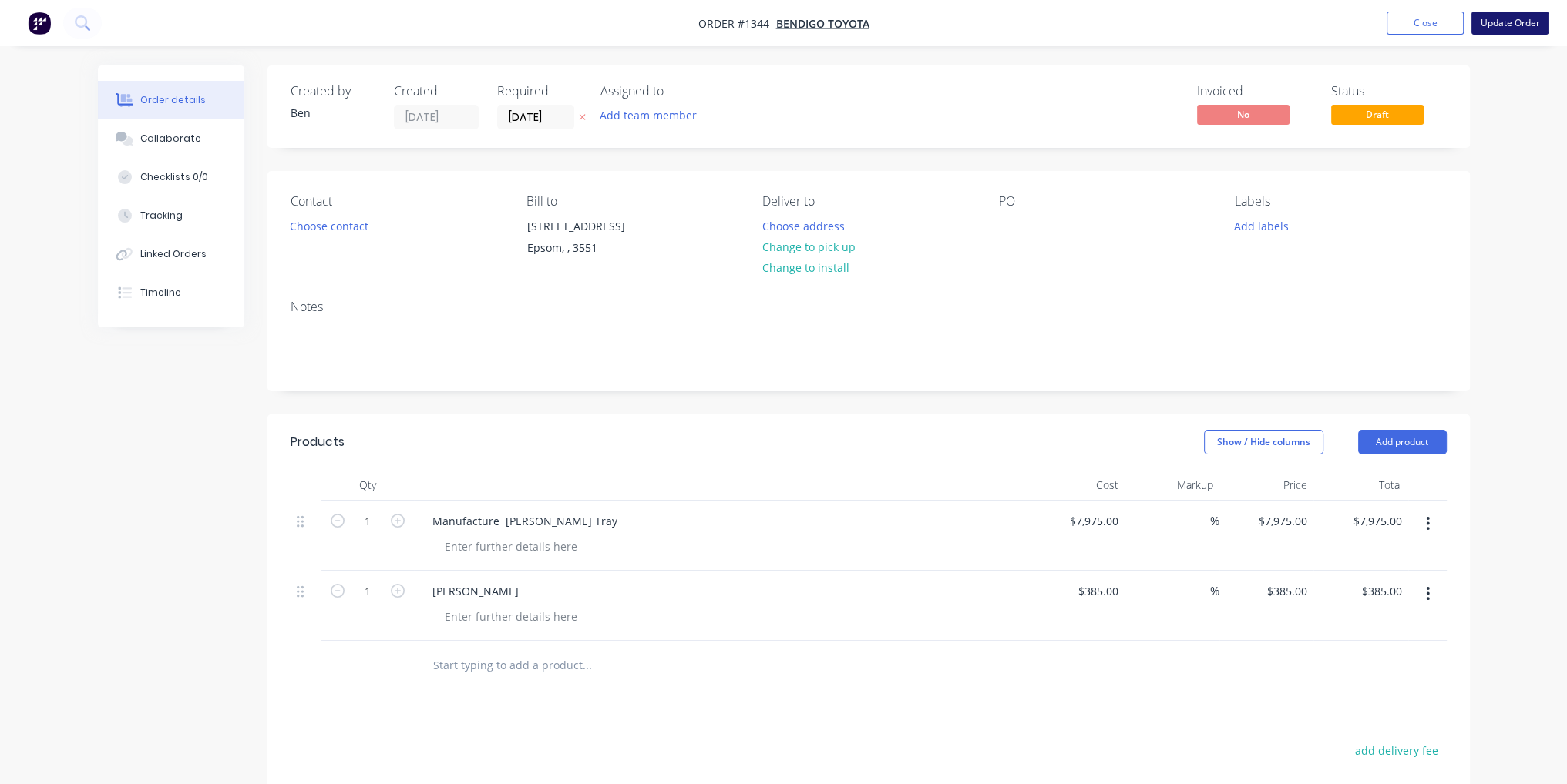
click at [1532, 30] on button "Update Order" at bounding box center [1510, 22] width 77 height 23
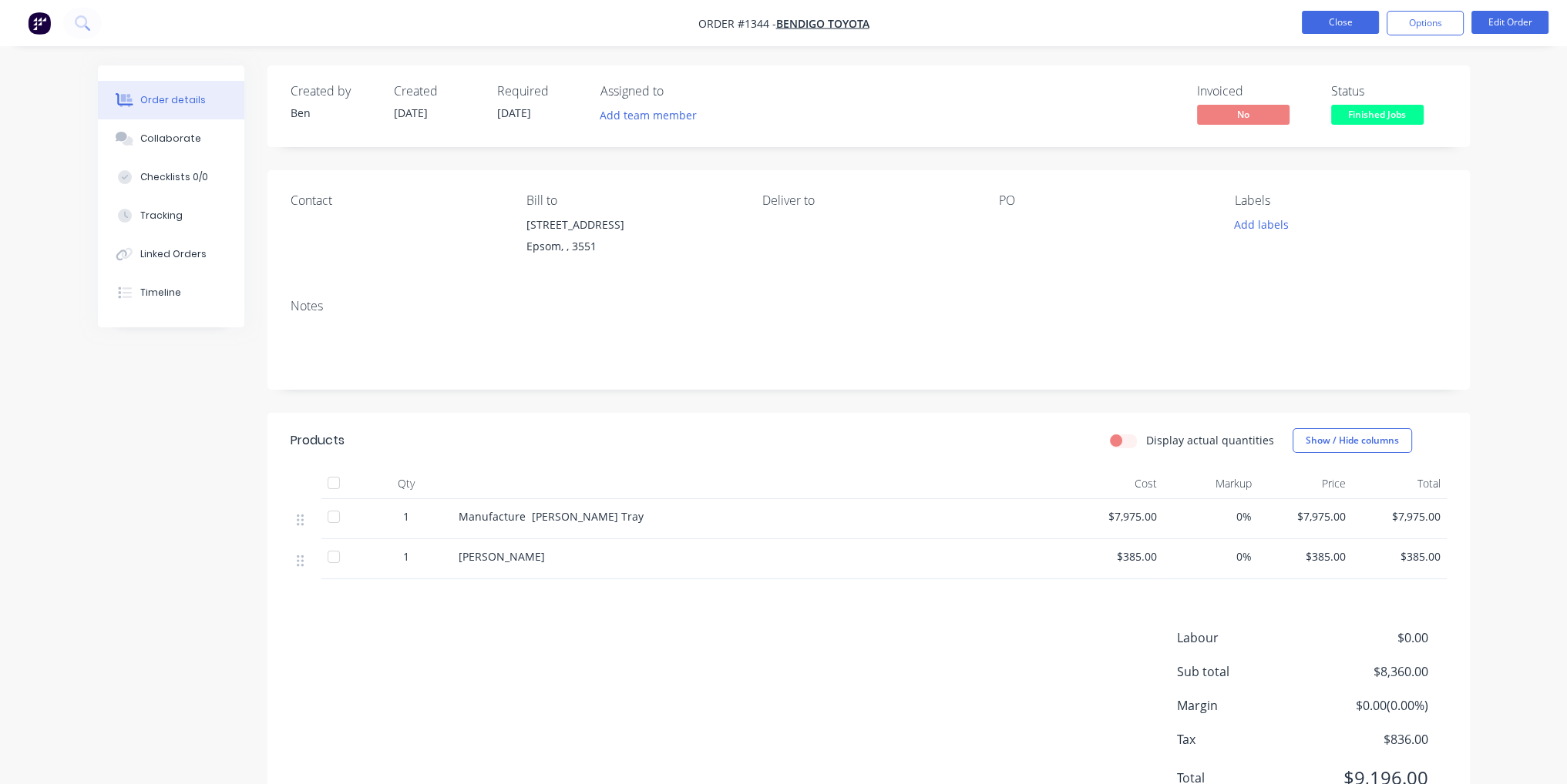
click at [1335, 28] on button "Close" at bounding box center [1340, 22] width 77 height 23
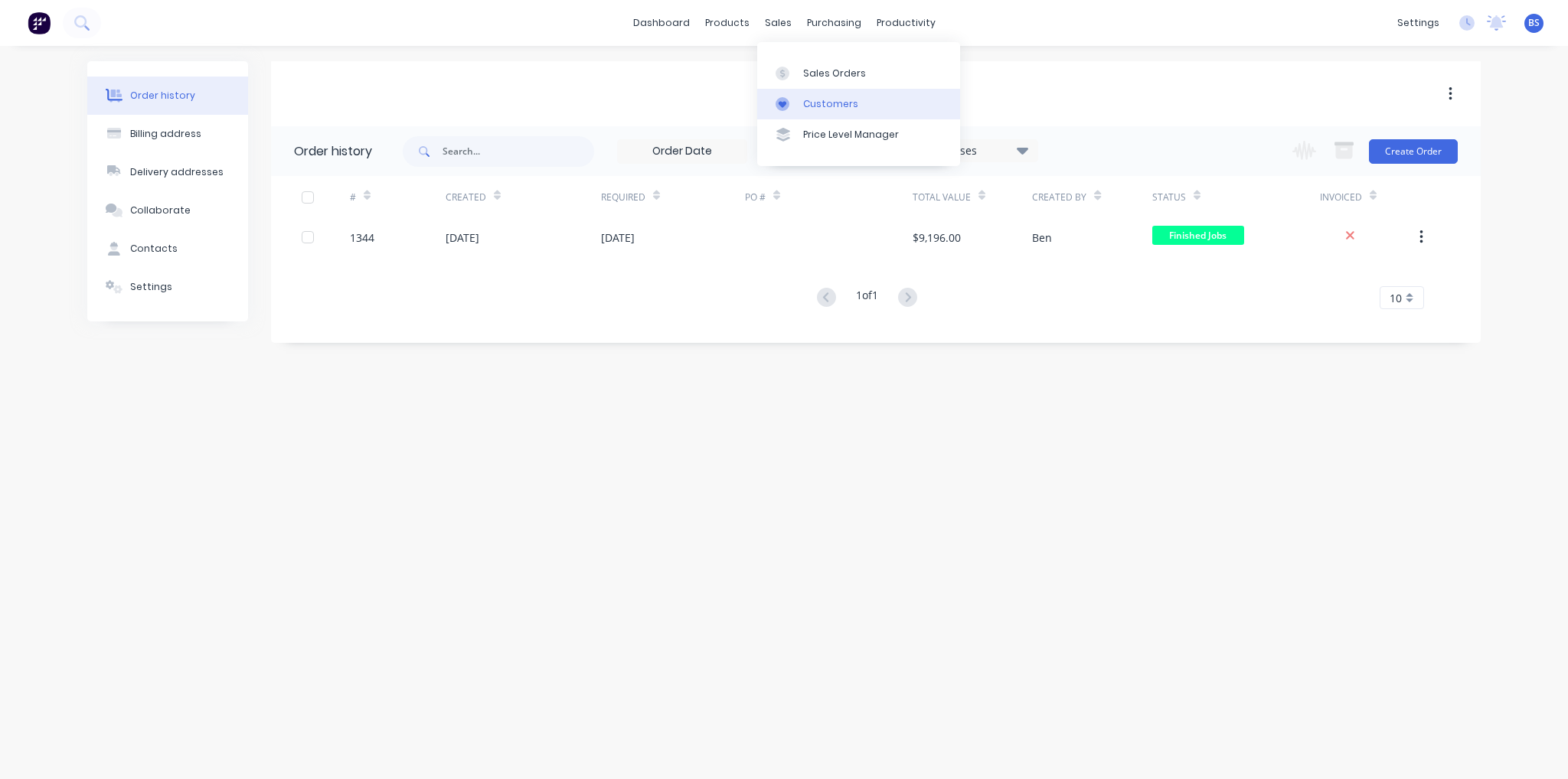
click at [820, 99] on div "Customers" at bounding box center [831, 104] width 56 height 14
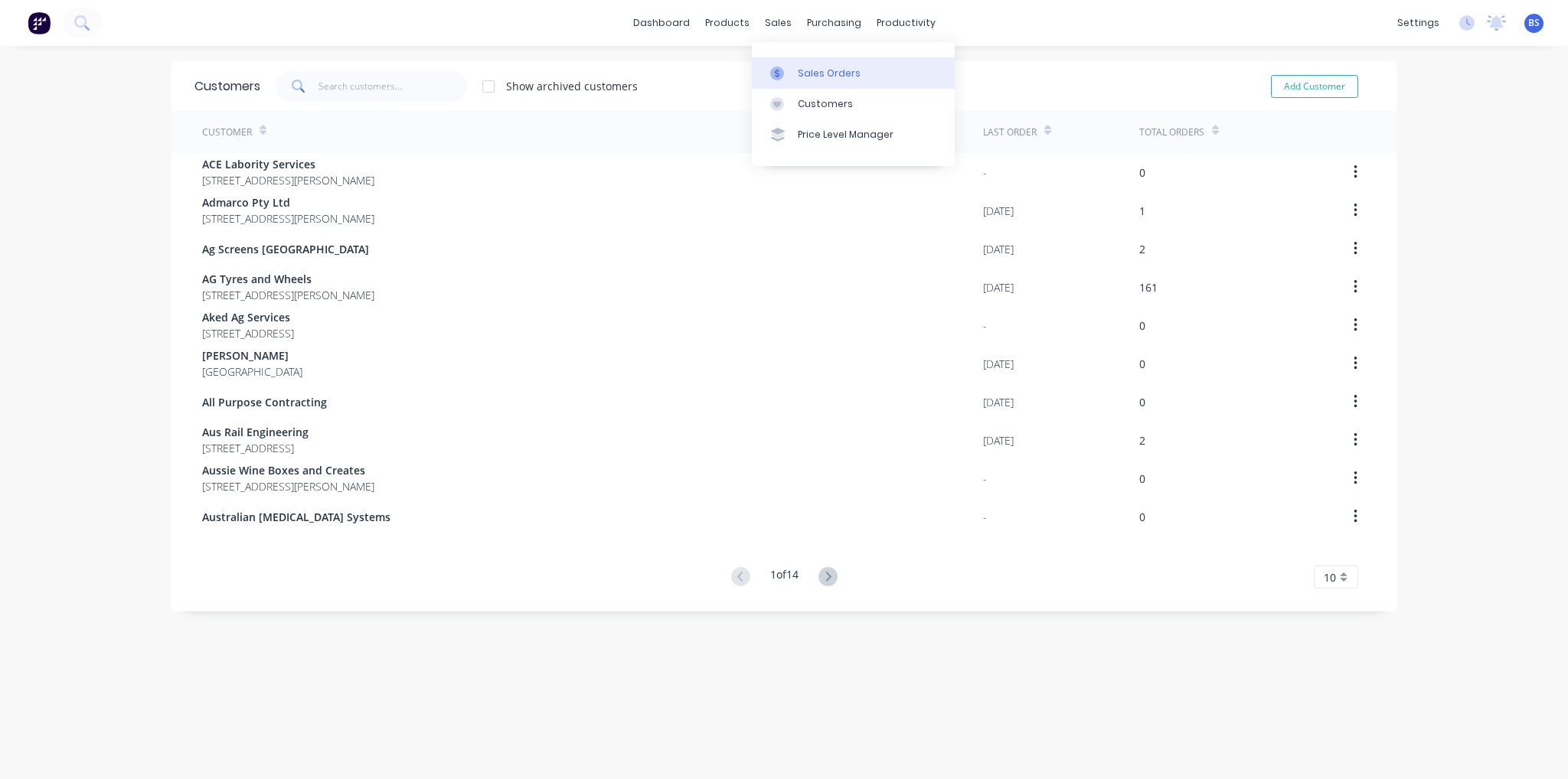
click at [808, 69] on div "Sales Orders" at bounding box center [829, 73] width 62 height 14
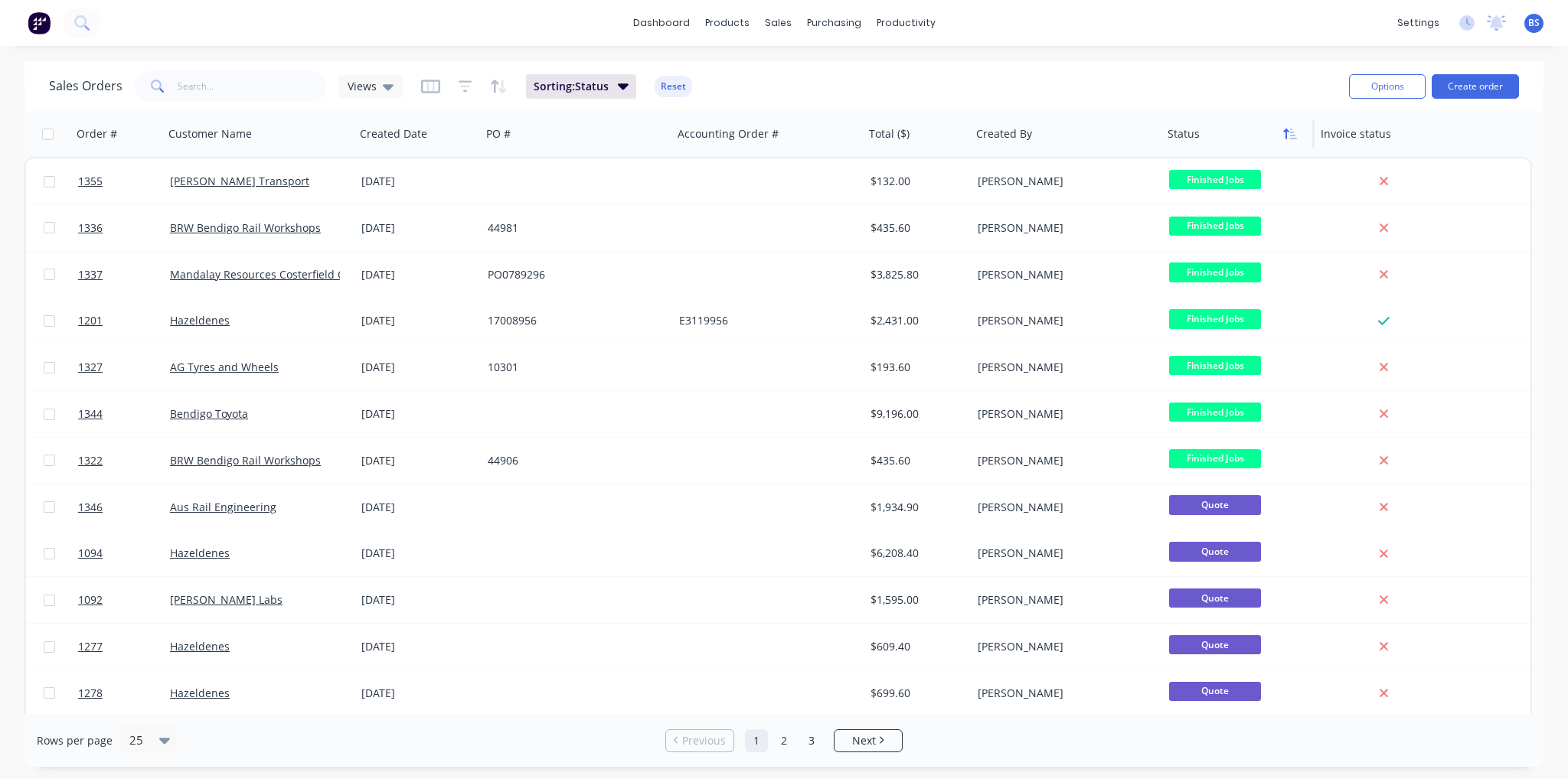
click at [1289, 136] on icon "button" at bounding box center [1290, 134] width 14 height 12
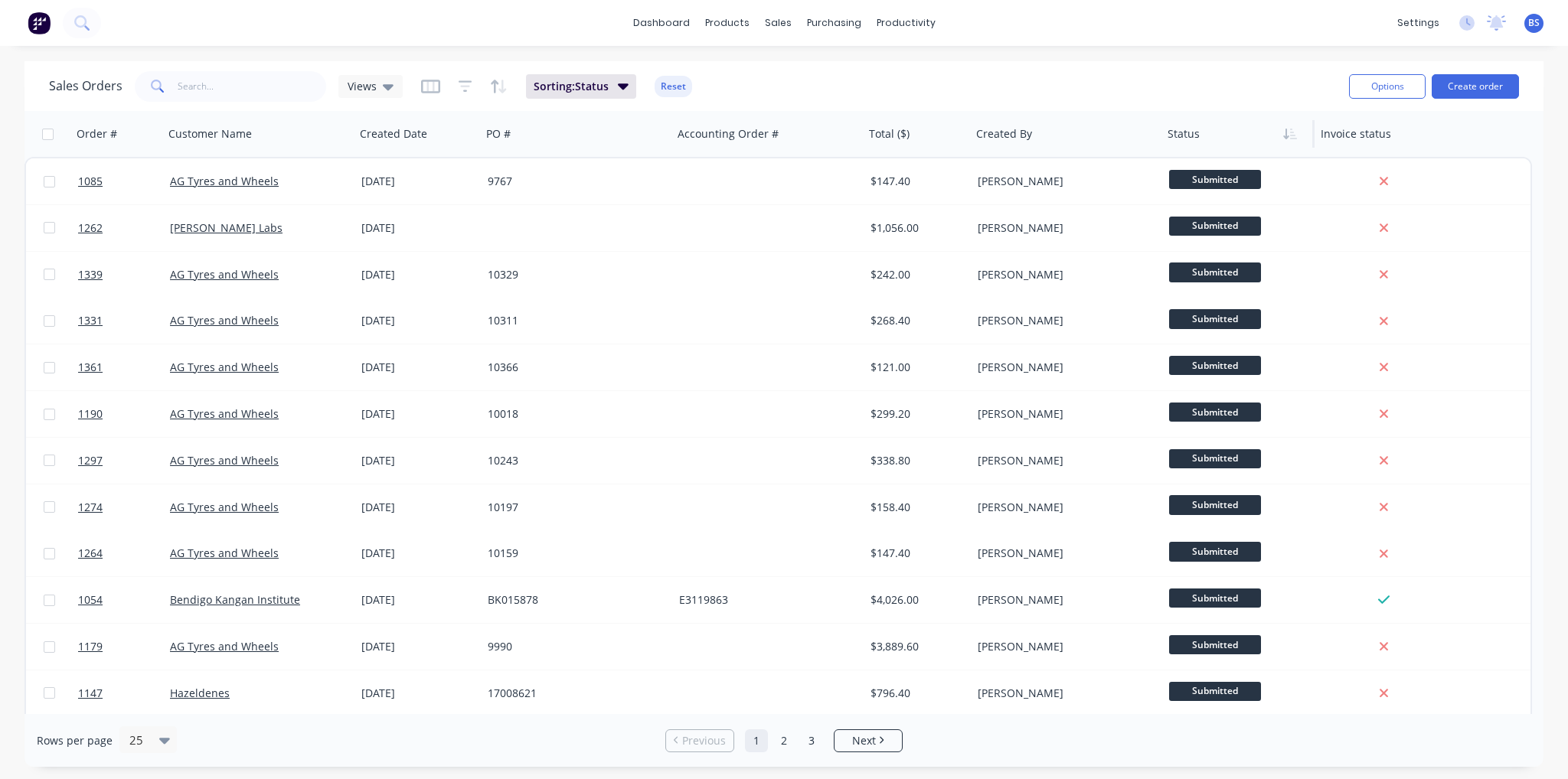
click at [1289, 136] on icon "button" at bounding box center [1286, 134] width 5 height 11
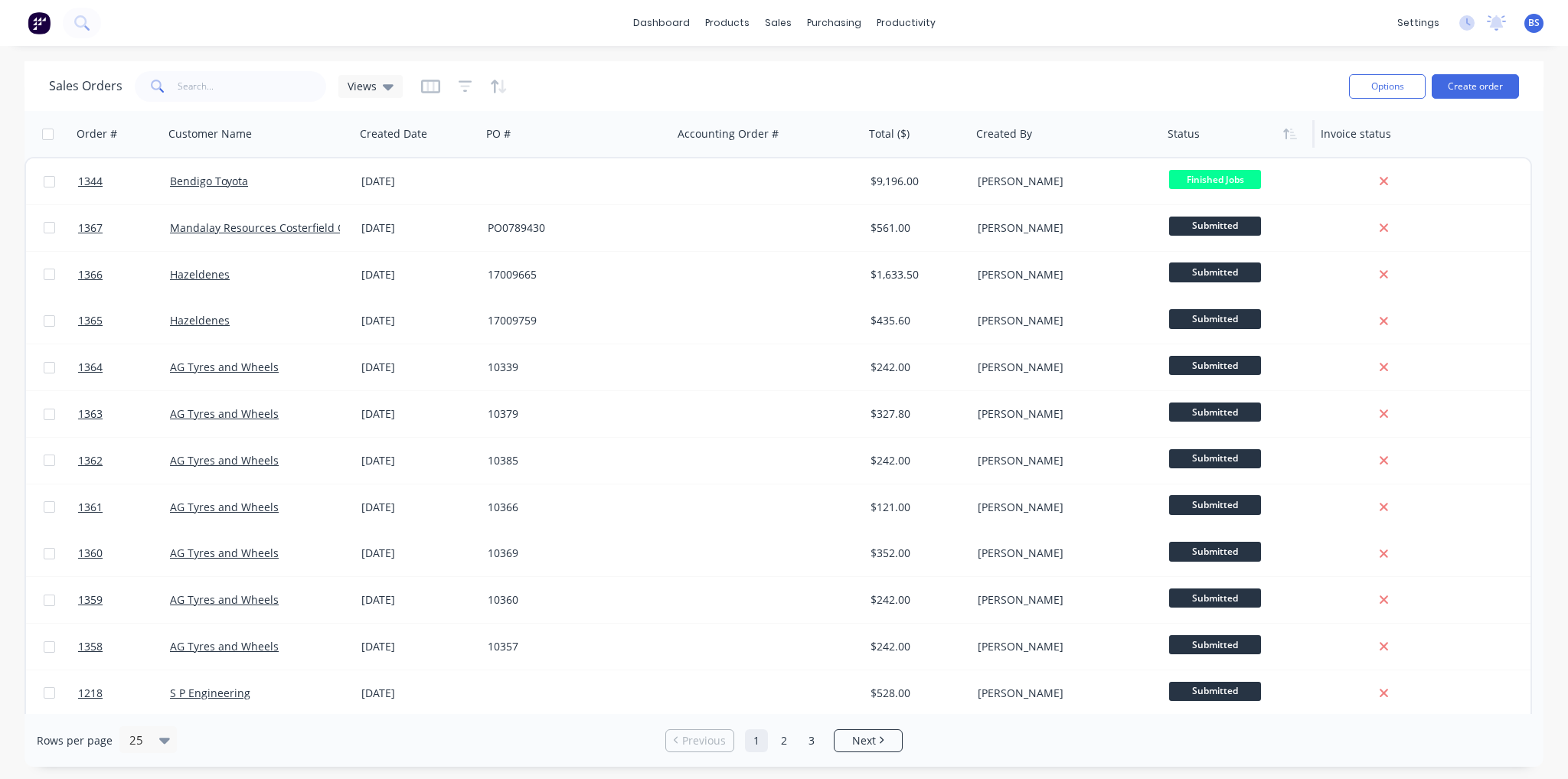
click at [1289, 136] on icon "button" at bounding box center [1290, 134] width 14 height 12
